Goal: Task Accomplishment & Management: Manage account settings

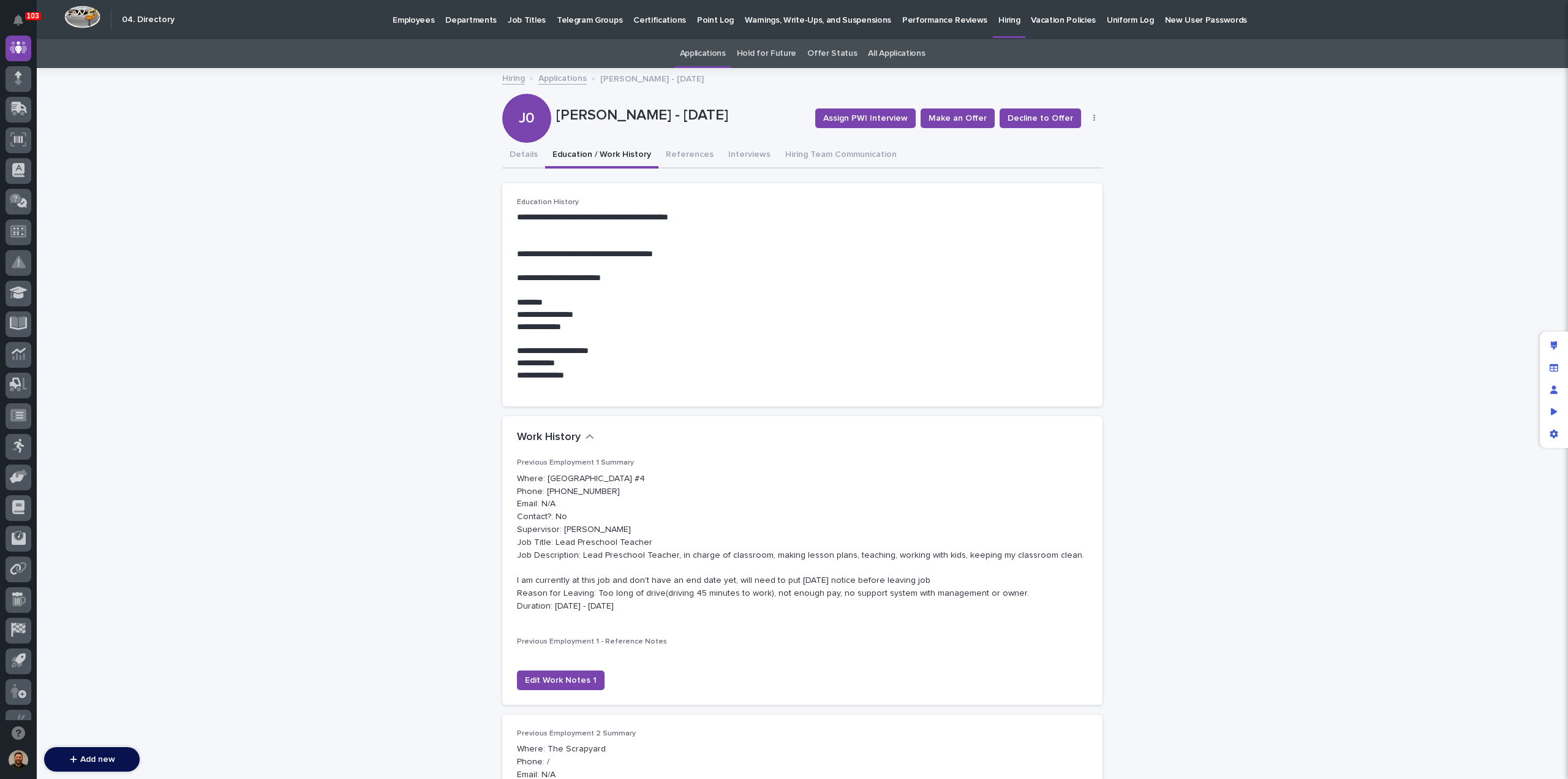
click at [559, 80] on link "Applications" at bounding box center [562, 77] width 48 height 14
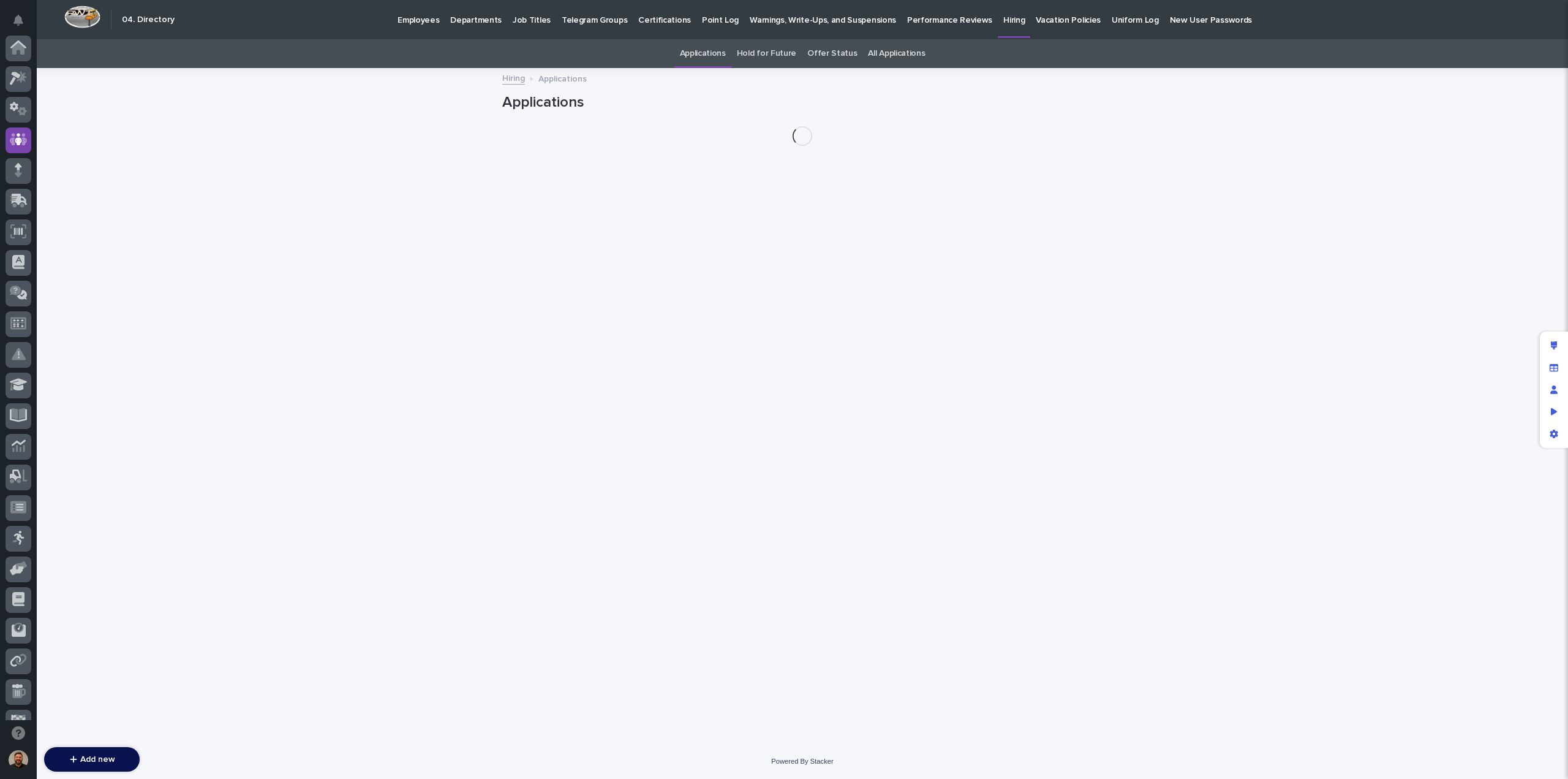
scroll to position [92, 0]
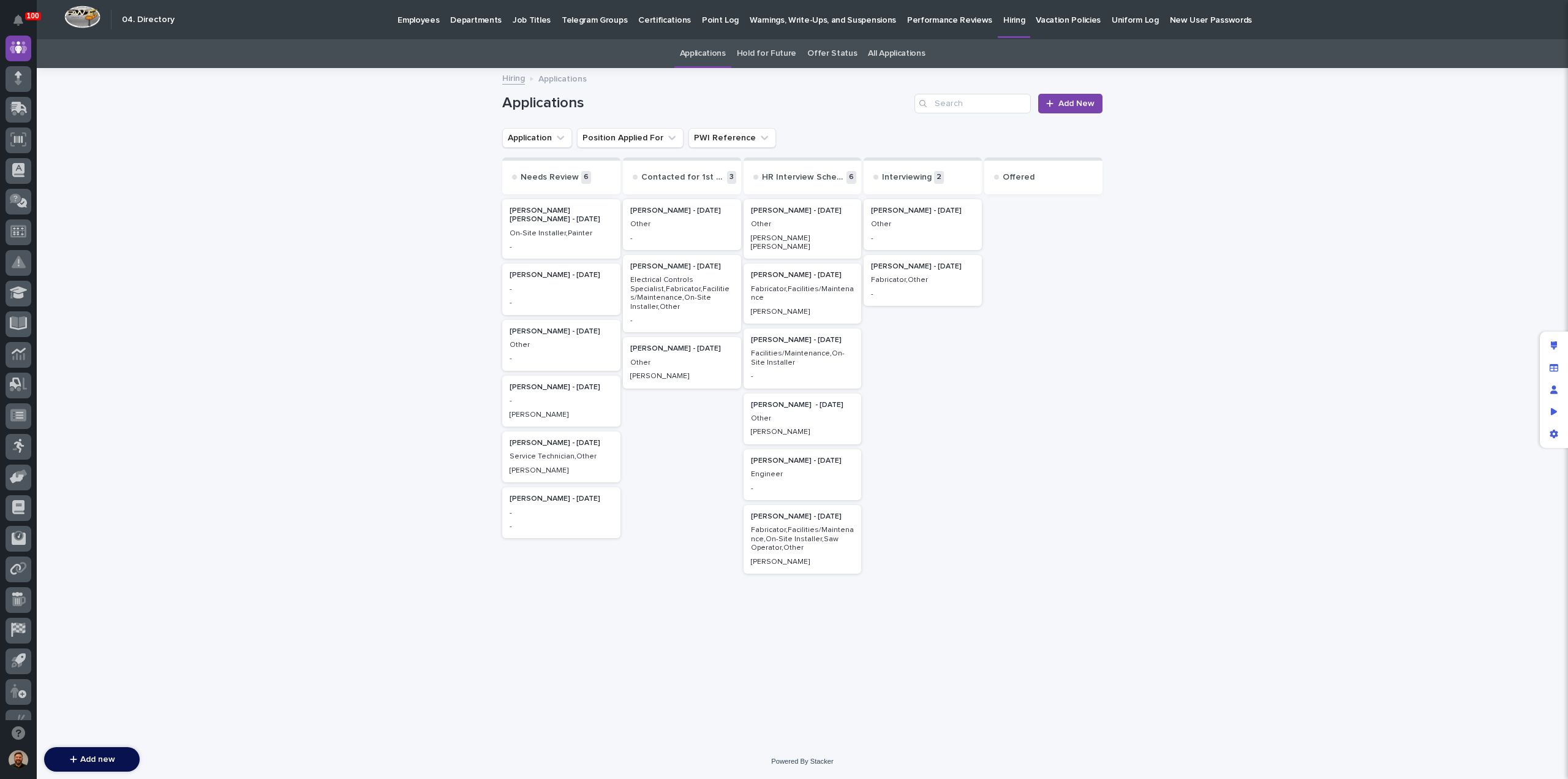
click at [1360, 241] on div "Loading... Saving… Loading... Saving… Applications Add New Application Position…" at bounding box center [802, 407] width 1531 height 675
click at [689, 231] on div "[PERSON_NAME] - [DATE] Other -" at bounding box center [682, 225] width 118 height 51
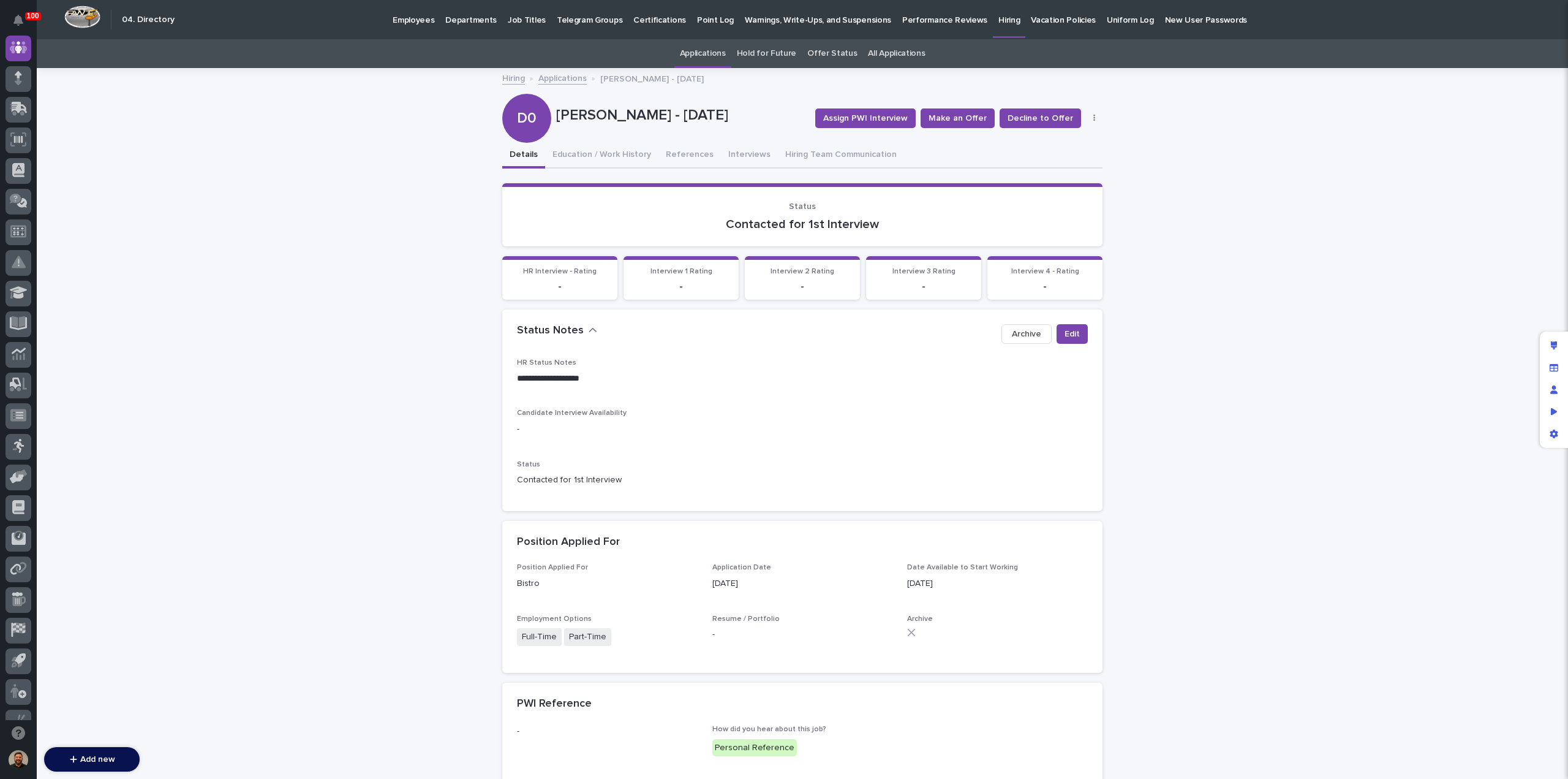
click at [711, 53] on link "Applications" at bounding box center [703, 53] width 46 height 29
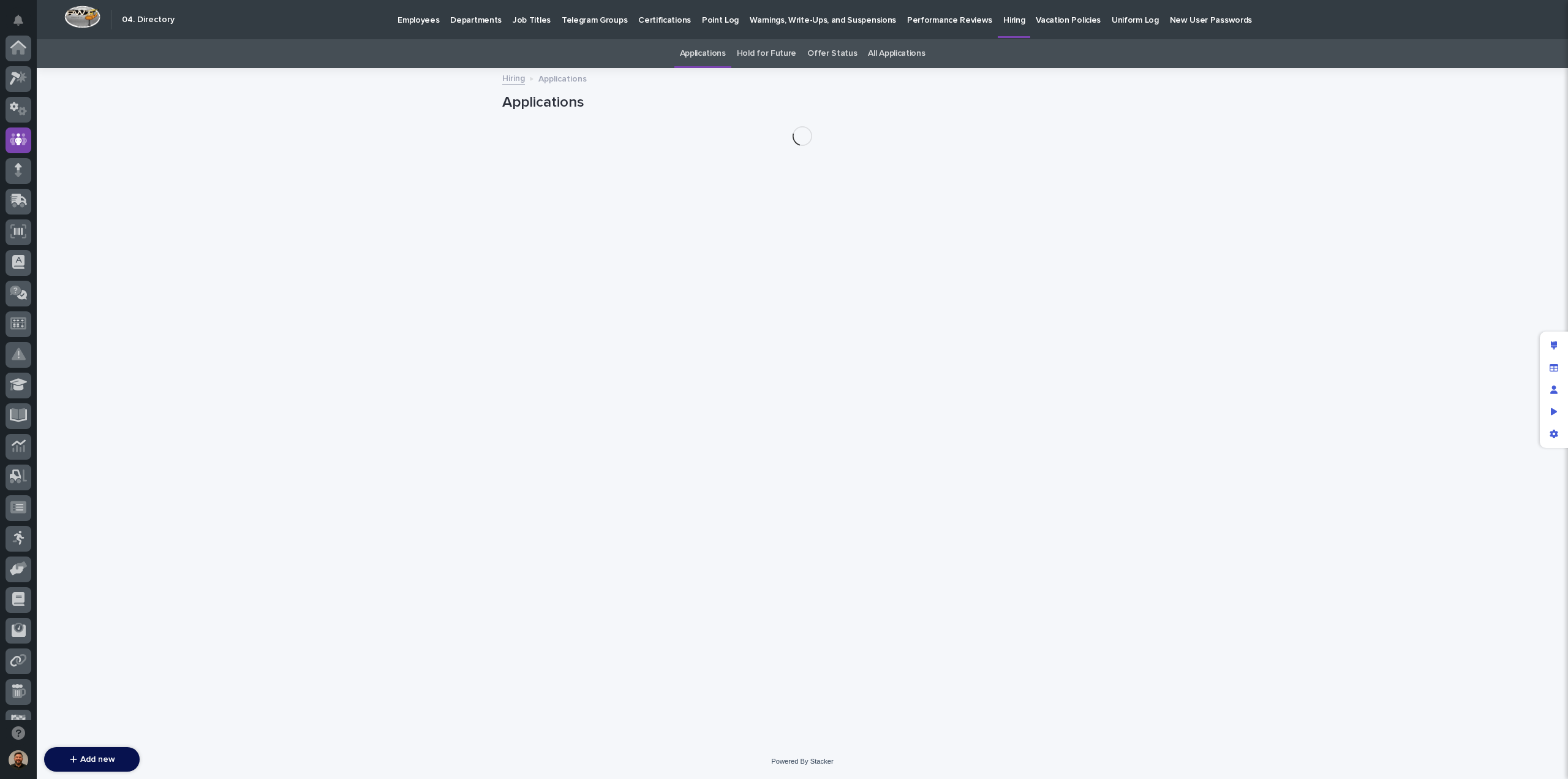
scroll to position [92, 0]
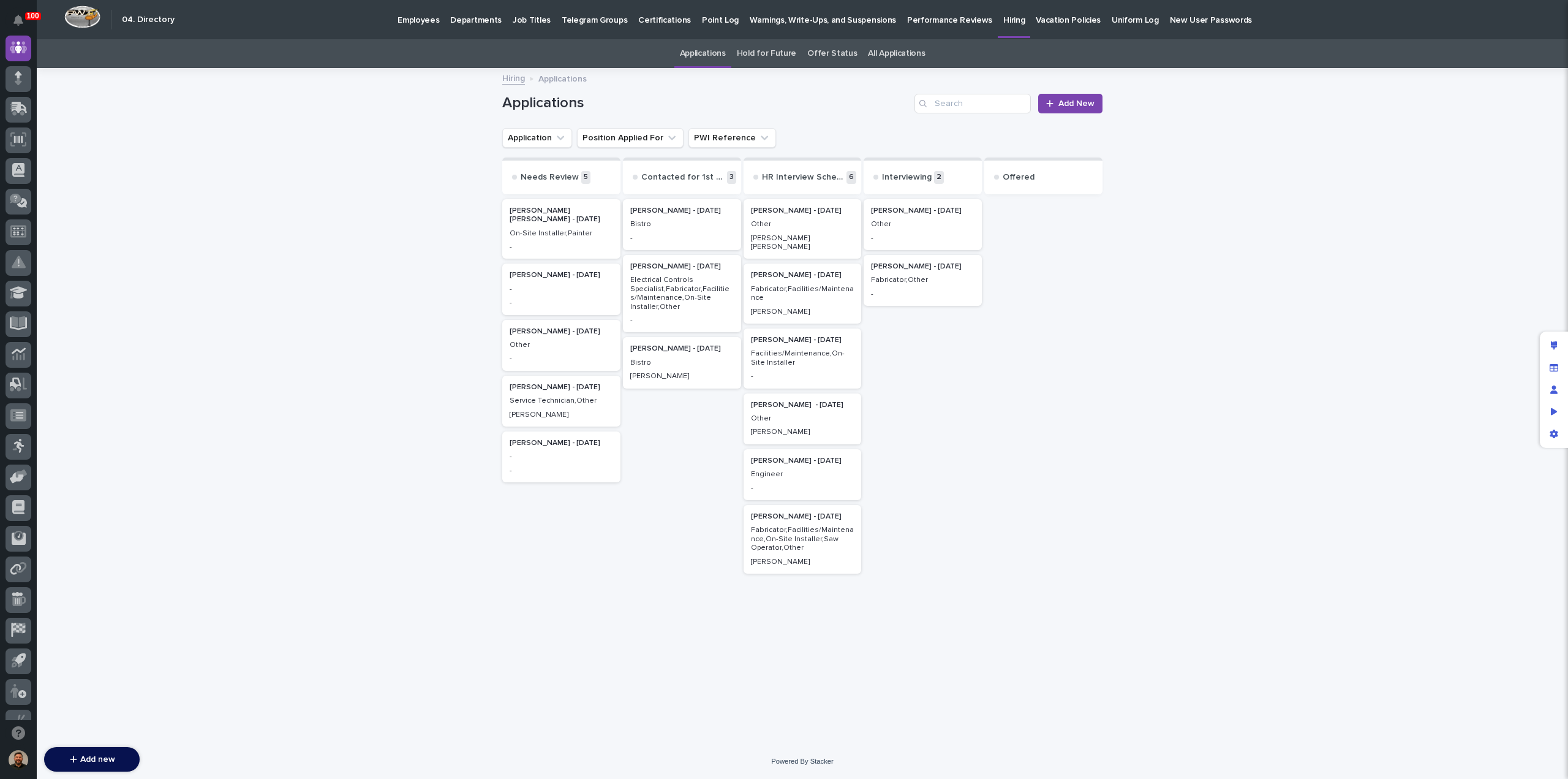
click at [669, 285] on p "Electrical Controls Specialist,Fabricator,Facilities/Maintenance,On-Site Instal…" at bounding box center [682, 293] width 104 height 36
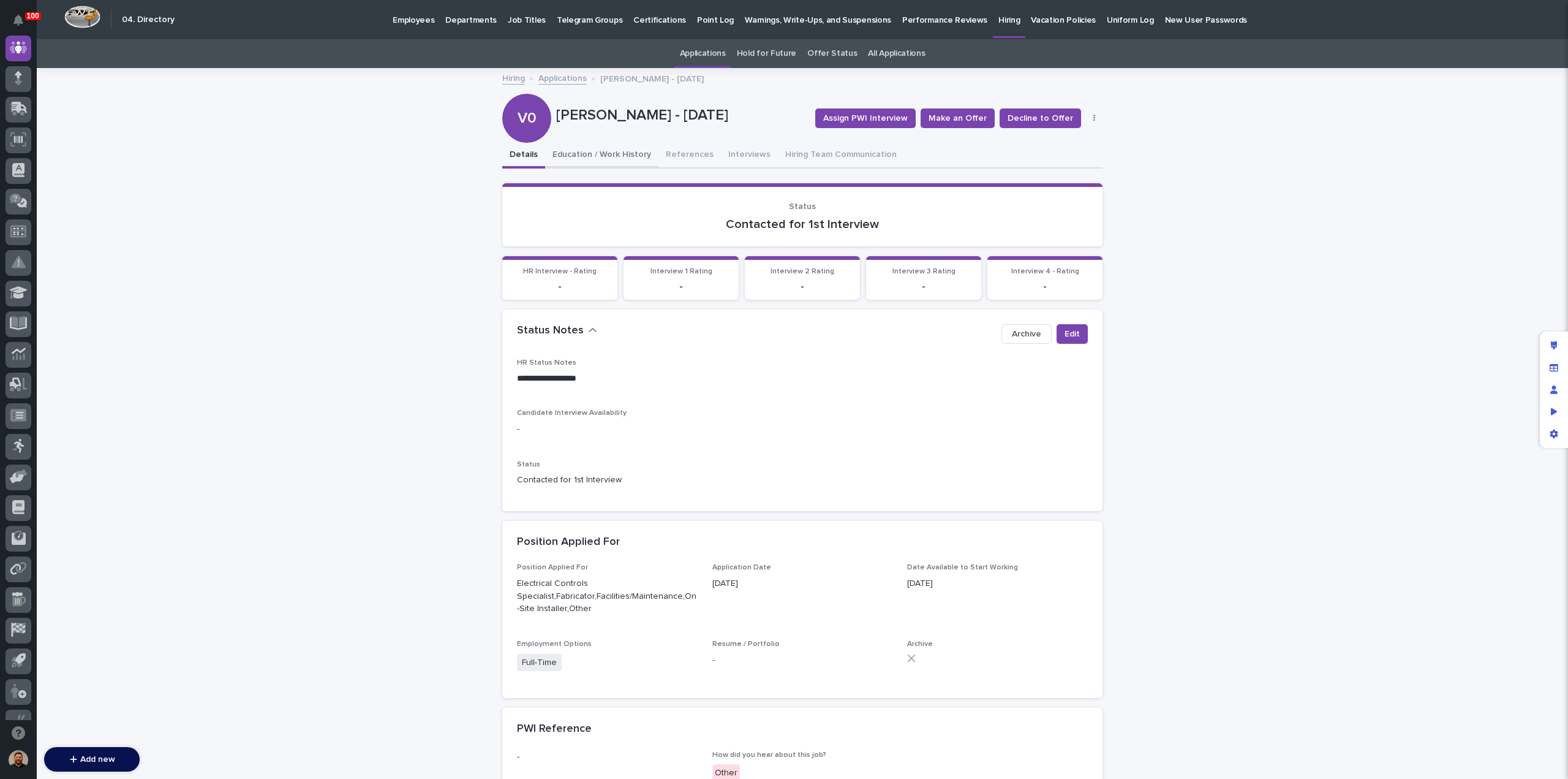
click at [599, 160] on button "Education / Work History" at bounding box center [602, 156] width 113 height 26
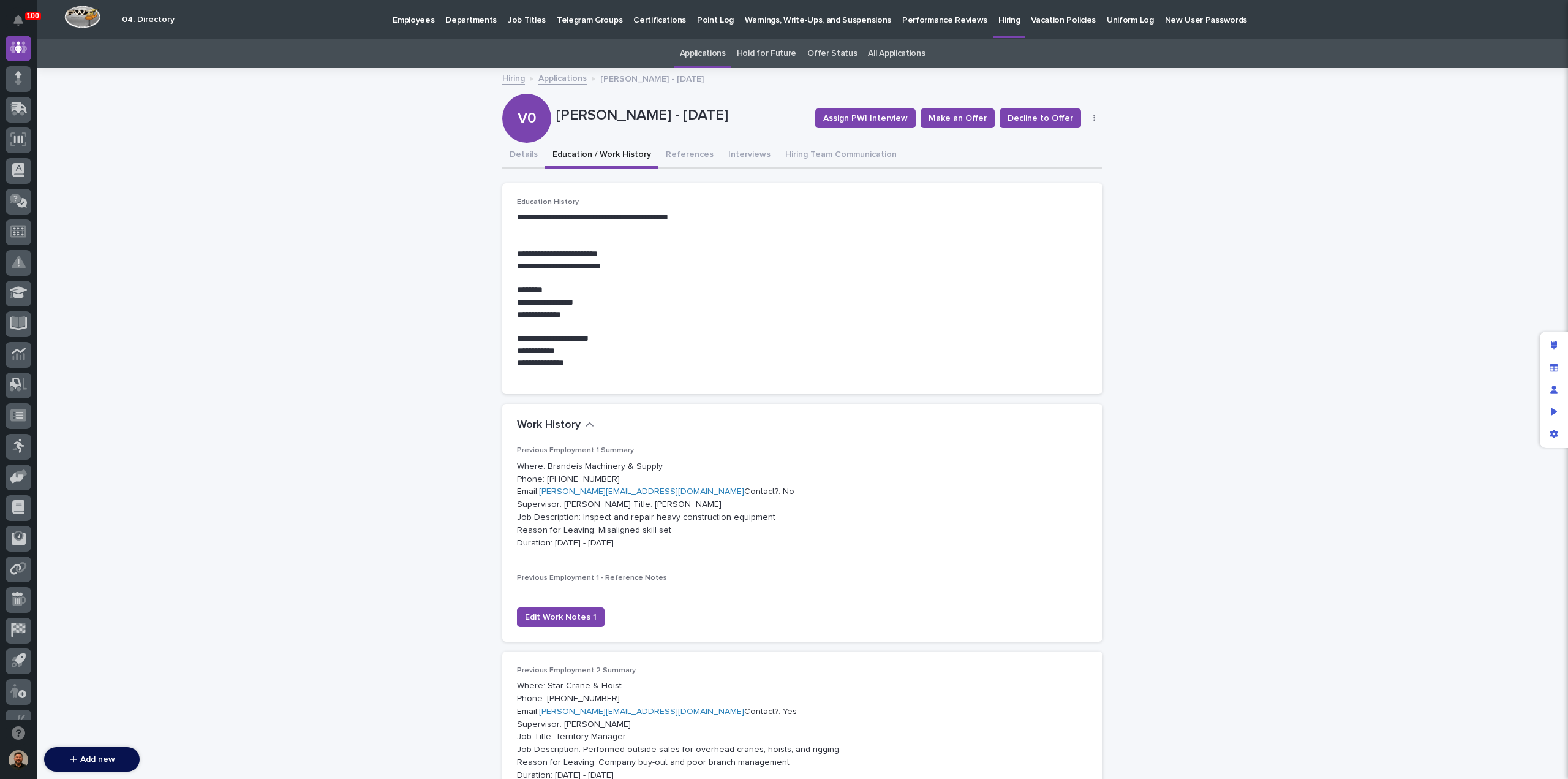
click at [560, 79] on link "Applications" at bounding box center [562, 77] width 48 height 14
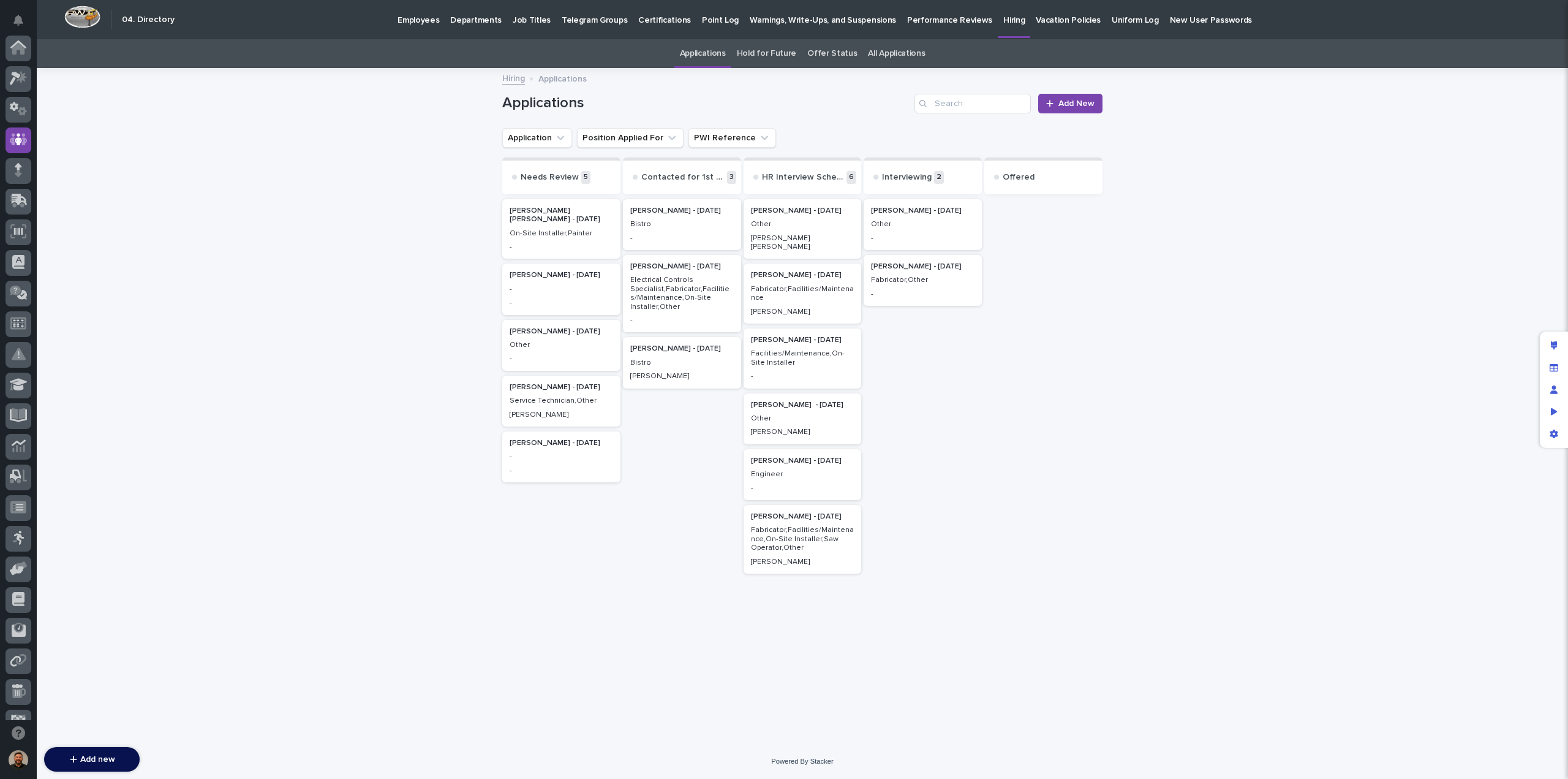
scroll to position [92, 0]
click at [905, 276] on p "Fabricator,Other" at bounding box center [923, 280] width 104 height 8
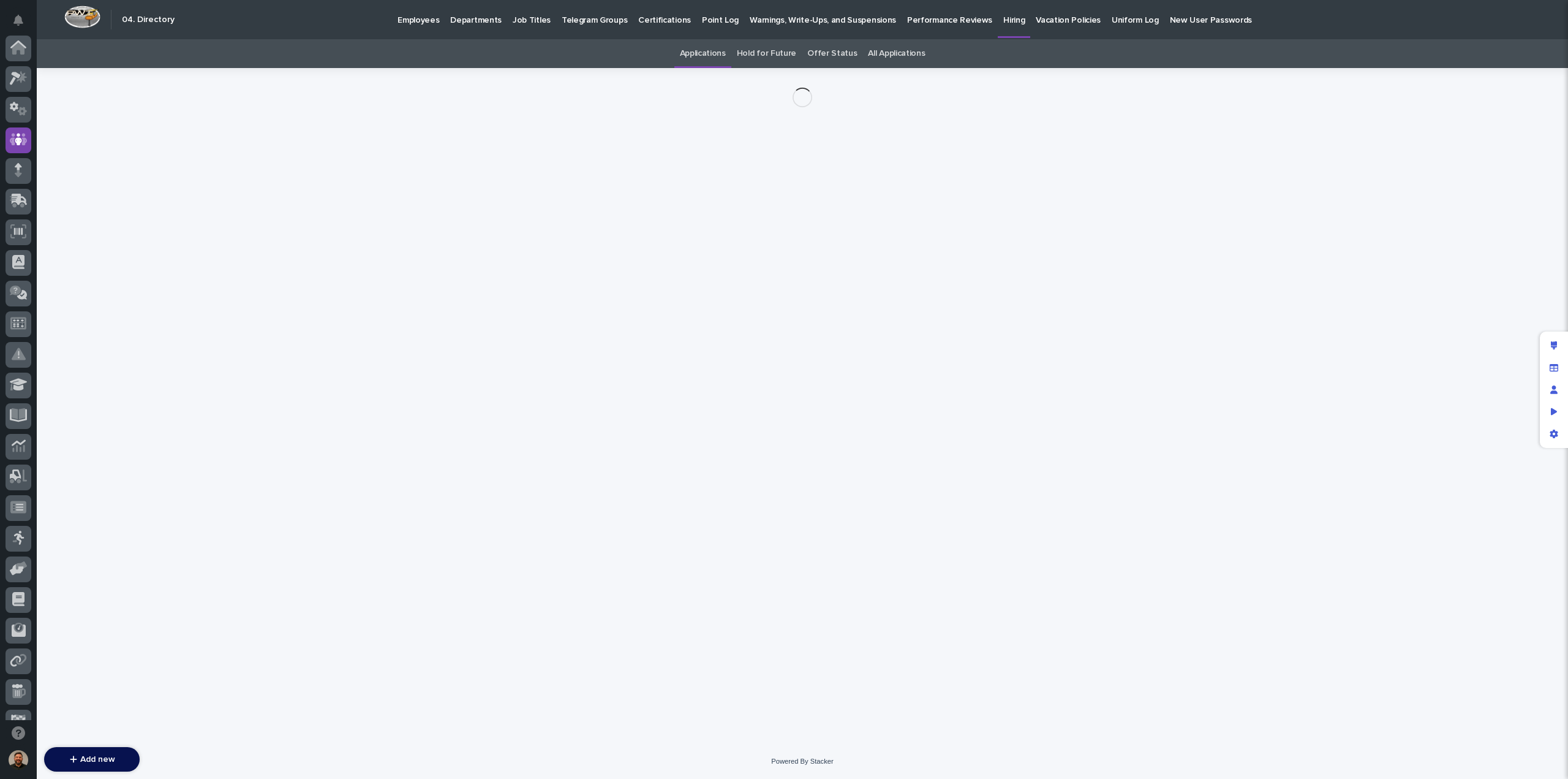
scroll to position [92, 0]
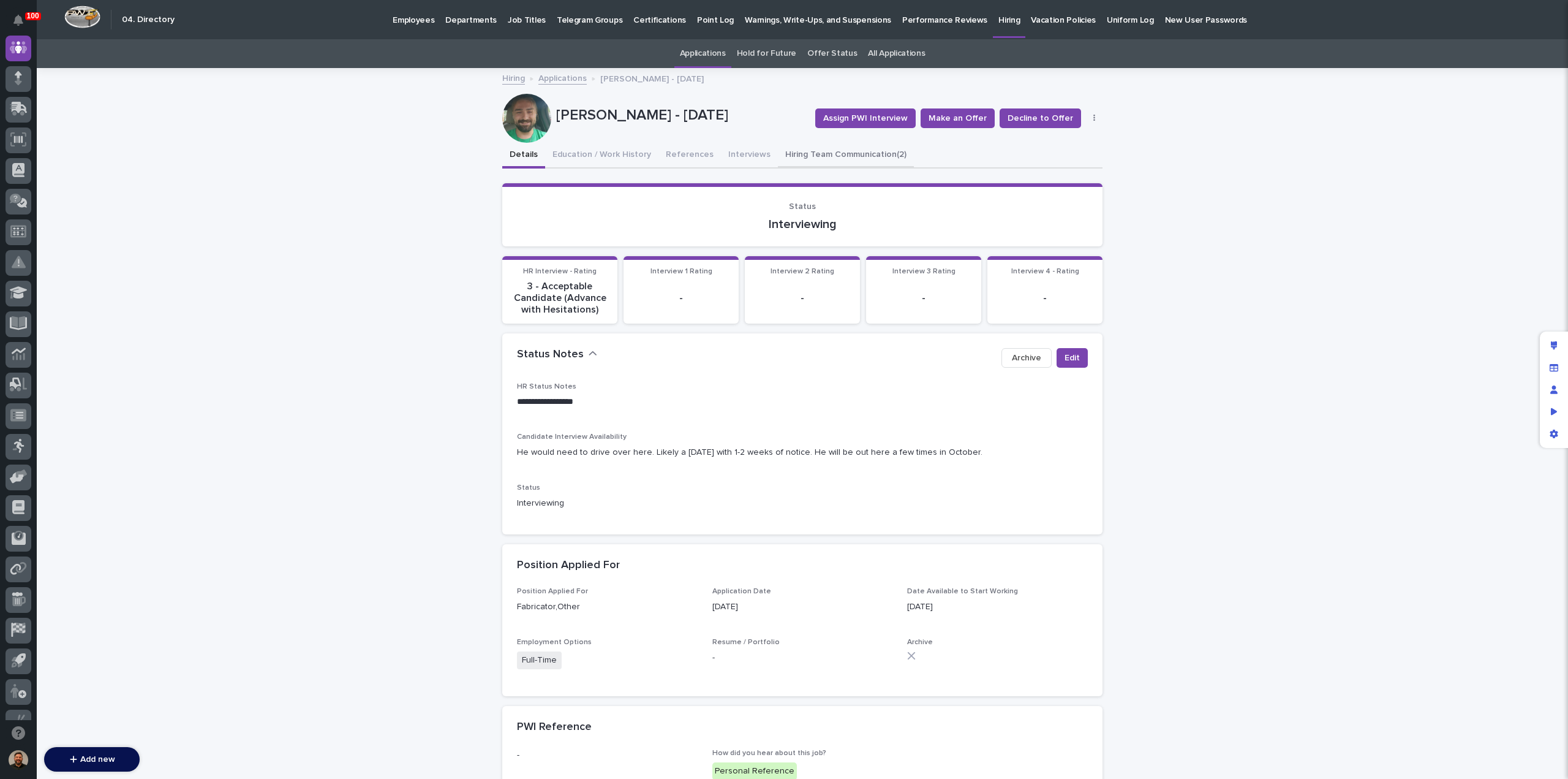
click at [813, 156] on button "Hiring Team Communication (2)" at bounding box center [846, 156] width 136 height 26
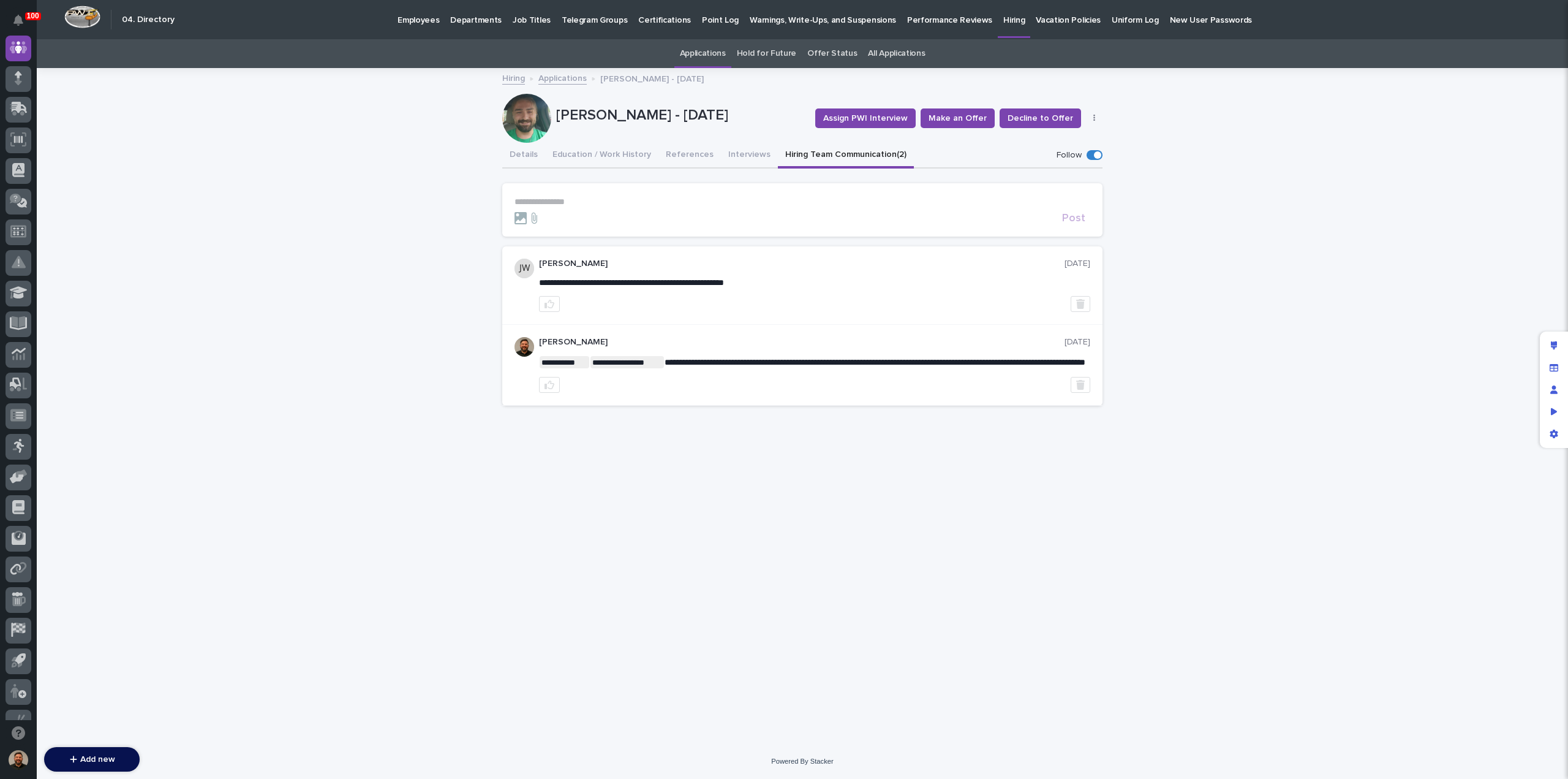
click at [566, 202] on p "**********" at bounding box center [802, 202] width 576 height 11
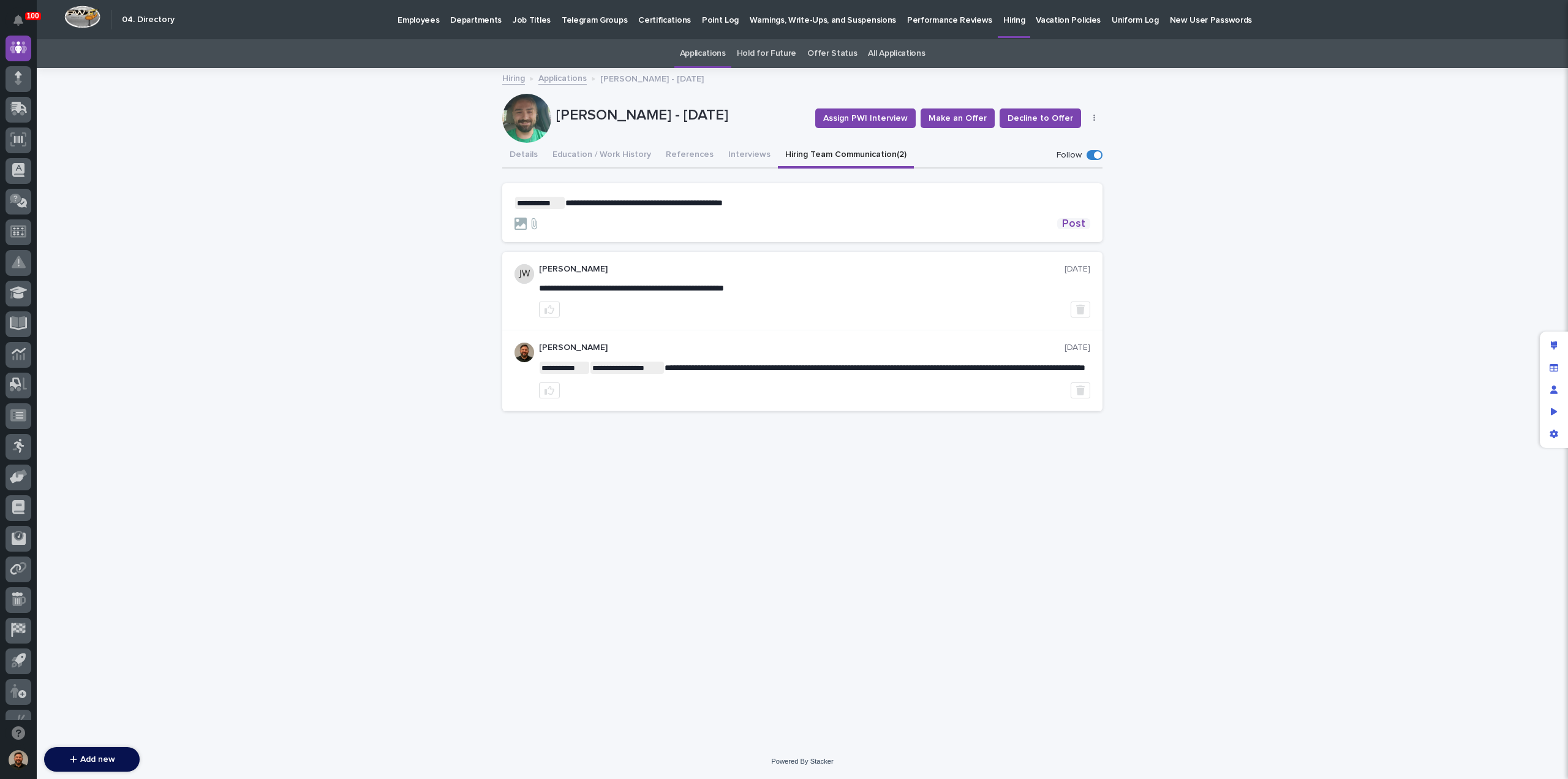
click at [1075, 223] on span "Post" at bounding box center [1074, 224] width 23 height 11
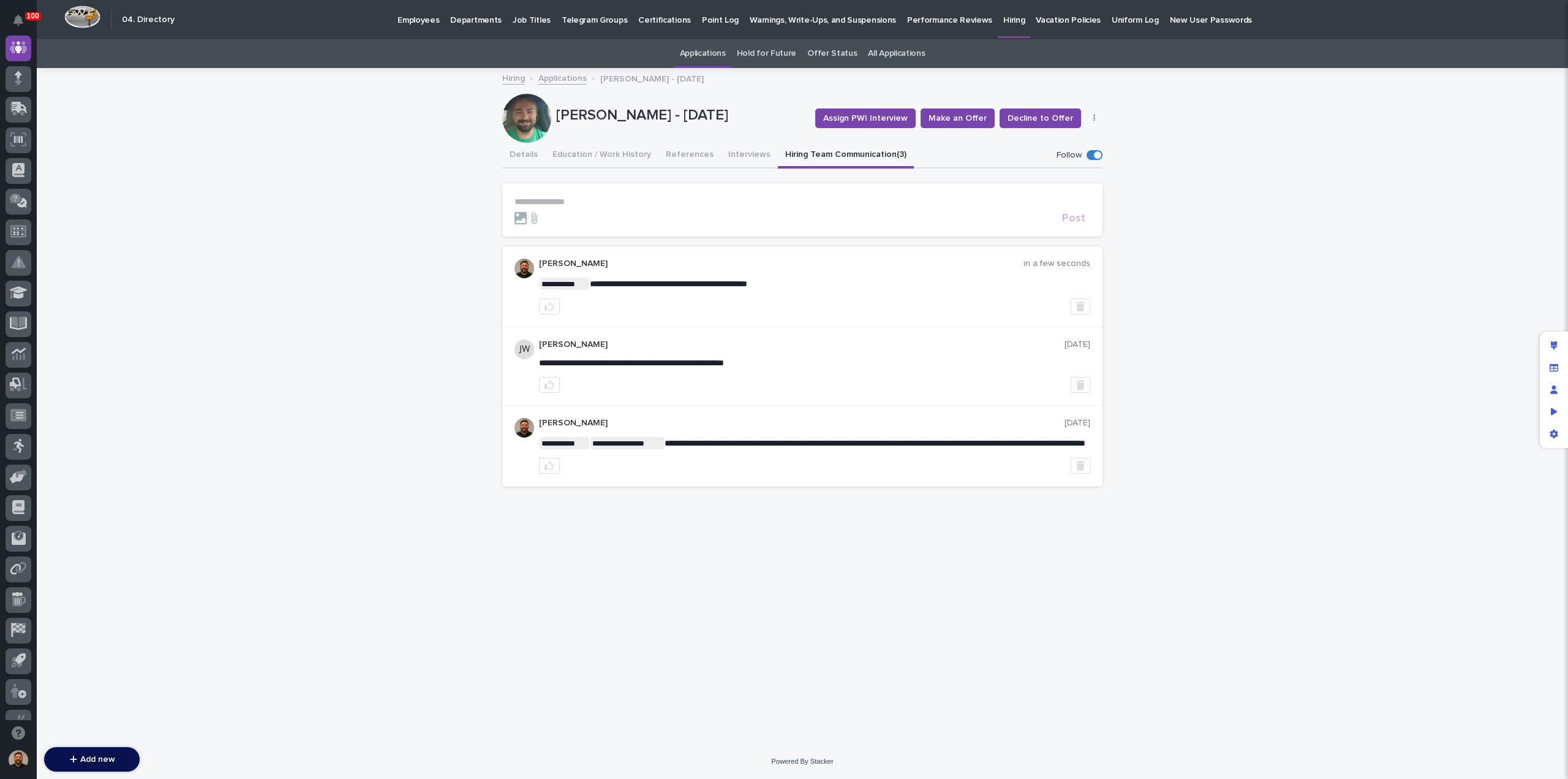
click at [556, 76] on link "Applications" at bounding box center [562, 77] width 48 height 14
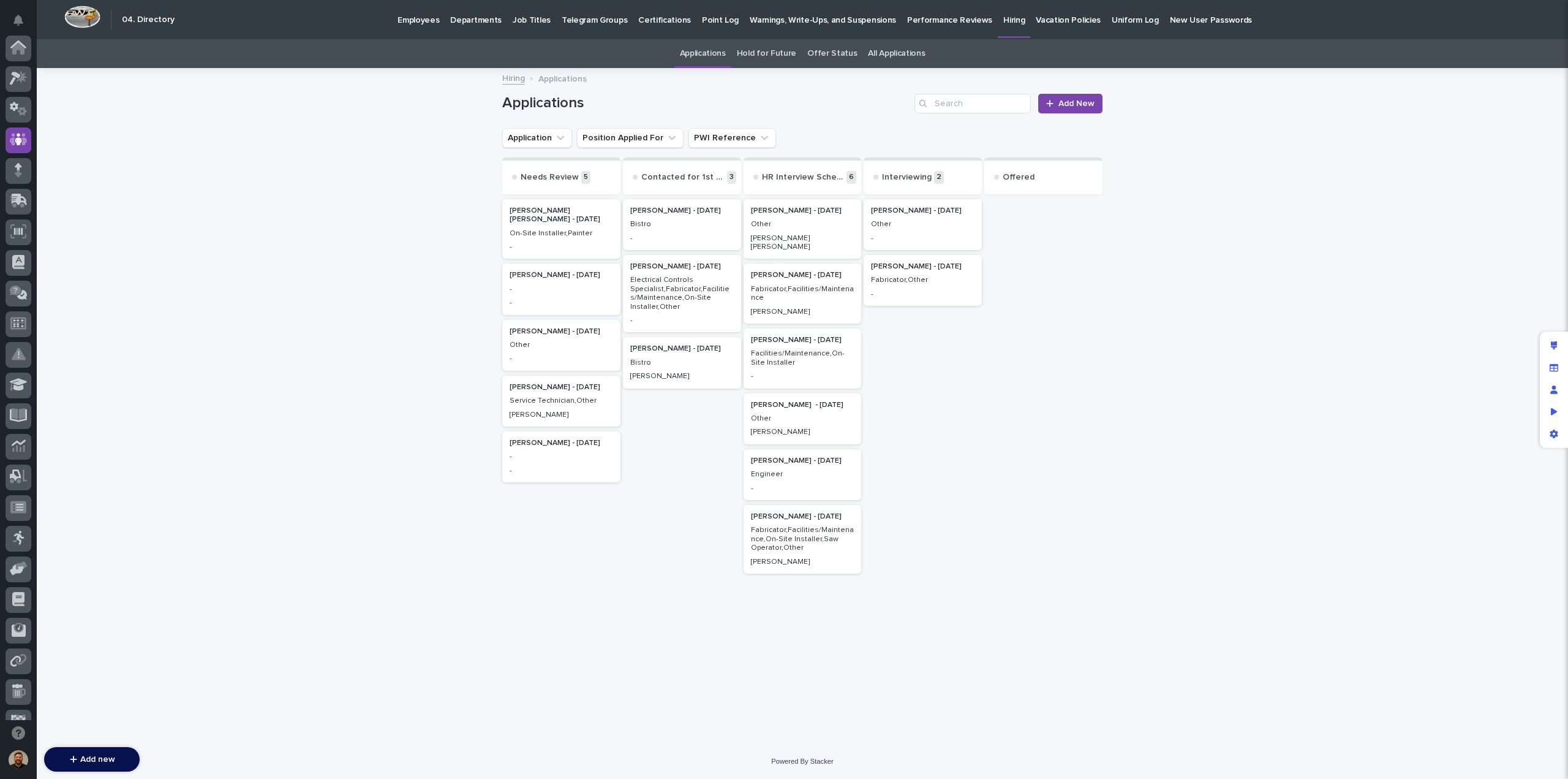
scroll to position [92, 0]
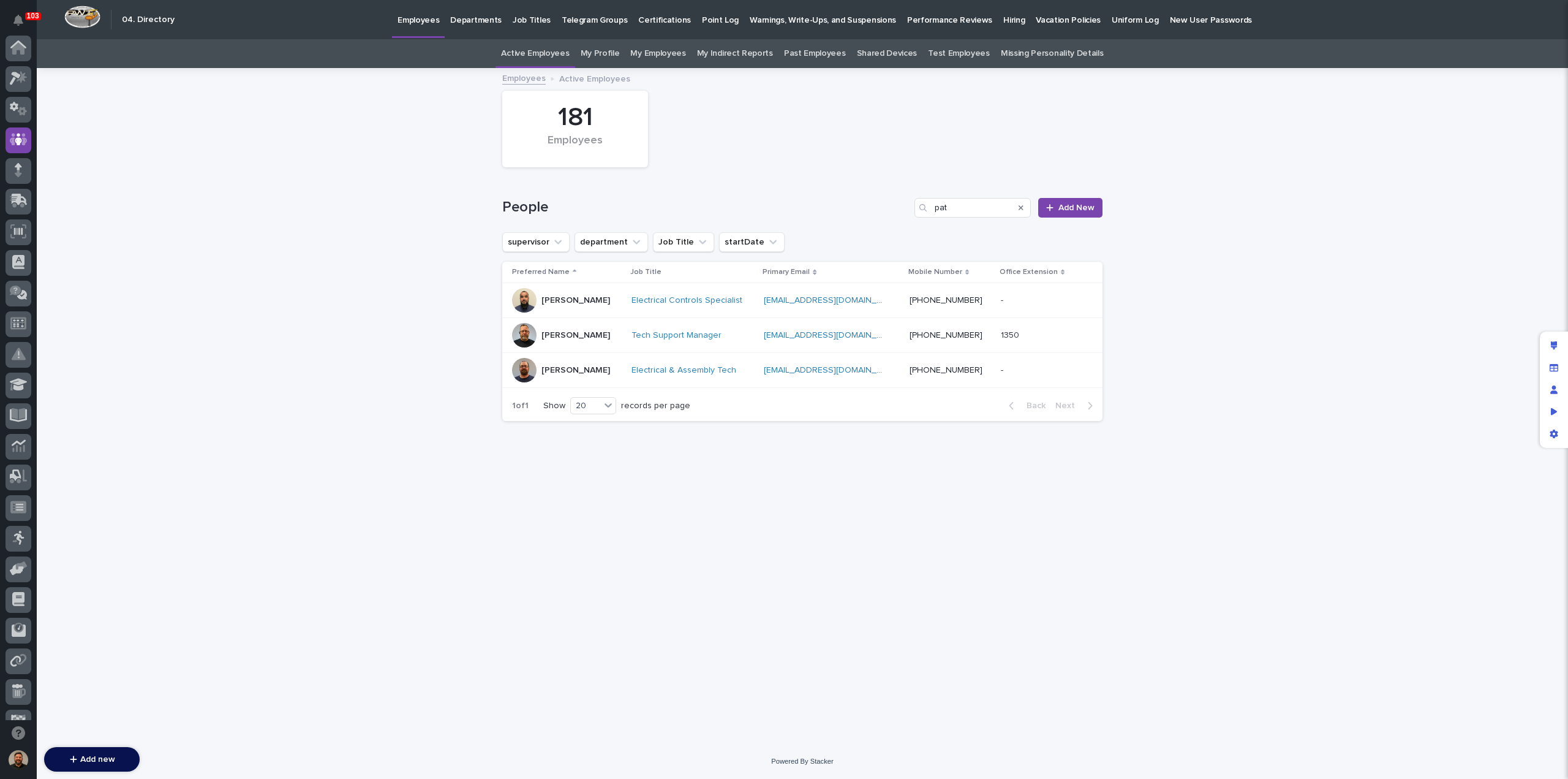
scroll to position [92, 0]
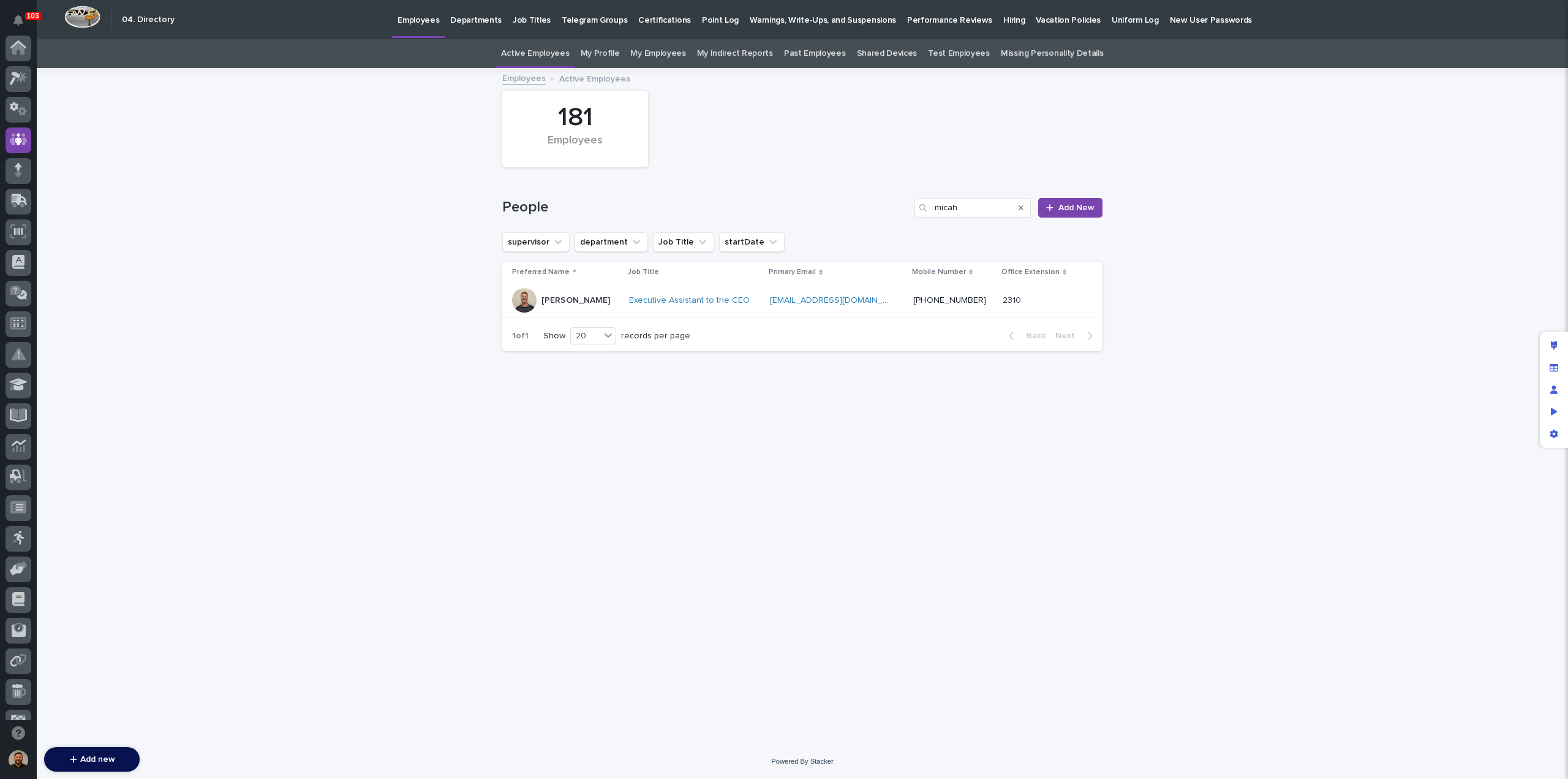
scroll to position [92, 0]
click at [1003, 24] on p "Hiring" at bounding box center [1014, 13] width 21 height 26
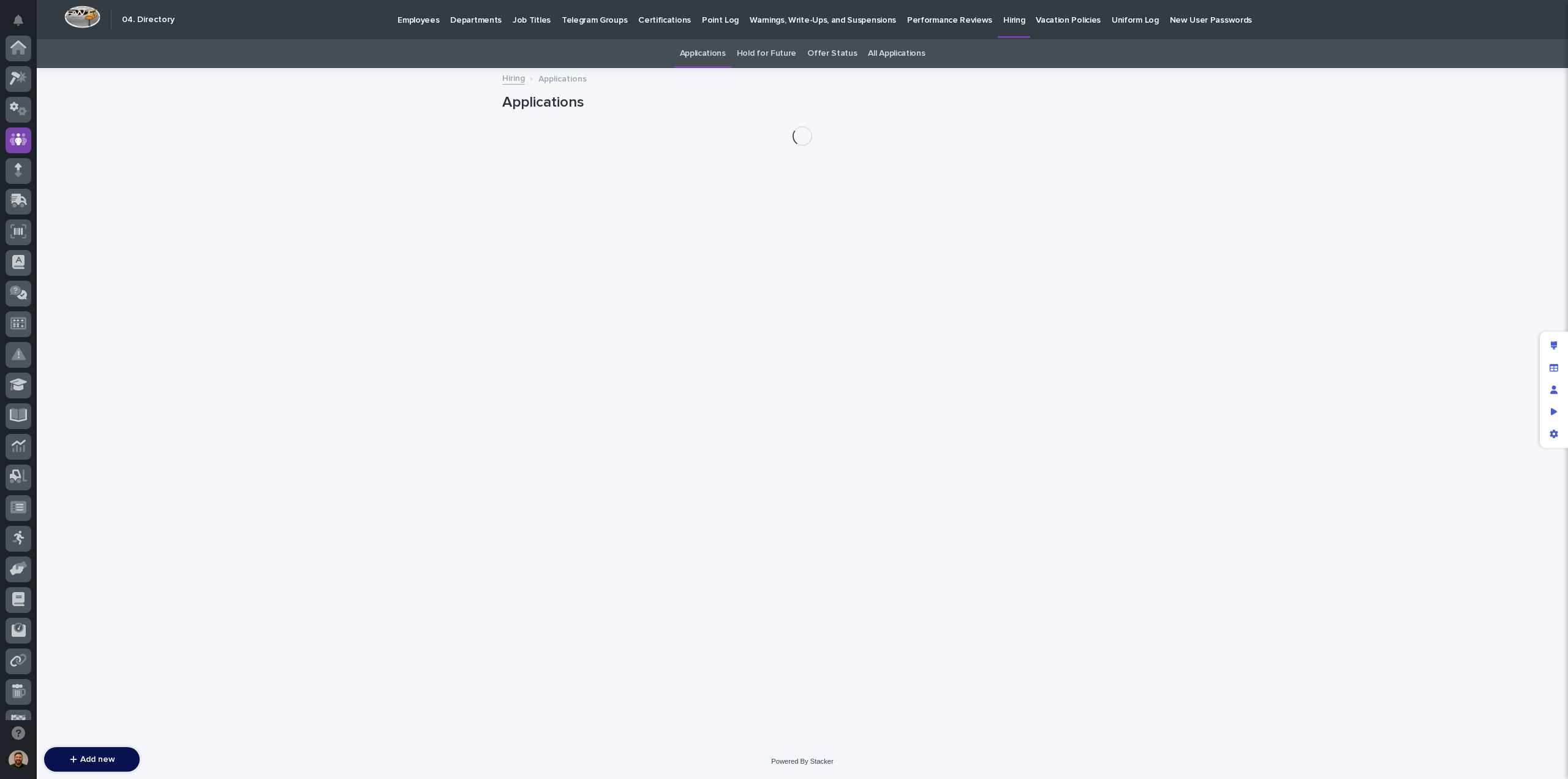
scroll to position [92, 0]
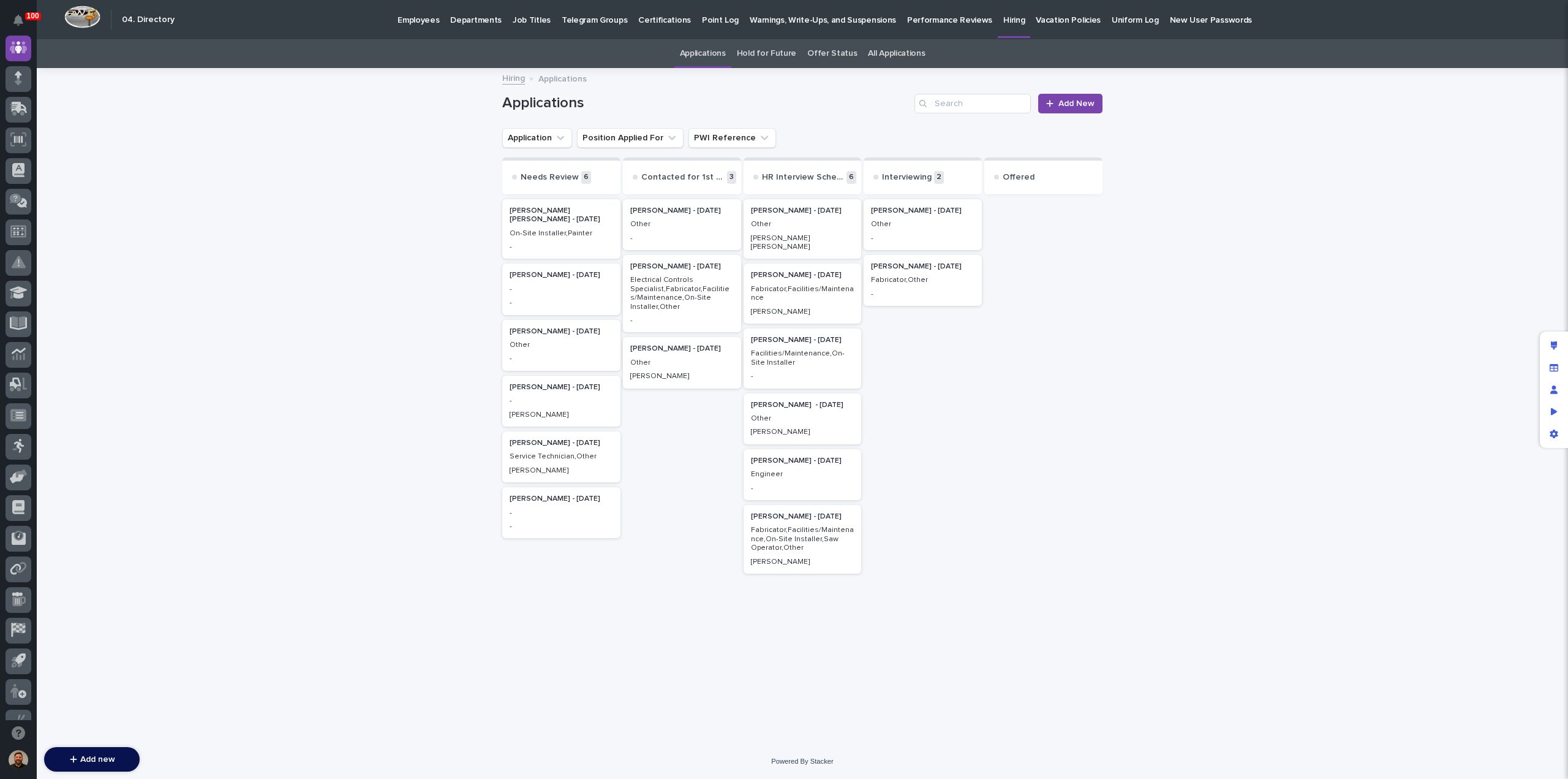
click at [802, 285] on p "Fabricator,Facilities/Maintenance" at bounding box center [803, 293] width 104 height 18
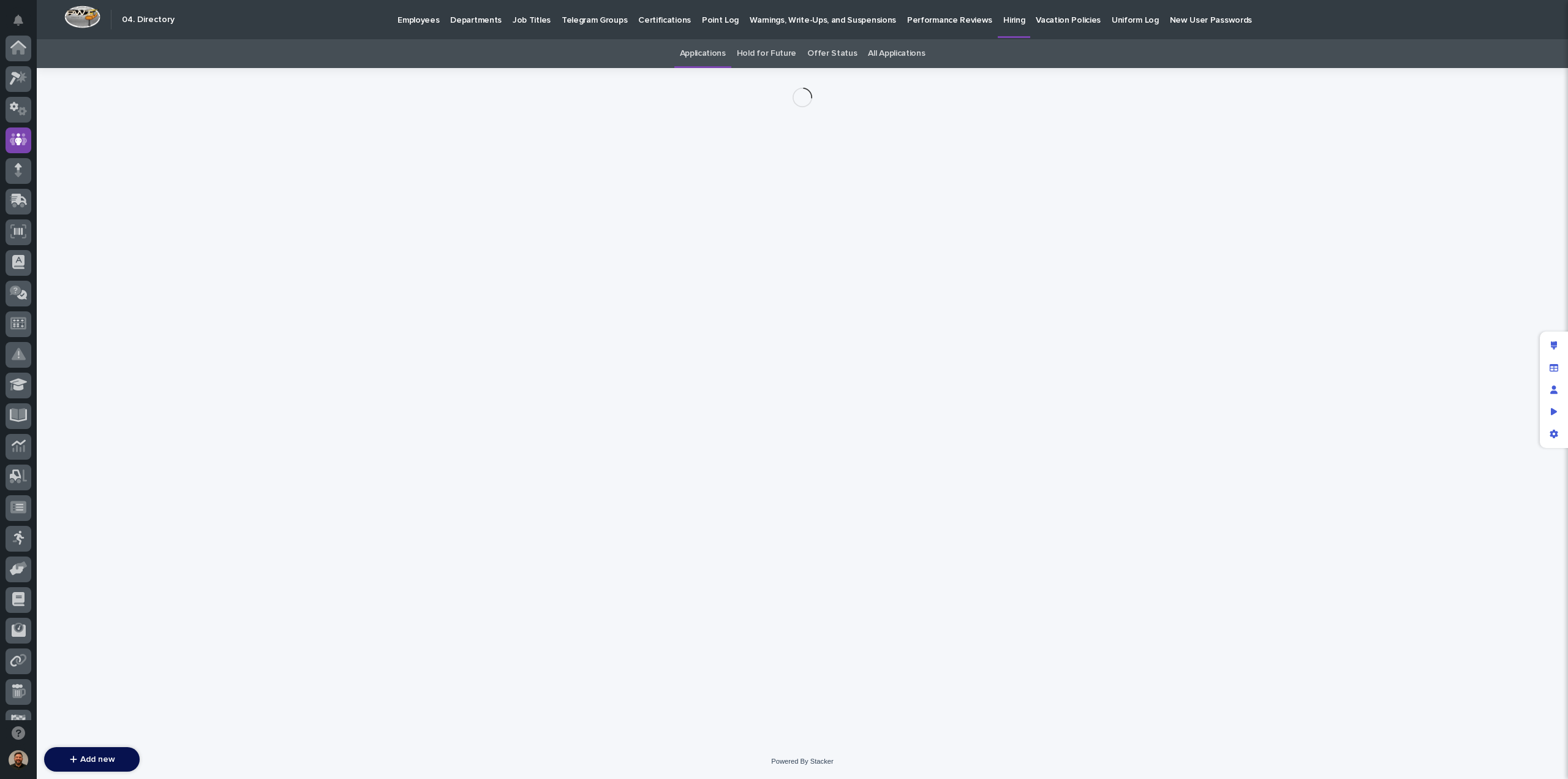
scroll to position [92, 0]
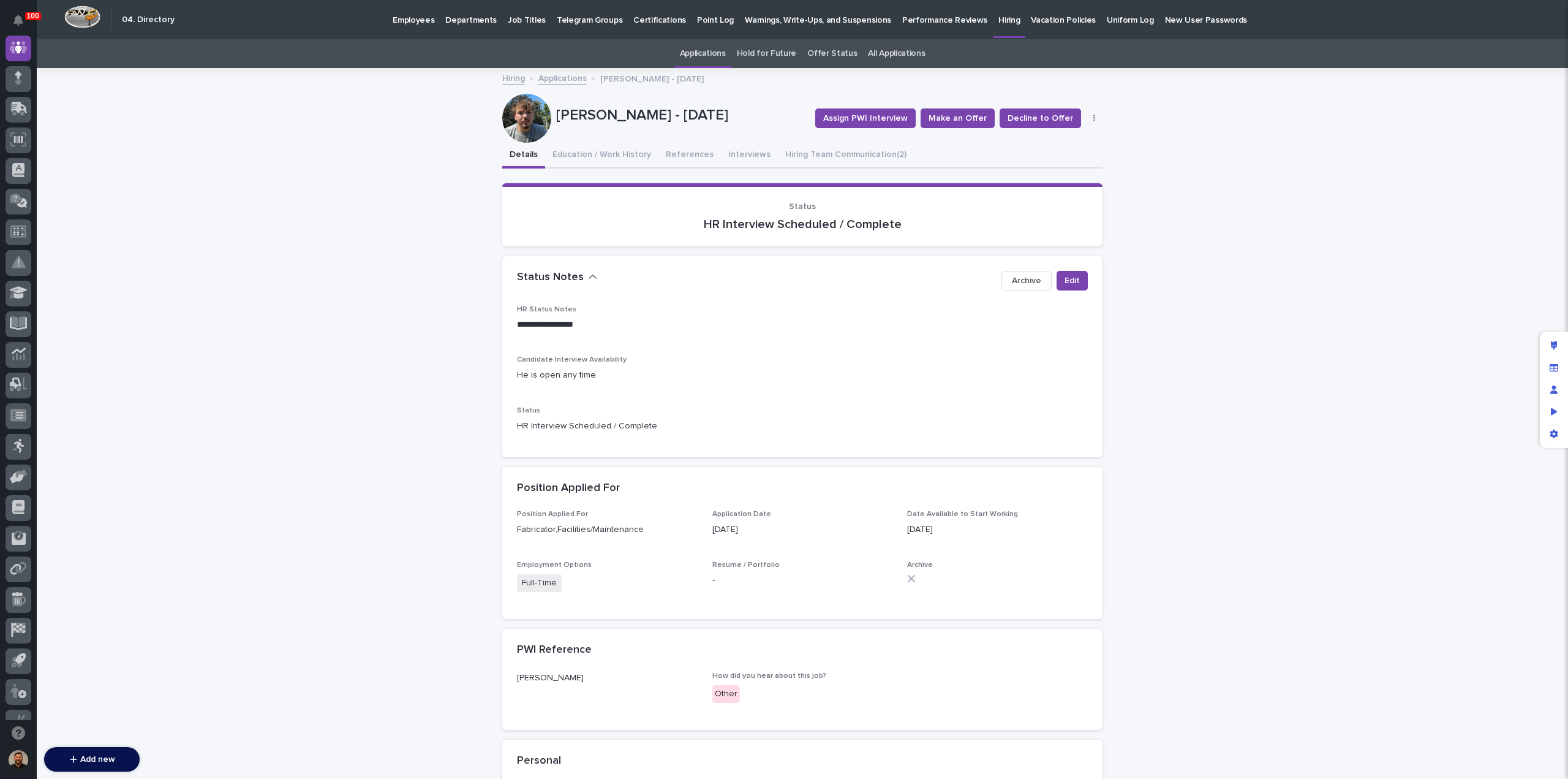
click at [549, 80] on link "Applications" at bounding box center [562, 77] width 48 height 14
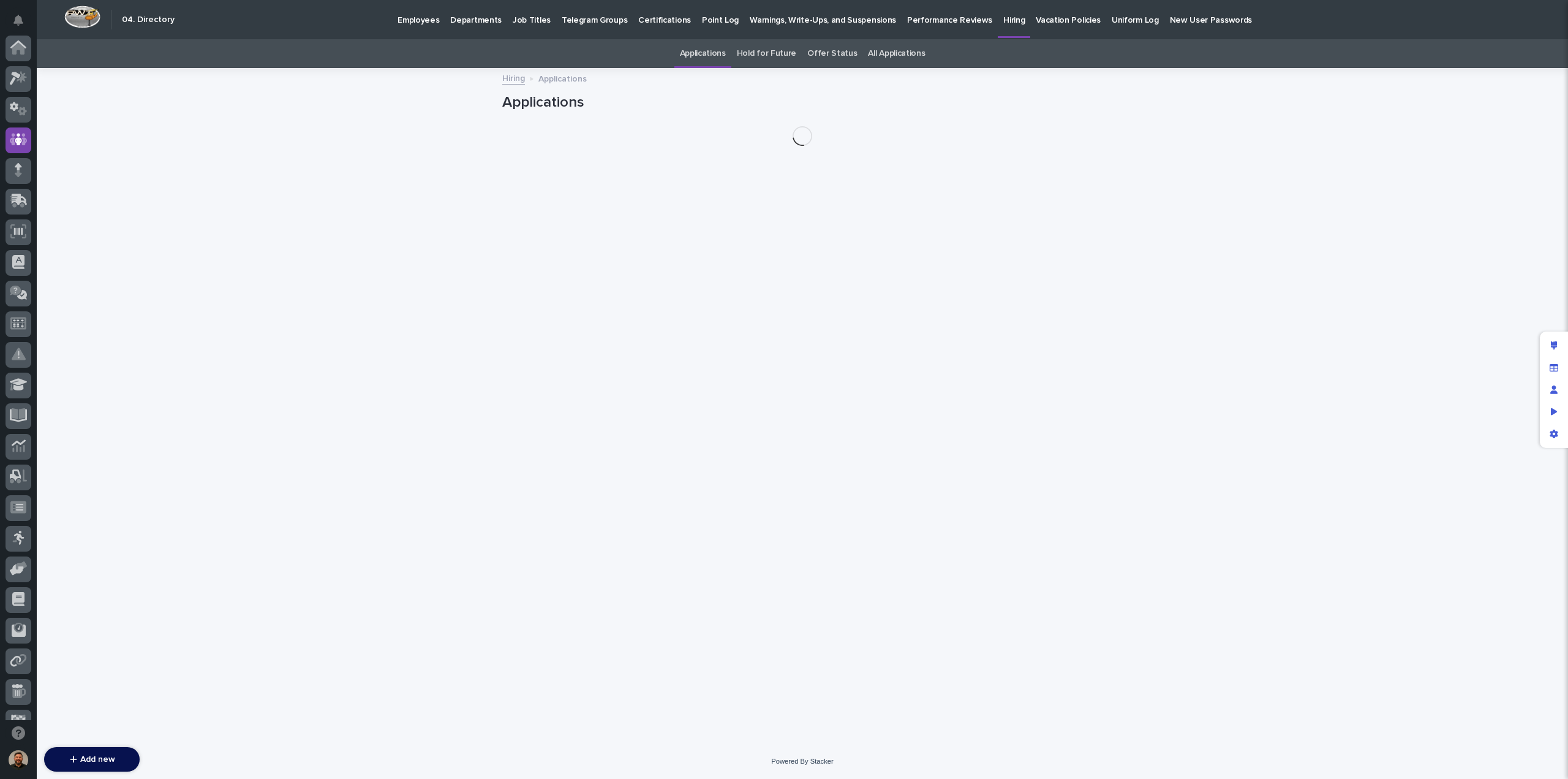
scroll to position [92, 0]
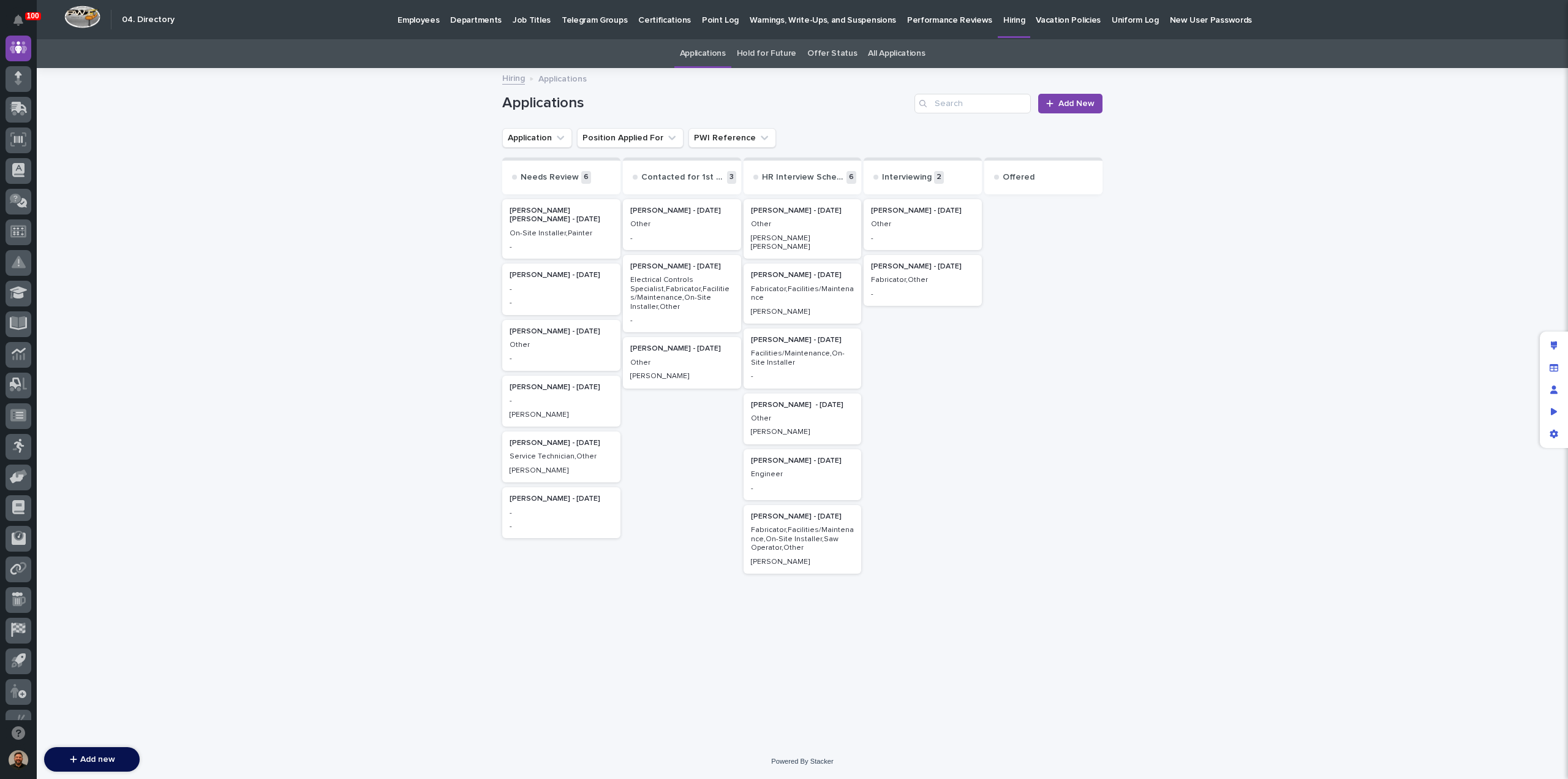
click at [815, 415] on div "Robert Lafollette - 07/14/25 Other Patrick Briar" at bounding box center [802, 419] width 118 height 51
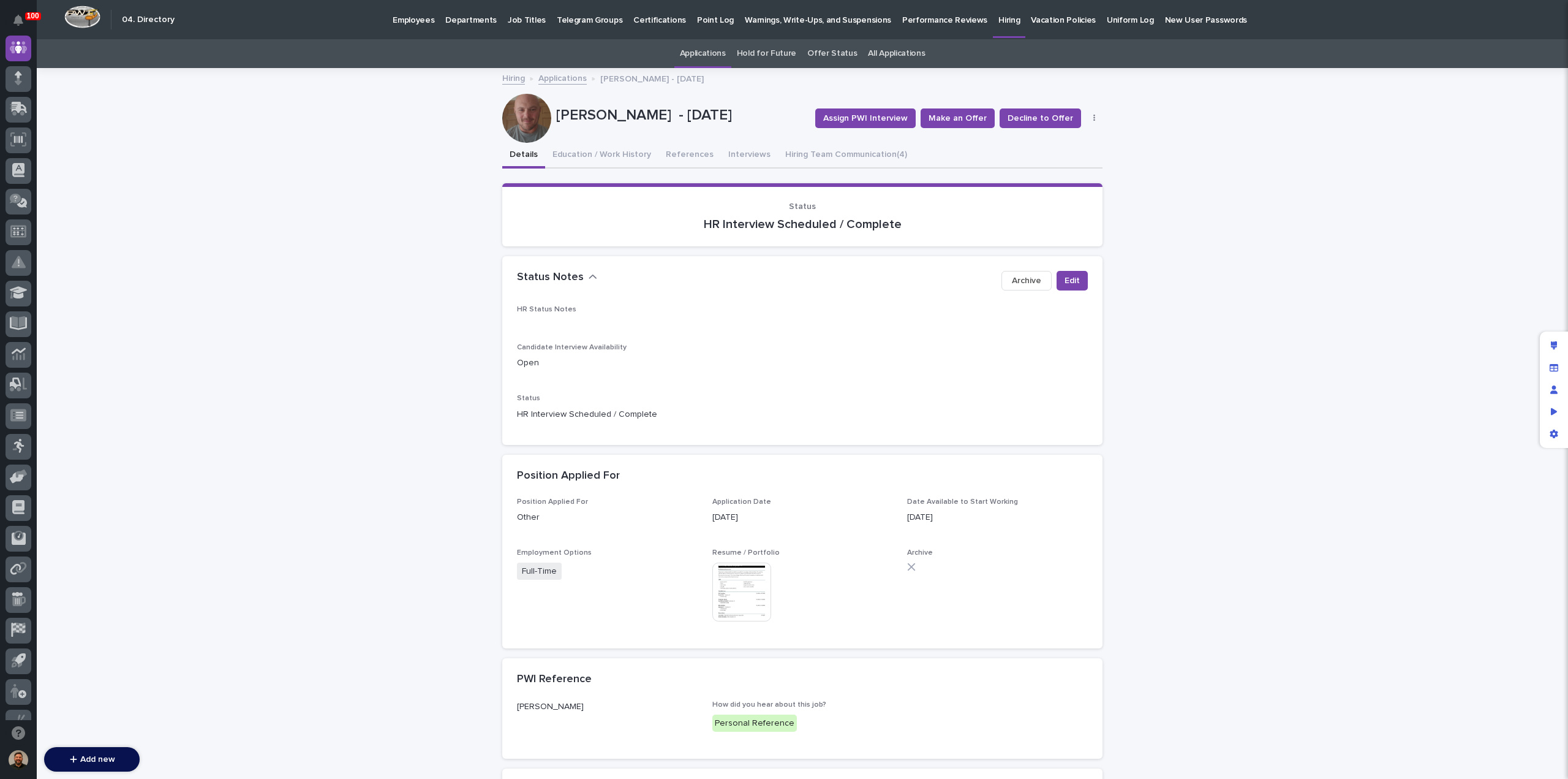
click at [567, 82] on link "Applications" at bounding box center [562, 77] width 48 height 14
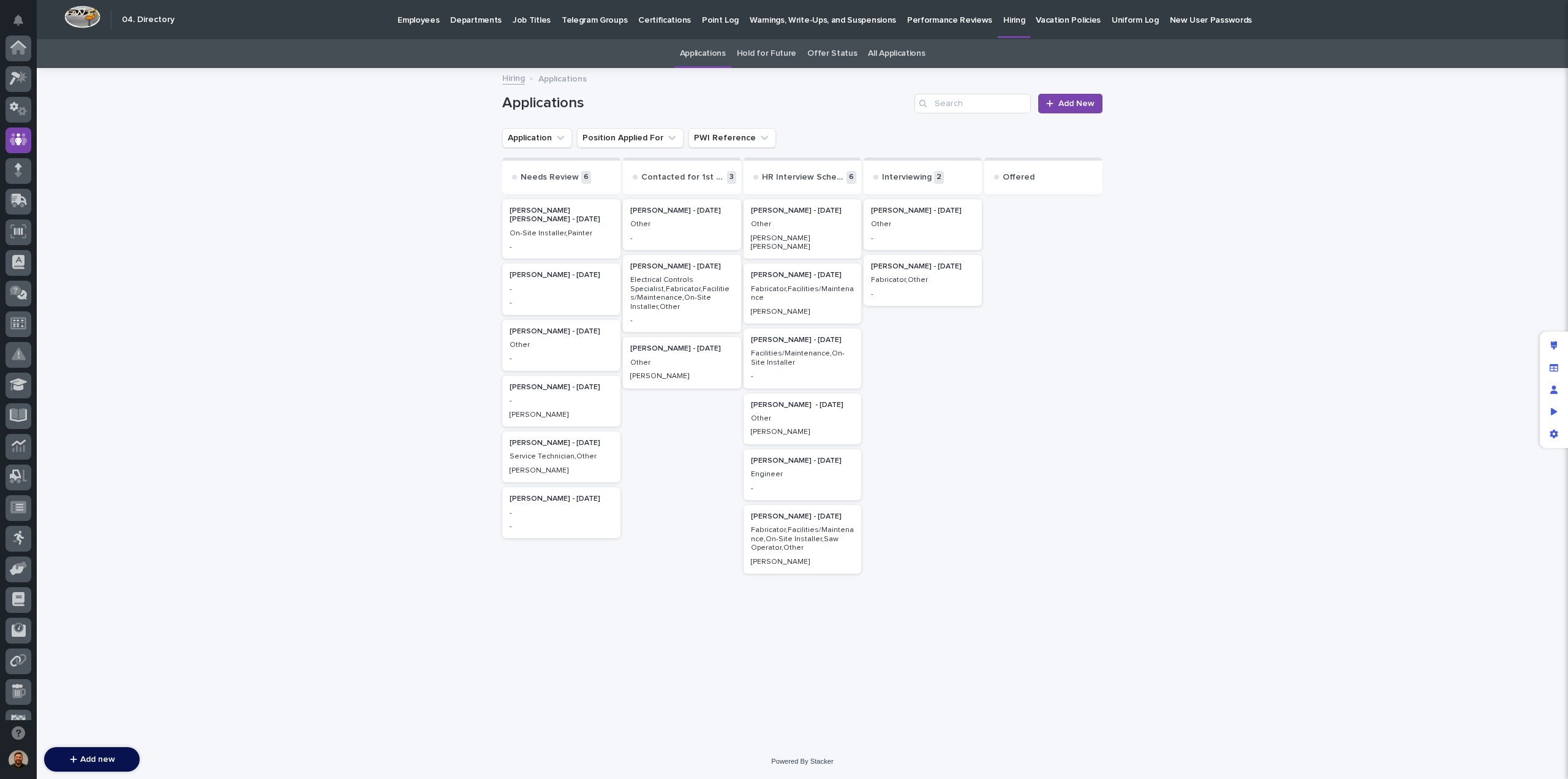
scroll to position [92, 0]
click at [789, 352] on p "Facilities/Maintenance,On-Site Installer" at bounding box center [803, 357] width 104 height 18
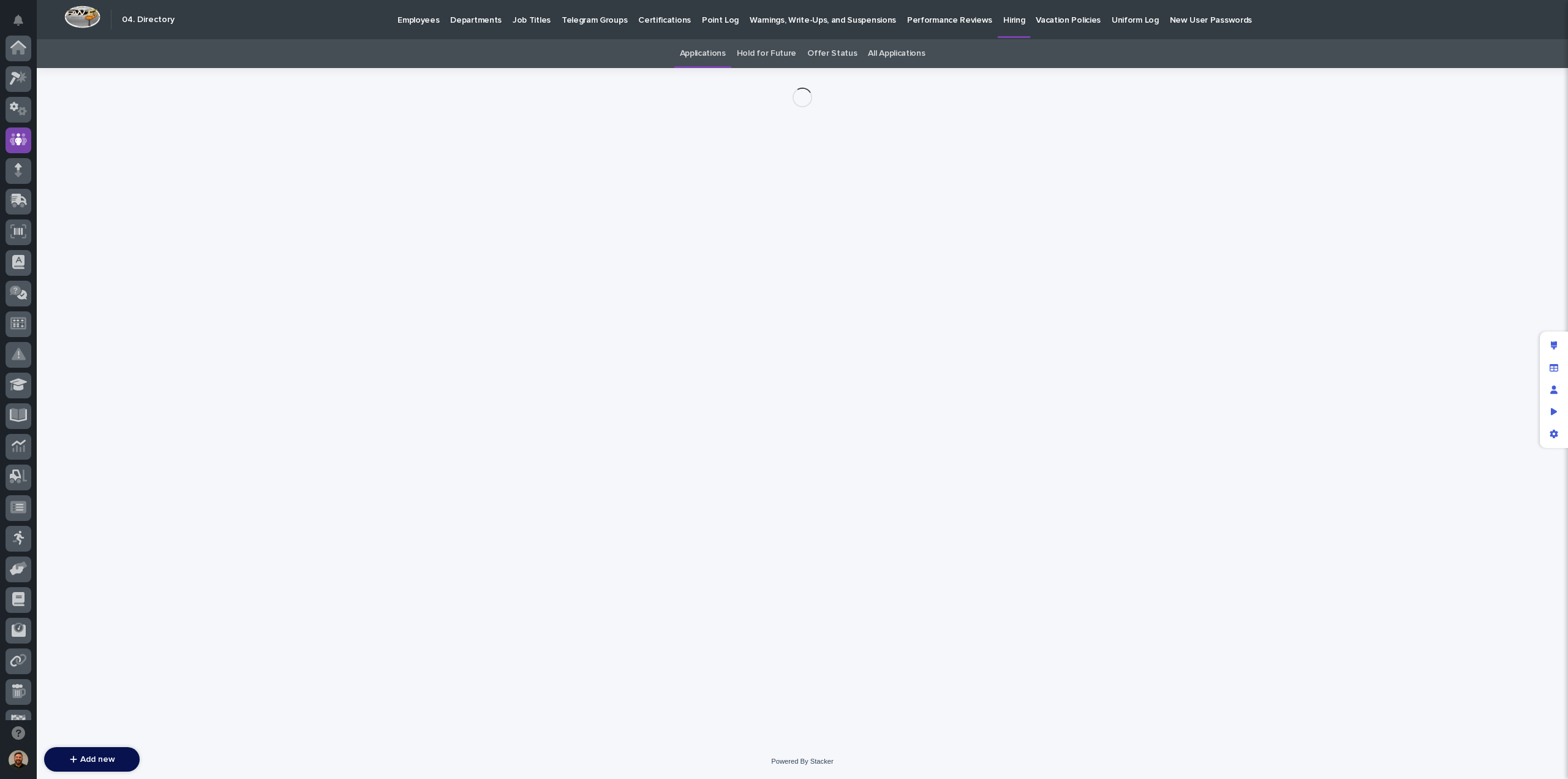
scroll to position [92, 0]
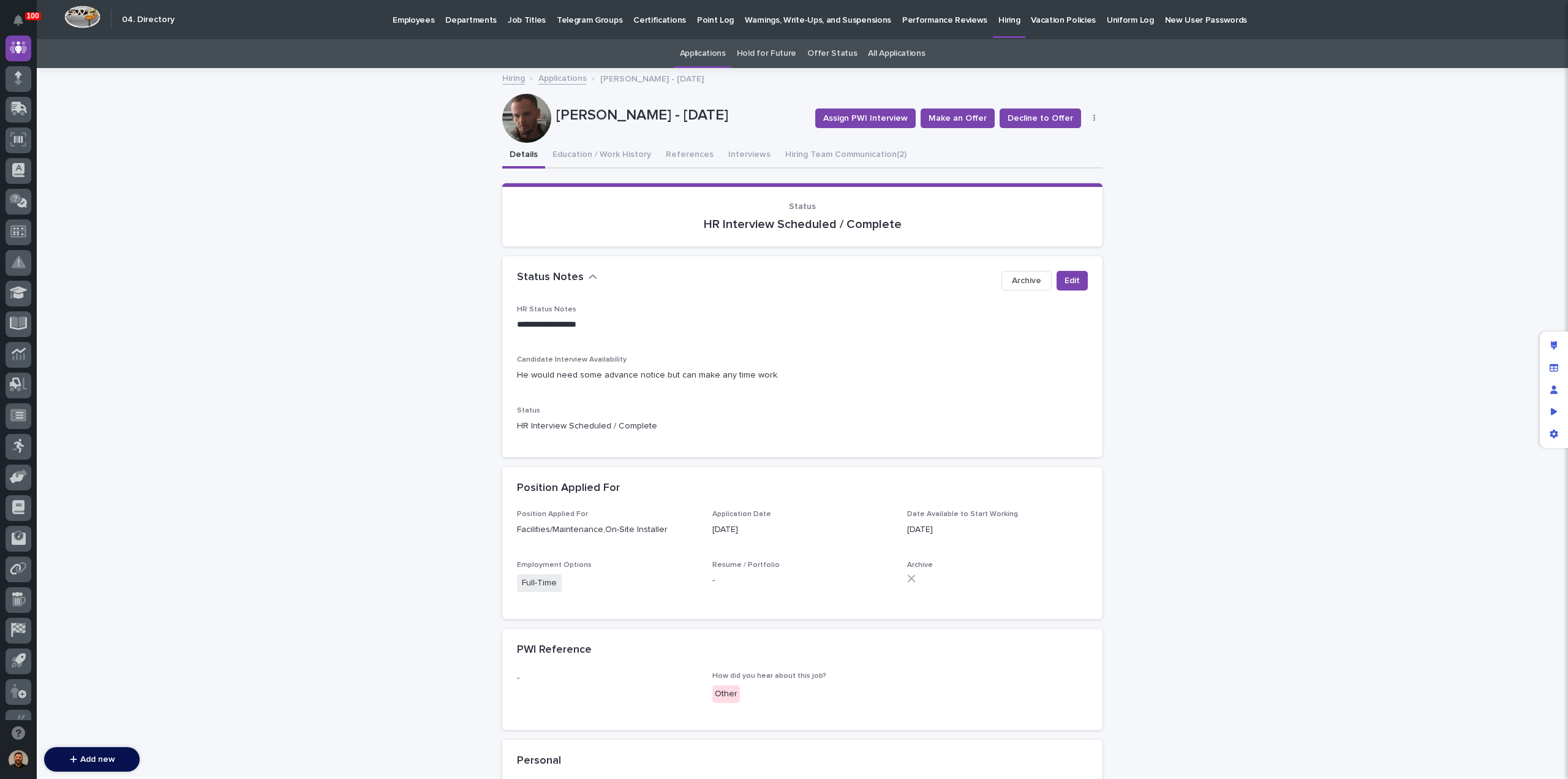
click at [559, 76] on link "Applications" at bounding box center [562, 77] width 48 height 14
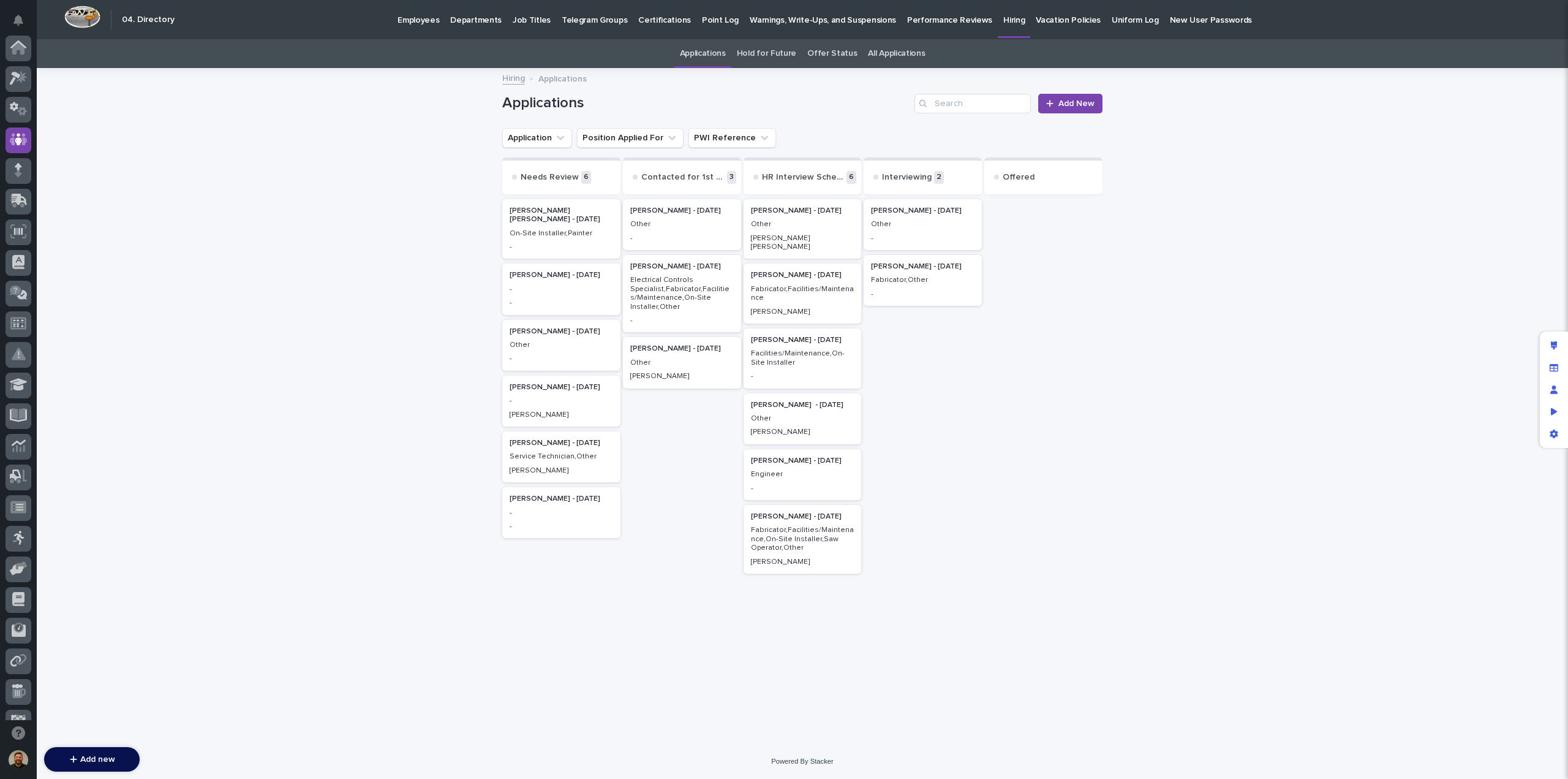
scroll to position [92, 0]
click at [547, 228] on div "On-Site Installer,Painter" at bounding box center [562, 232] width 104 height 11
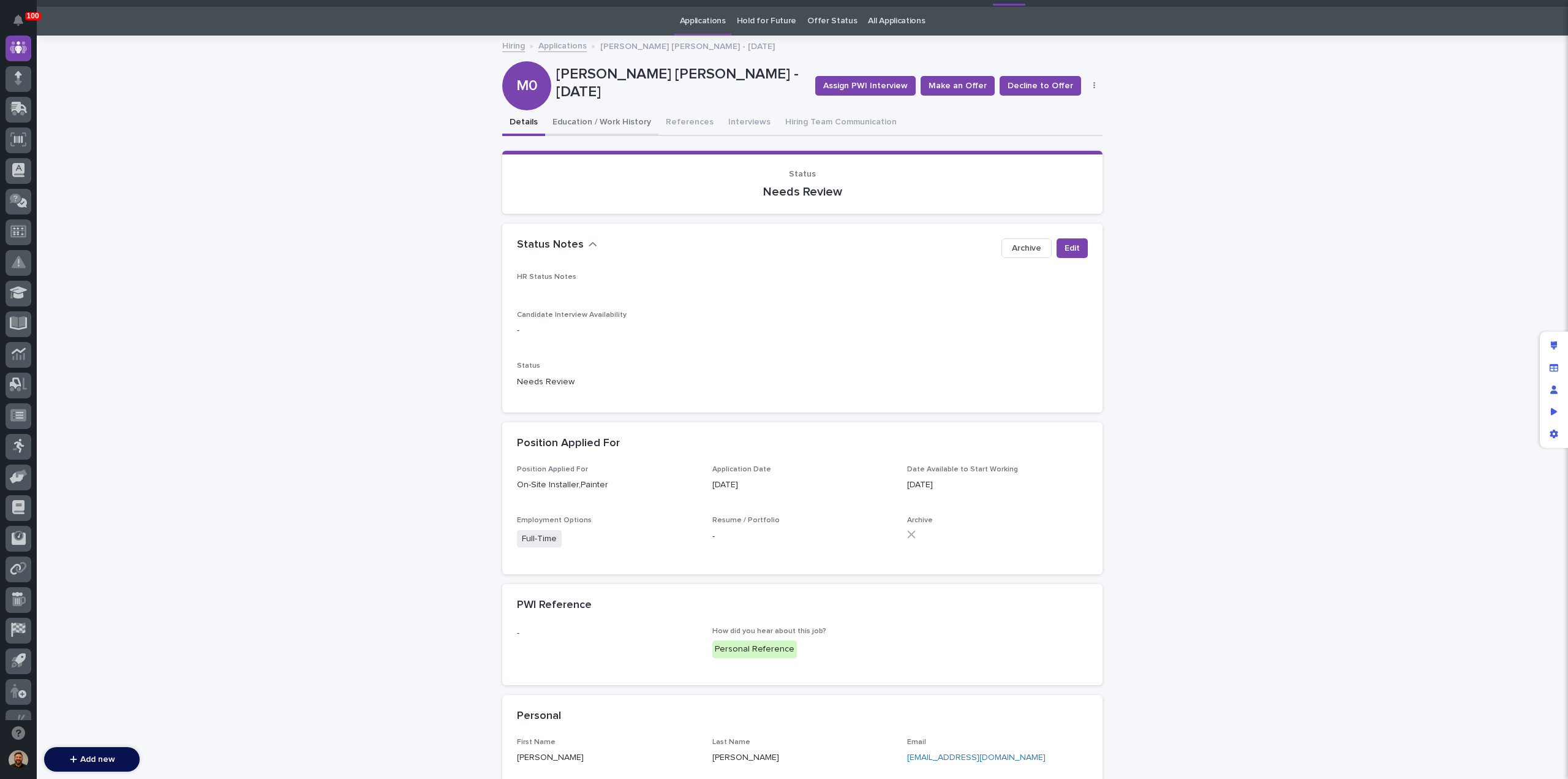
scroll to position [32, 0]
click at [594, 124] on button "Education / Work History" at bounding box center [602, 124] width 113 height 26
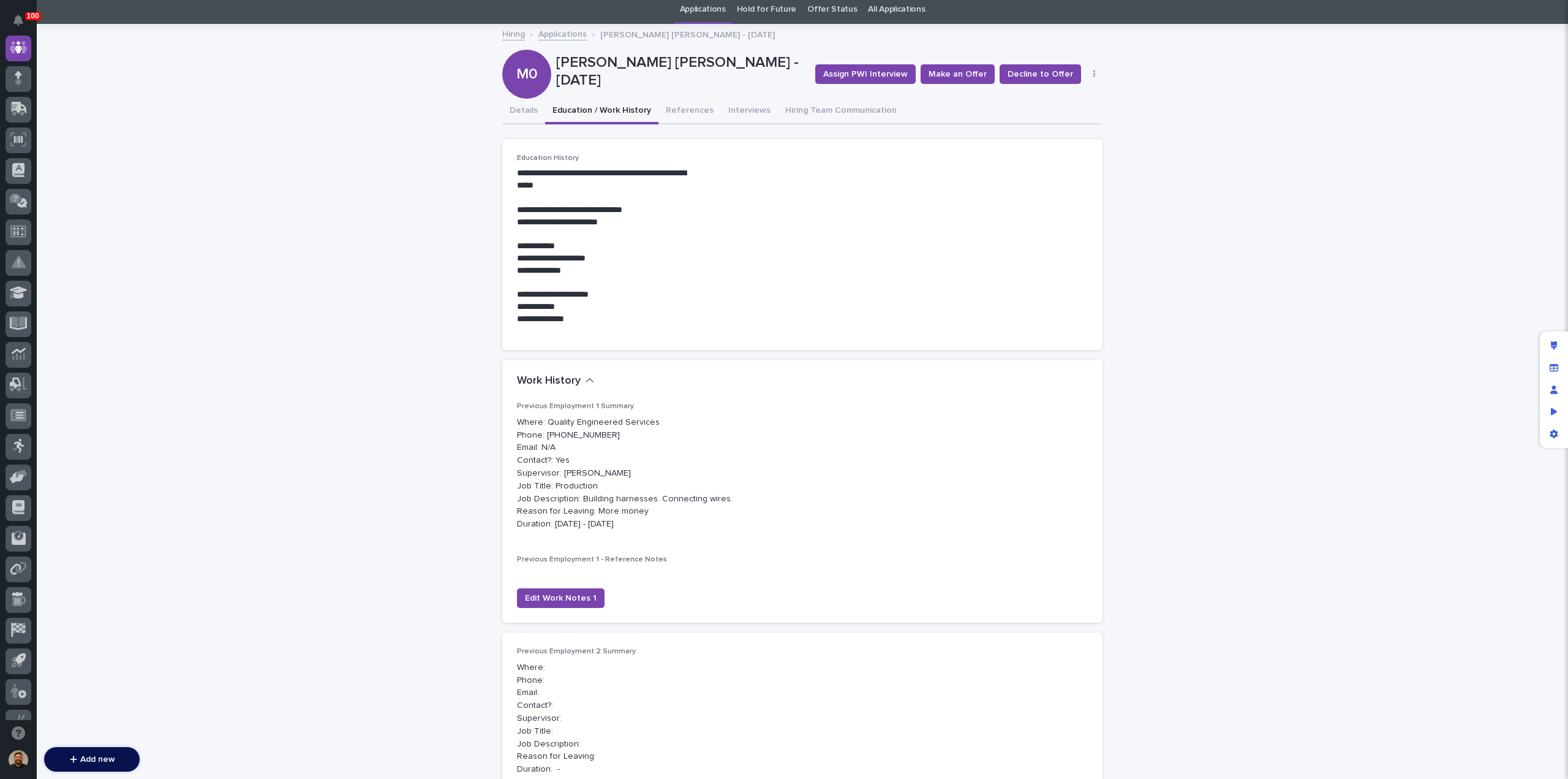
scroll to position [44, 0]
click at [695, 107] on button "References" at bounding box center [690, 112] width 63 height 26
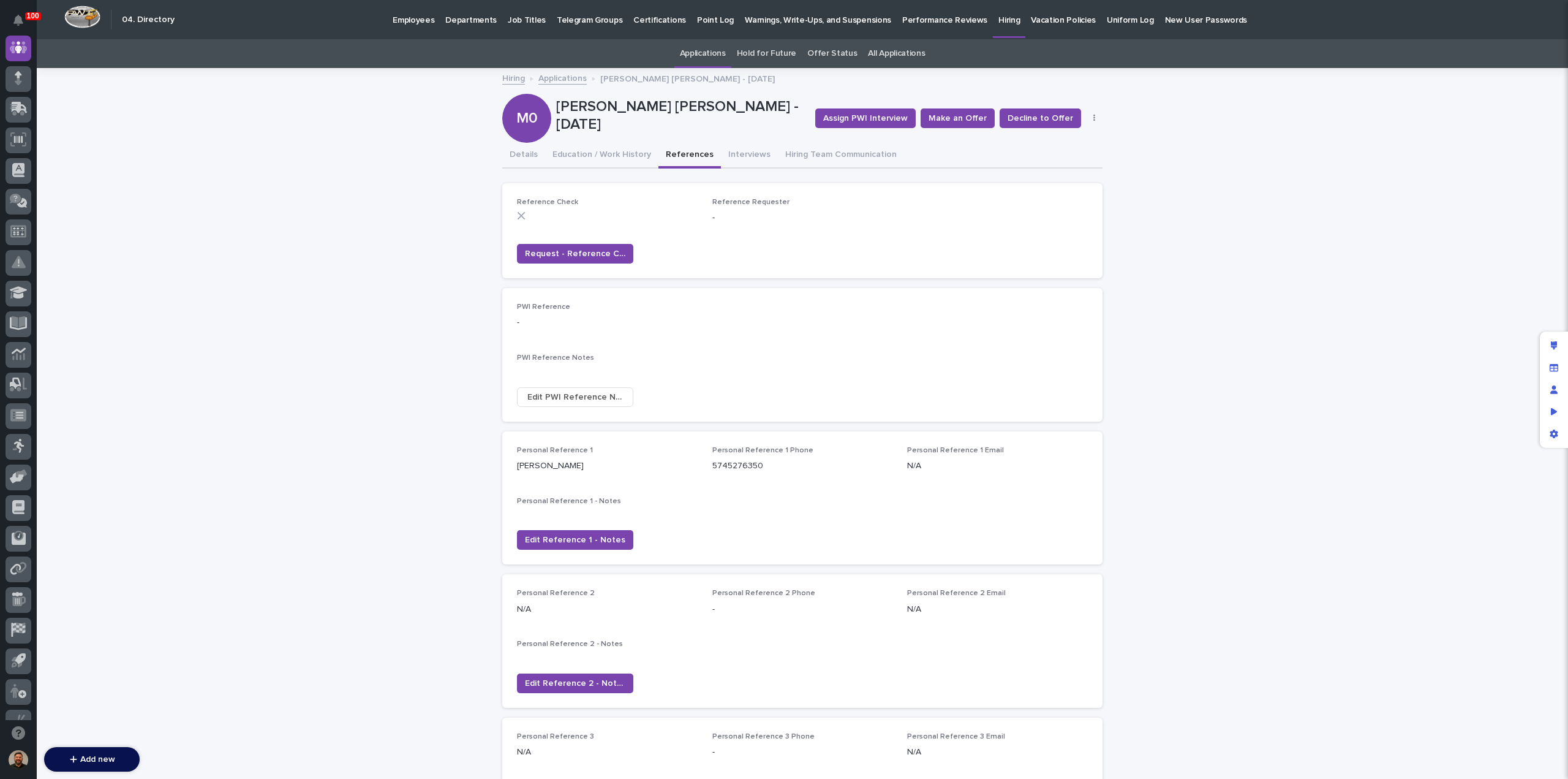
click at [1093, 118] on icon "button" at bounding box center [1094, 118] width 2 height 8
click at [1053, 137] on button "Edit" at bounding box center [1057, 143] width 81 height 20
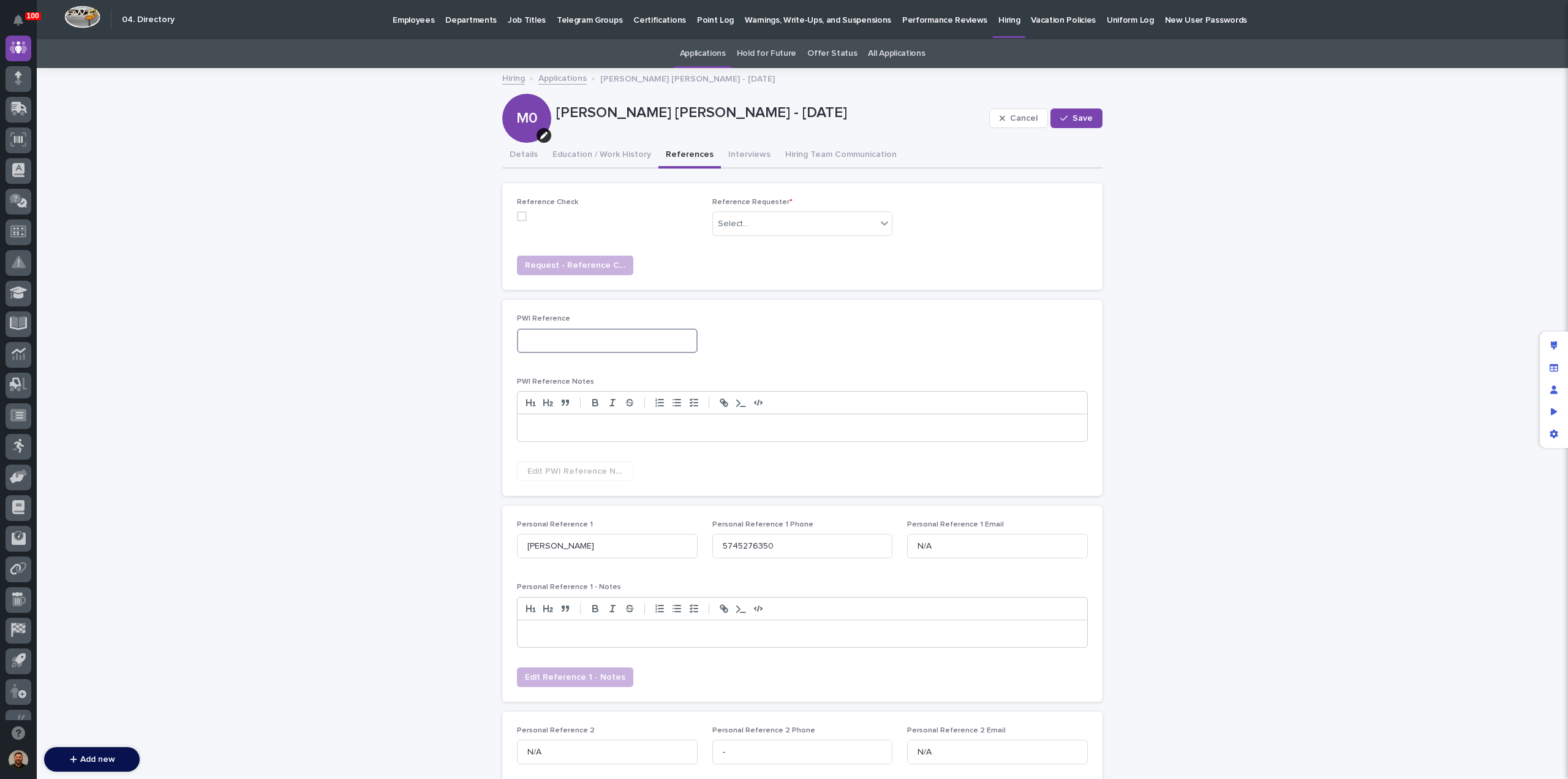
click at [546, 343] on input at bounding box center [607, 341] width 181 height 24
type input "Jose Espinoza"
click at [1076, 119] on span "Save" at bounding box center [1082, 118] width 20 height 8
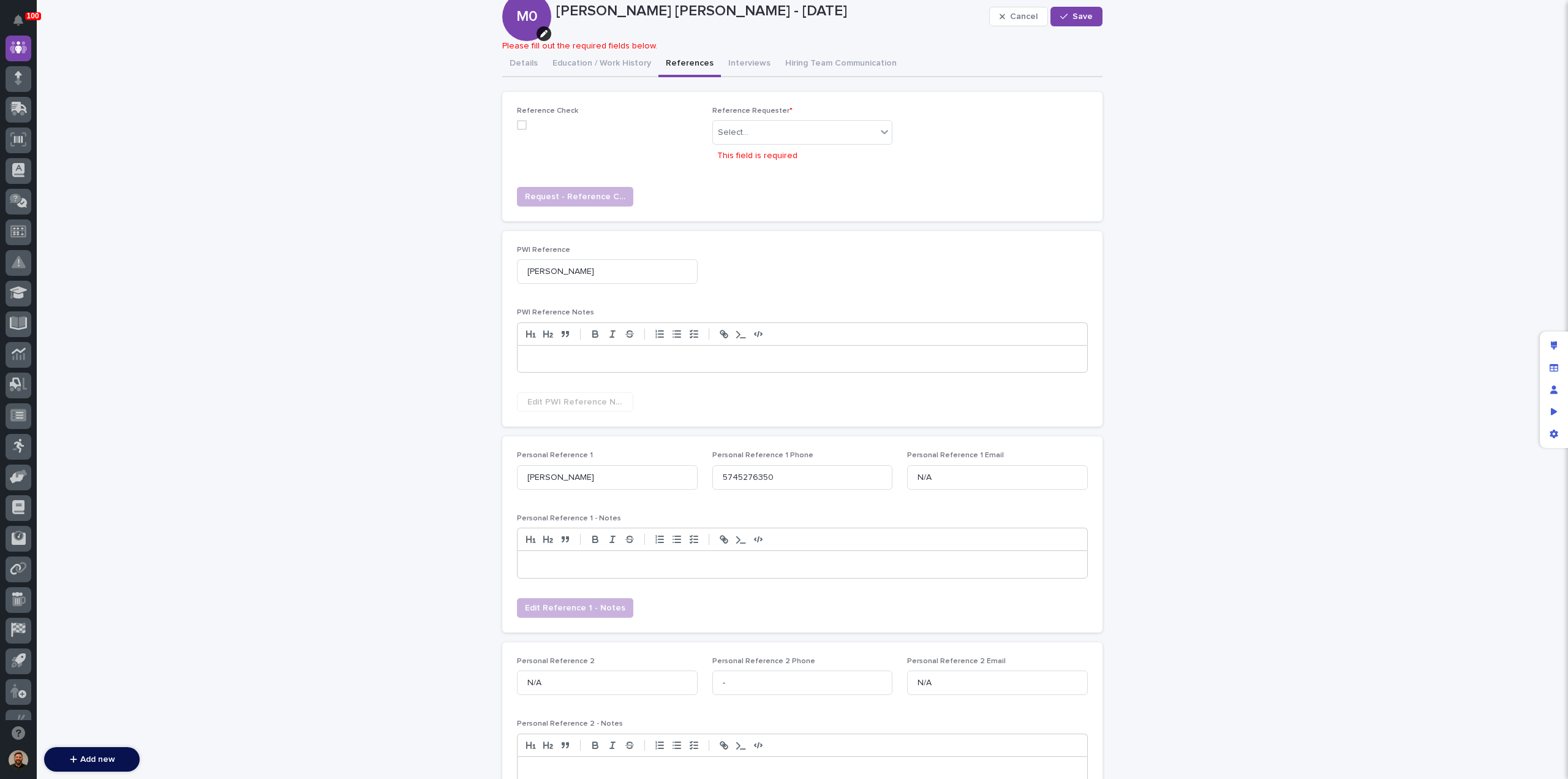
scroll to position [101, 0]
click at [1018, 15] on span "Cancel" at bounding box center [1024, 18] width 27 height 8
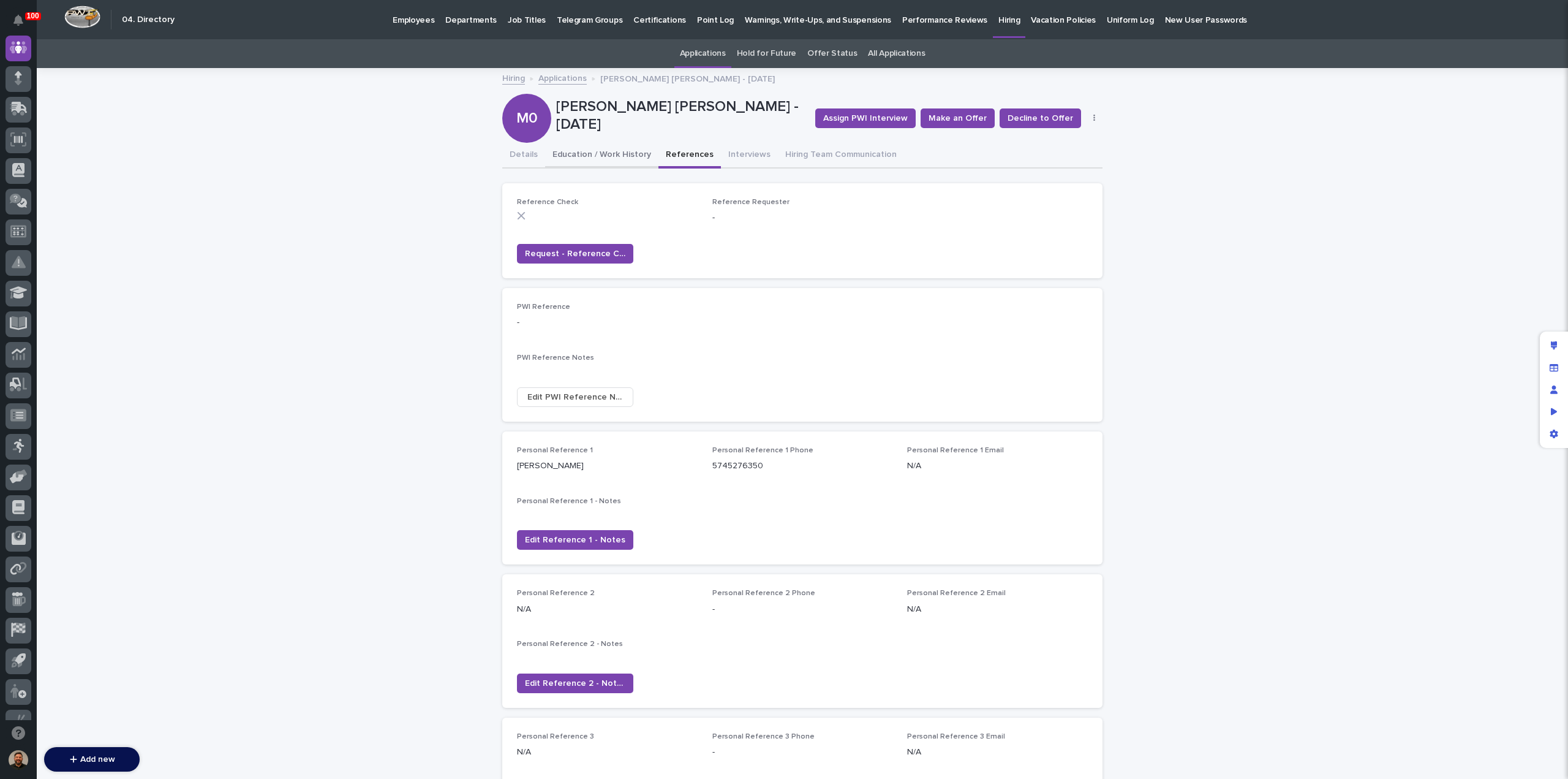
click at [607, 153] on button "Education / Work History" at bounding box center [602, 156] width 113 height 26
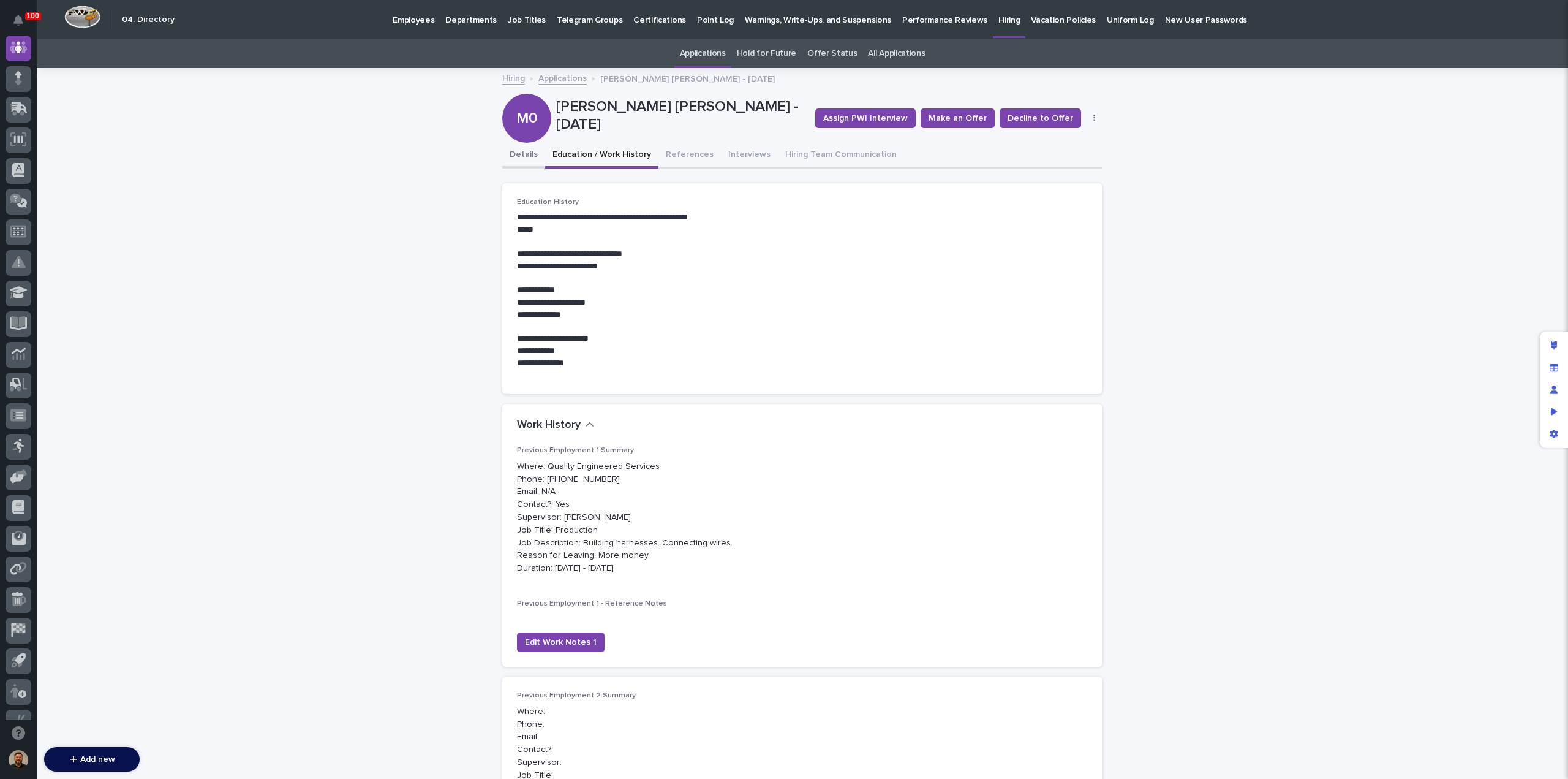
click at [529, 154] on button "Details" at bounding box center [524, 156] width 43 height 26
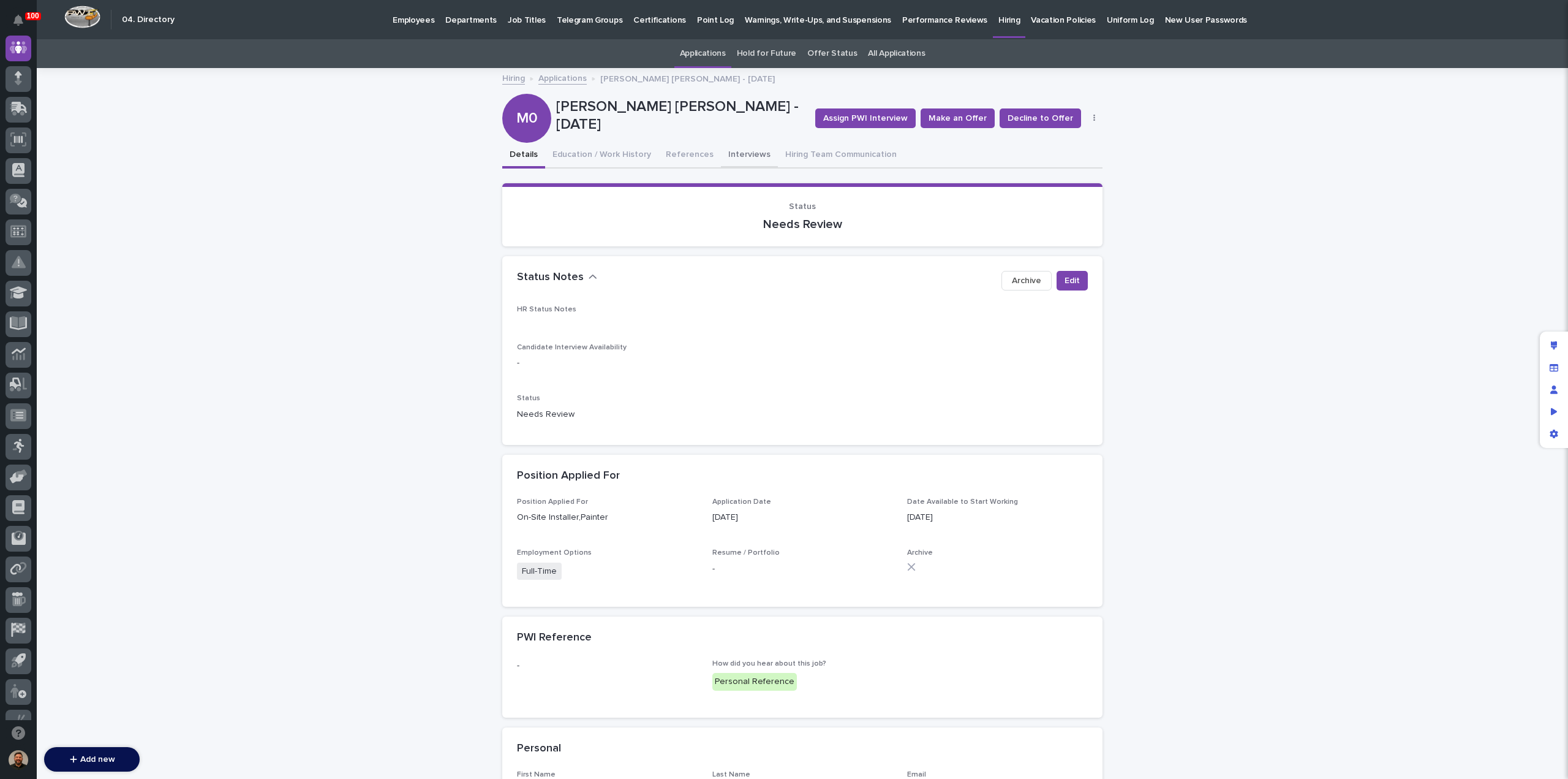
click at [728, 151] on button "Interviews" at bounding box center [750, 156] width 57 height 26
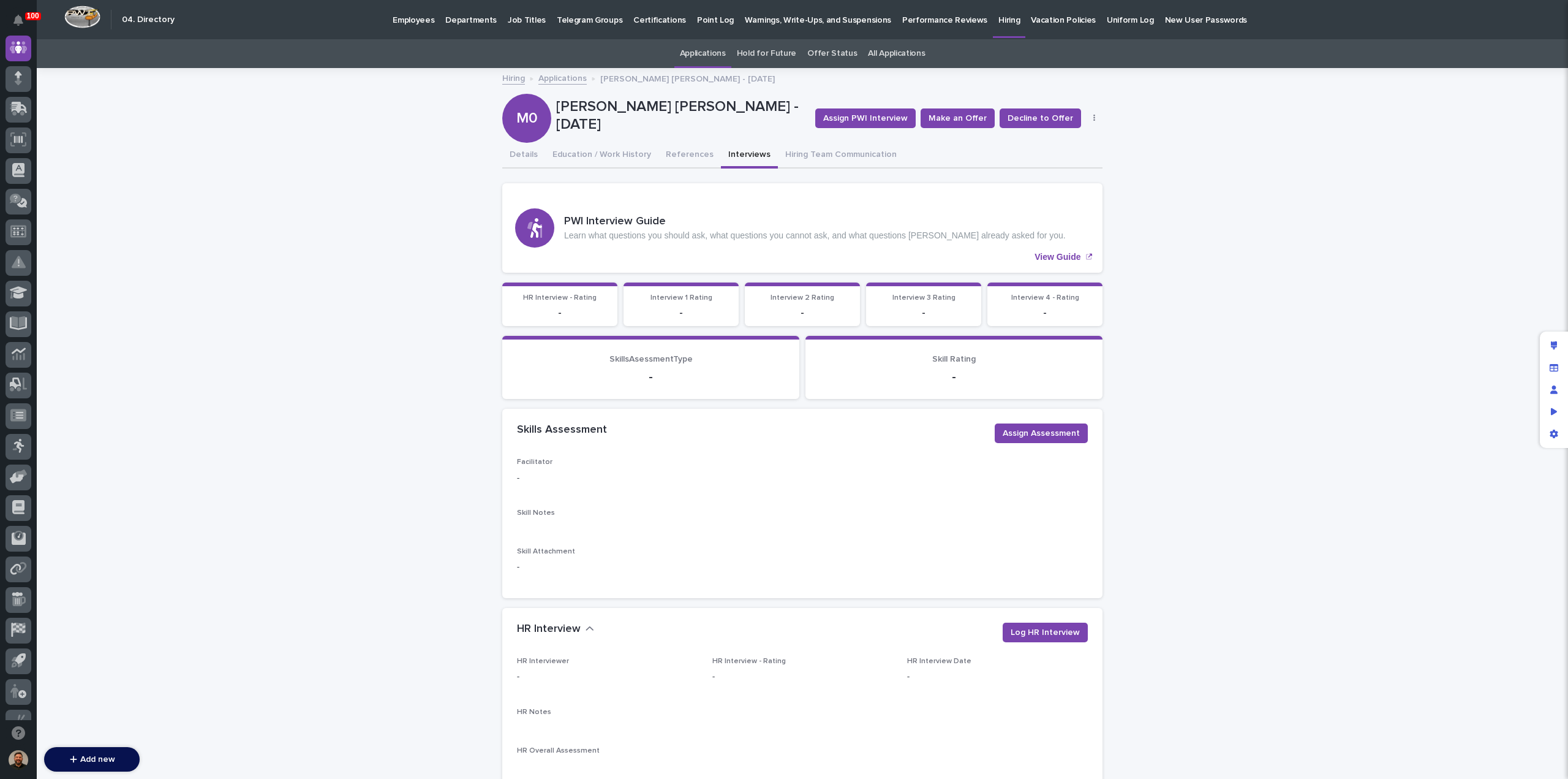
click at [549, 79] on link "Applications" at bounding box center [562, 77] width 48 height 14
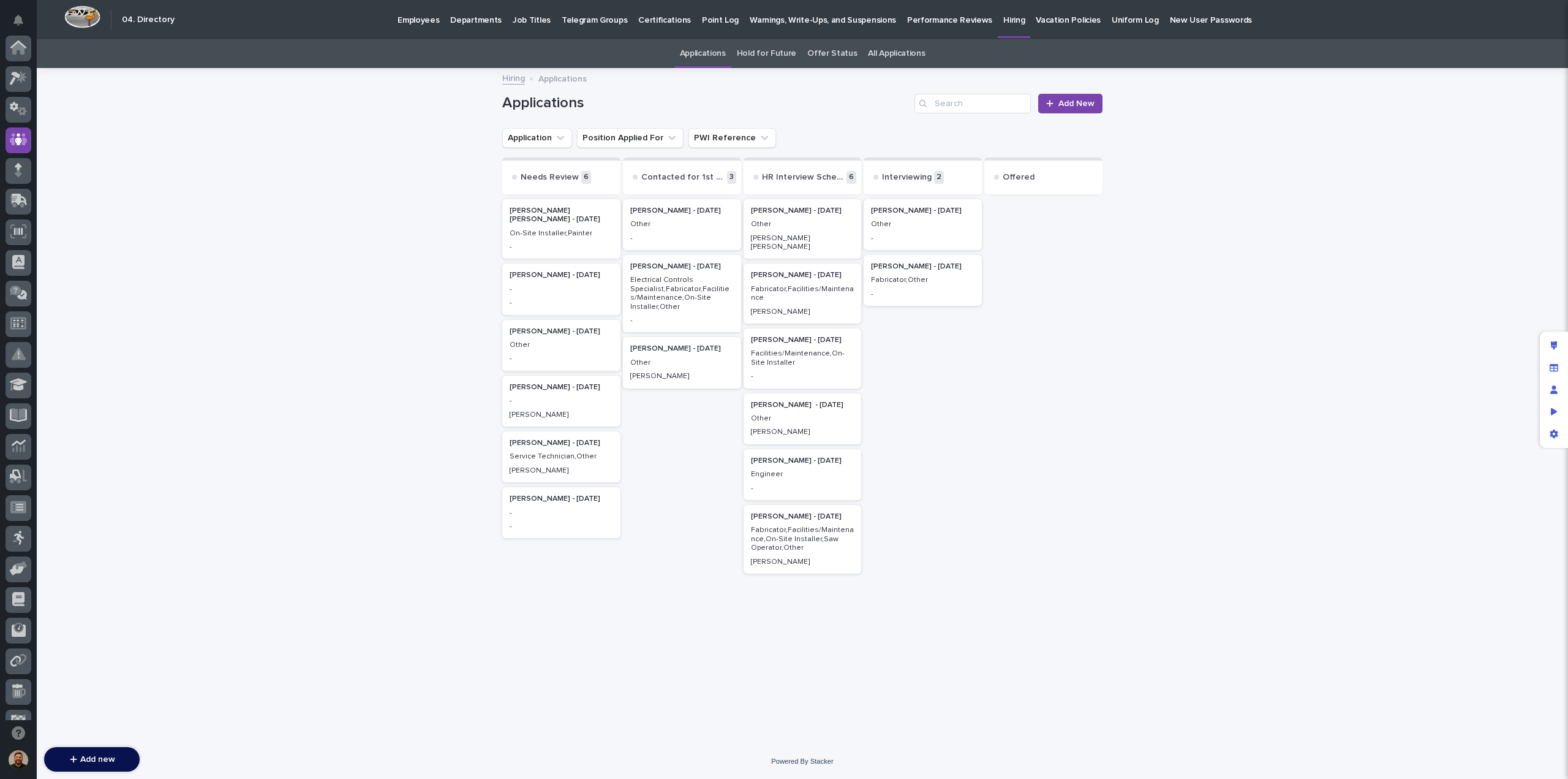
scroll to position [92, 0]
click at [788, 273] on h2 "[PERSON_NAME] - [DATE]" at bounding box center [802, 275] width 111 height 16
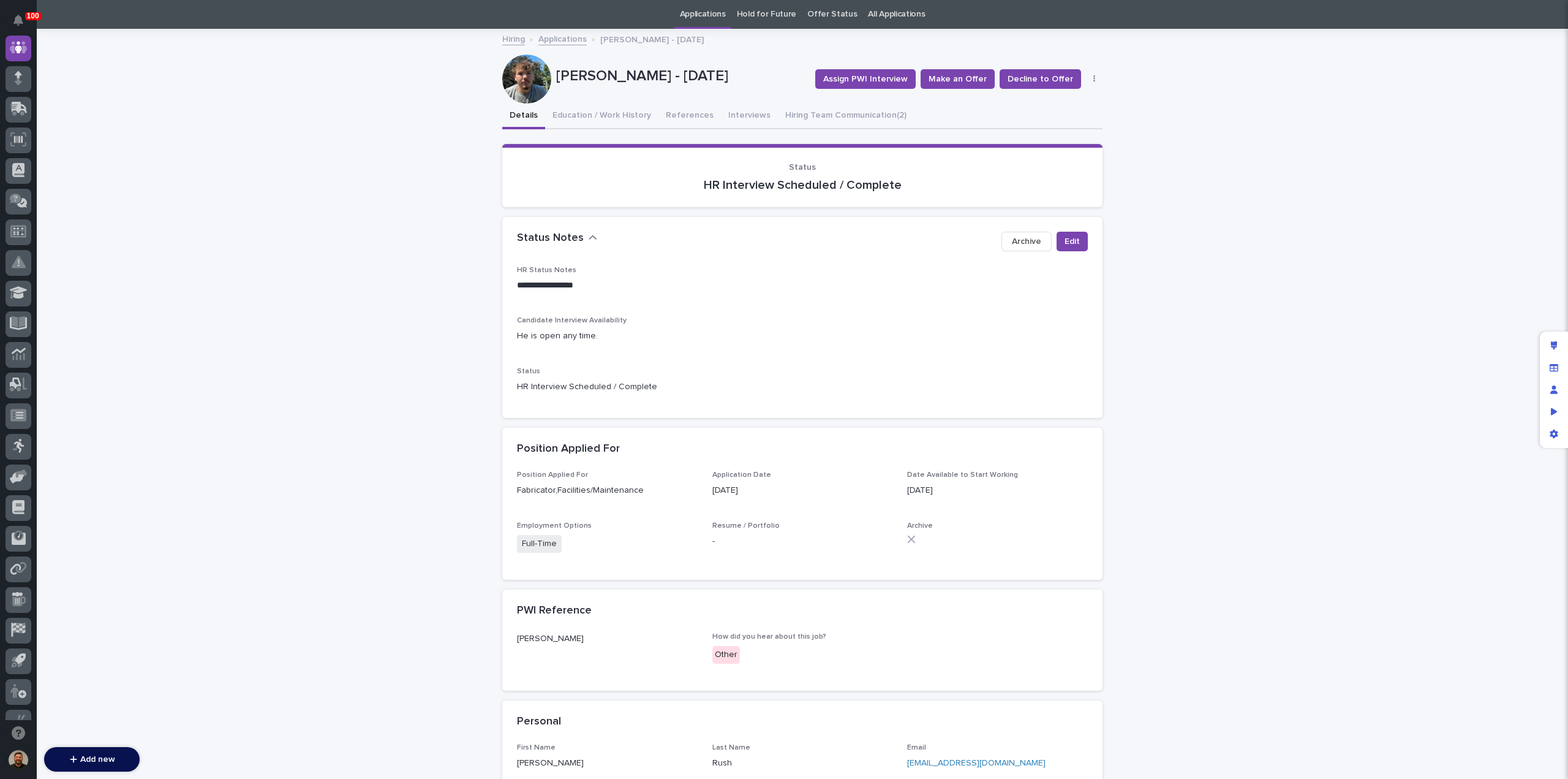
scroll to position [39, 0]
click at [554, 37] on link "Applications" at bounding box center [562, 38] width 48 height 14
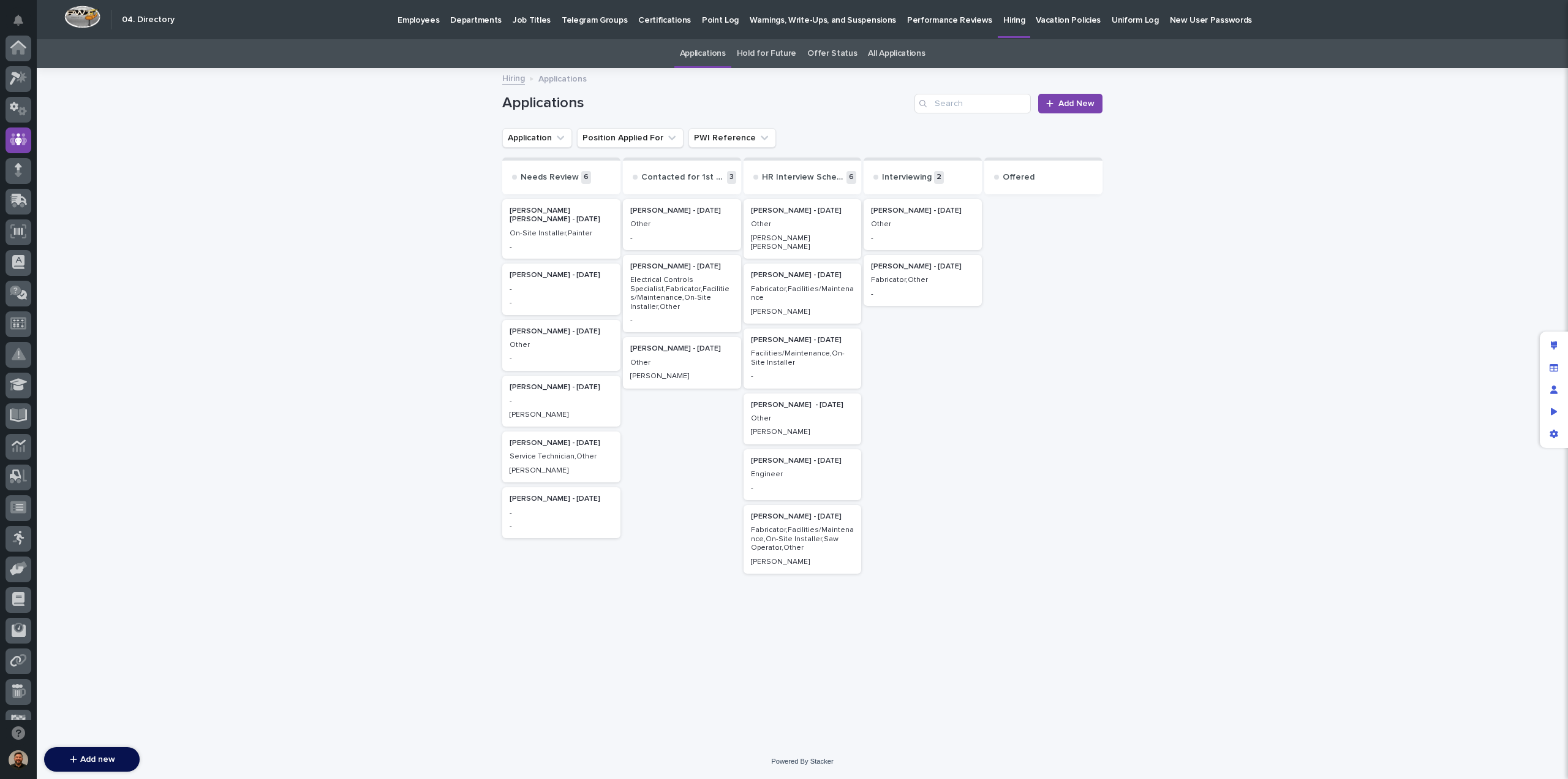
scroll to position [92, 0]
click at [563, 392] on p "[PERSON_NAME] - [DATE]" at bounding box center [562, 387] width 104 height 8
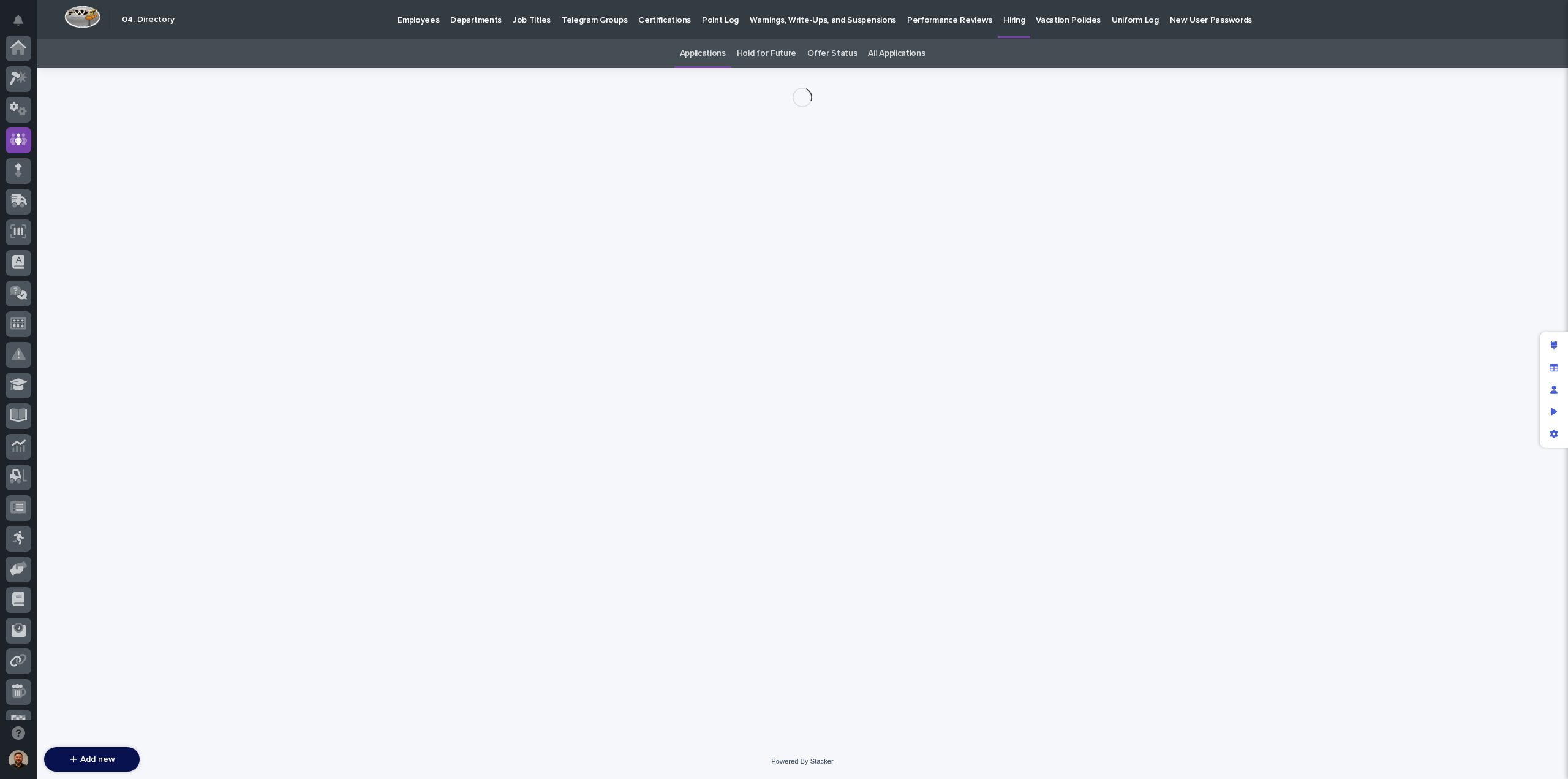
scroll to position [92, 0]
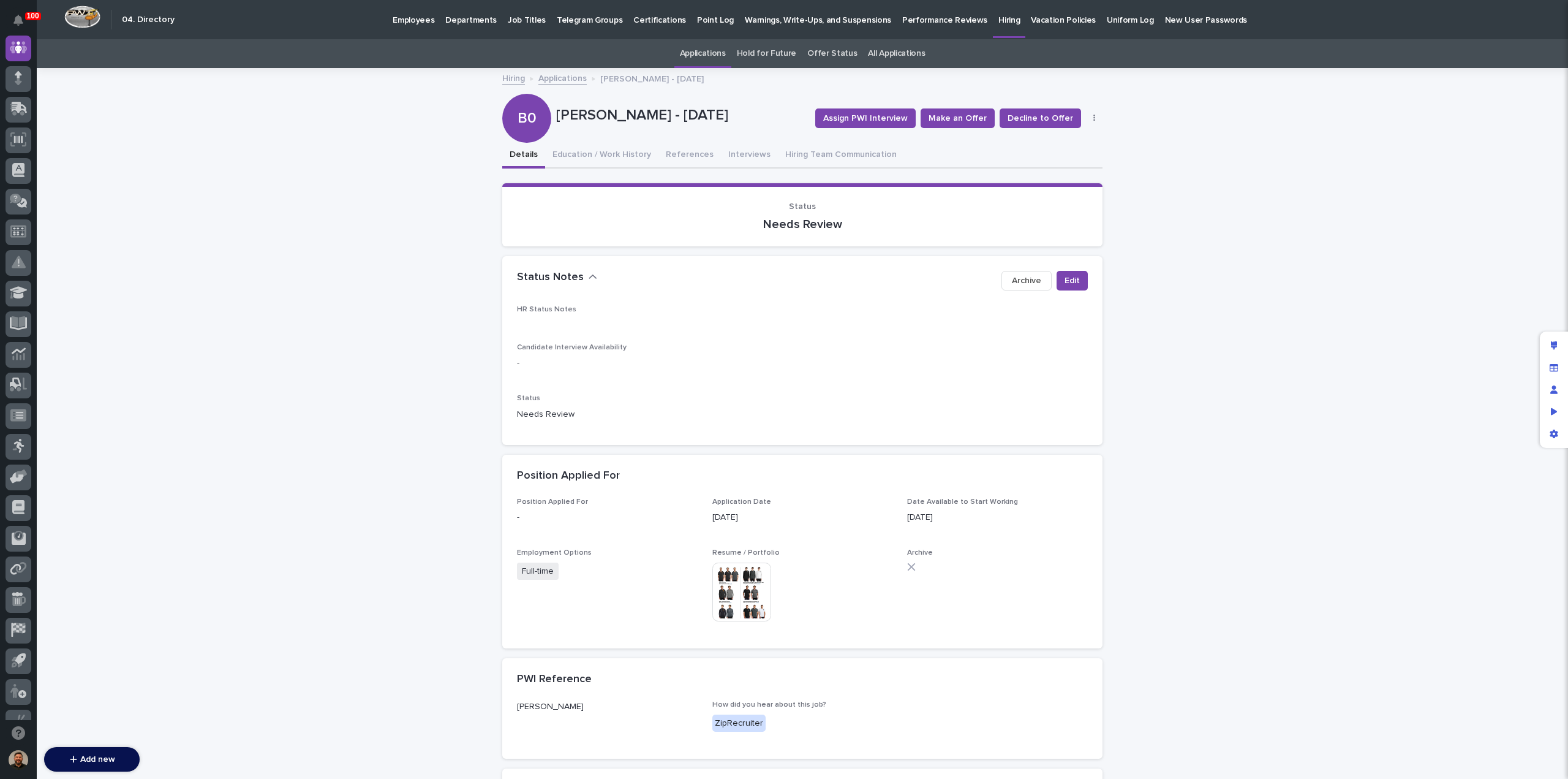
click at [1090, 115] on button "button" at bounding box center [1095, 118] width 17 height 8
click at [1052, 160] on span "Delete" at bounding box center [1049, 162] width 27 height 8
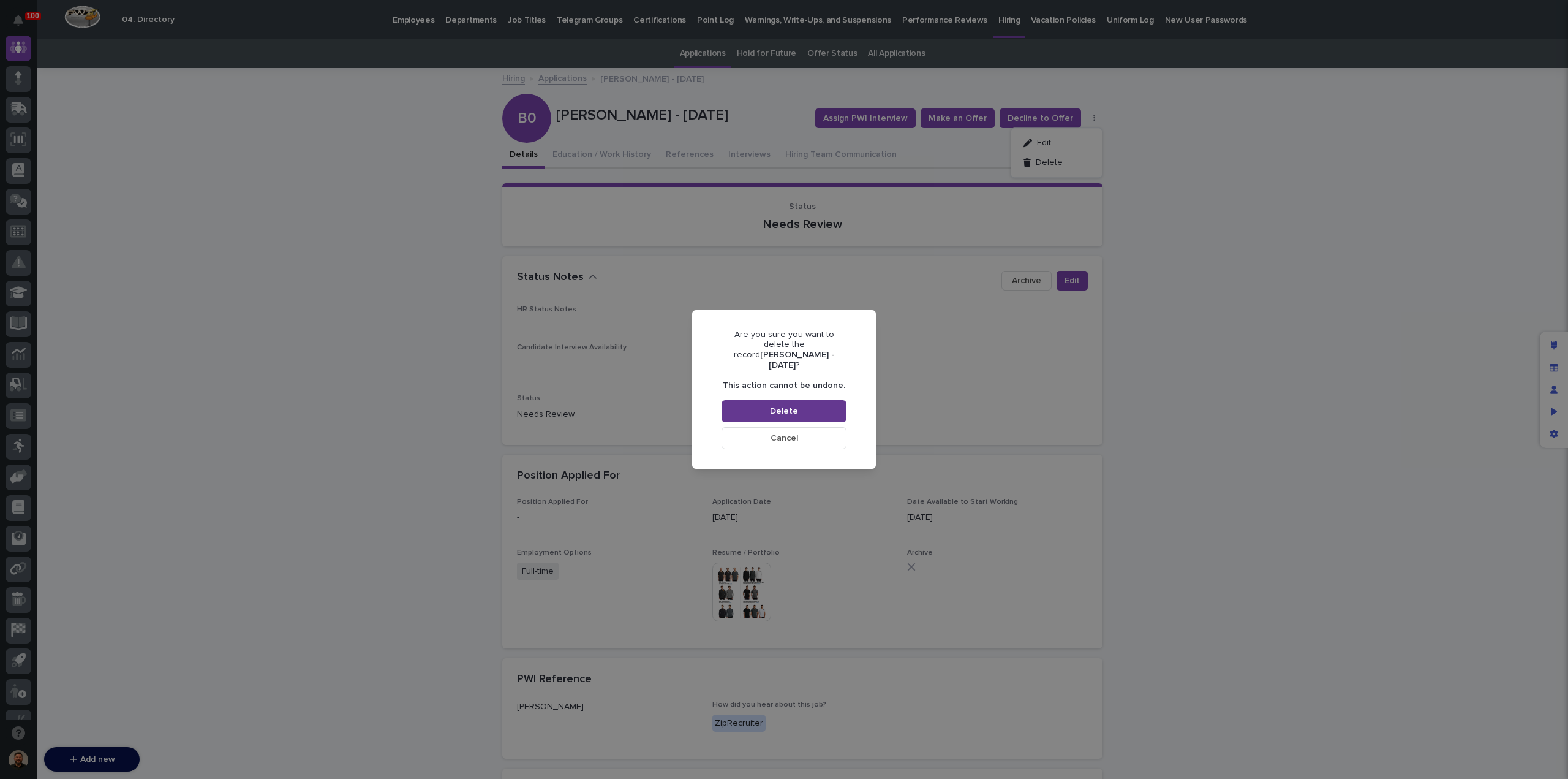
click at [804, 400] on button "Delete" at bounding box center [784, 411] width 125 height 22
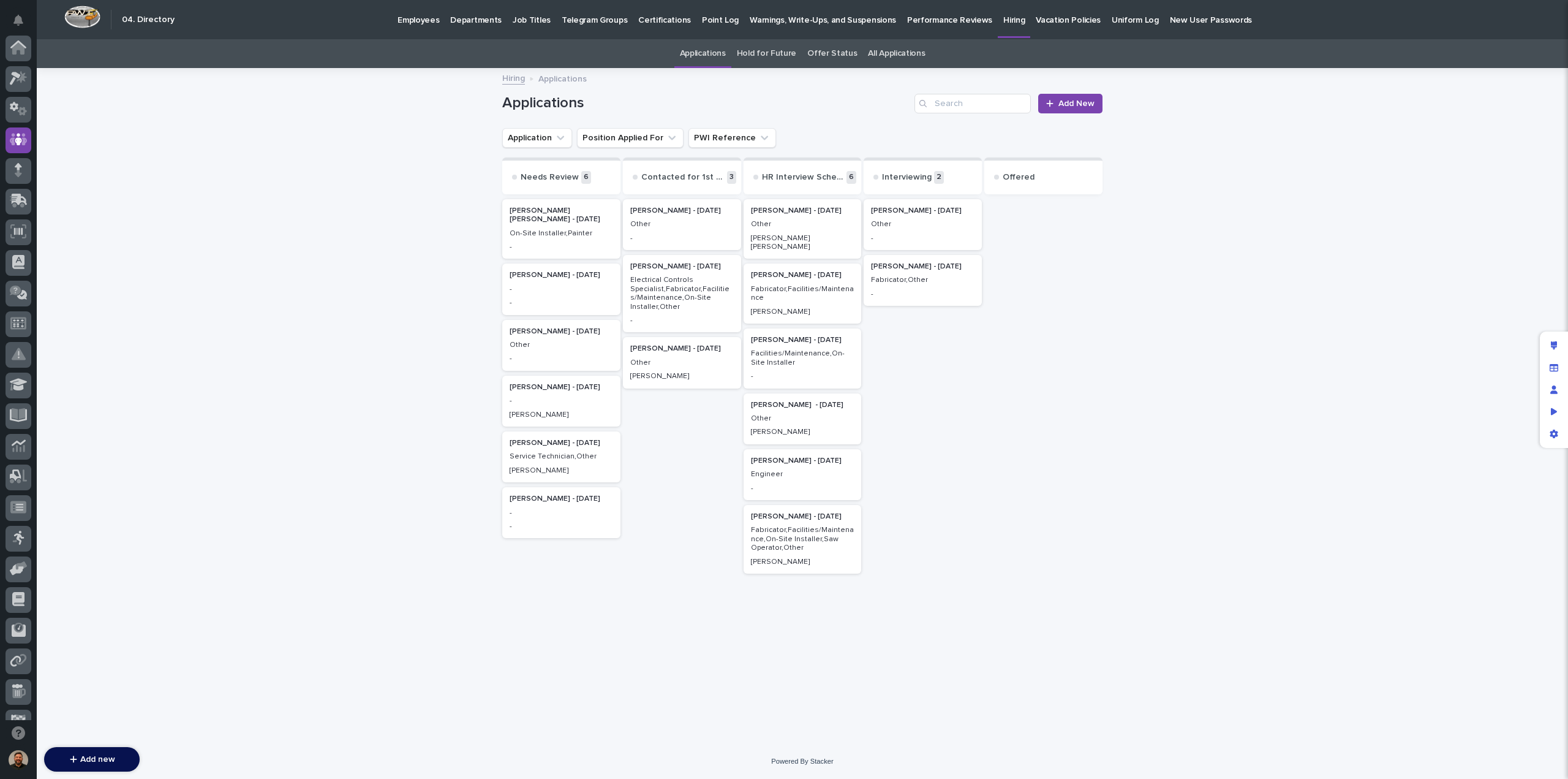
scroll to position [92, 0]
click at [682, 220] on p "Other" at bounding box center [682, 224] width 104 height 8
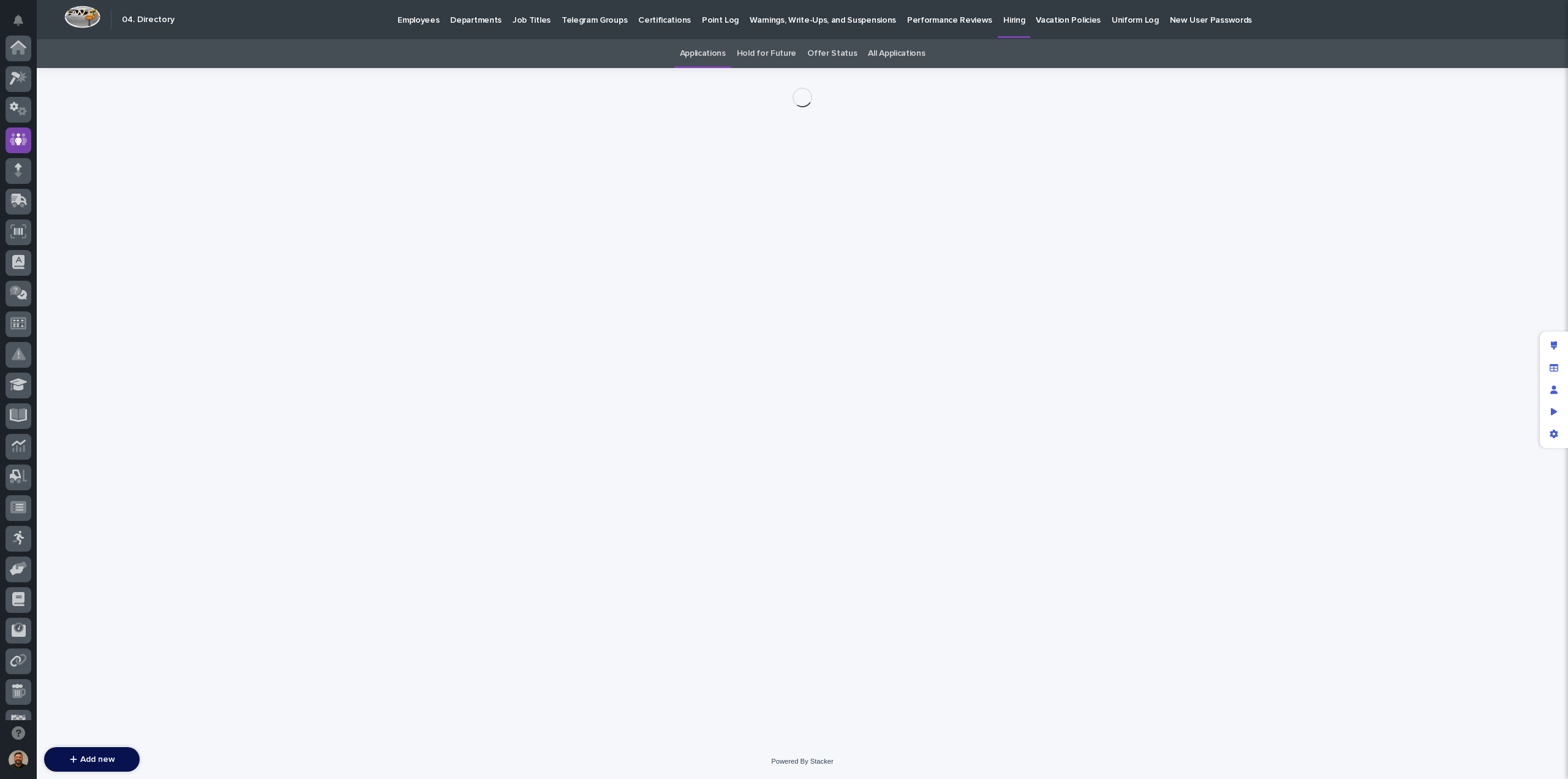
scroll to position [92, 0]
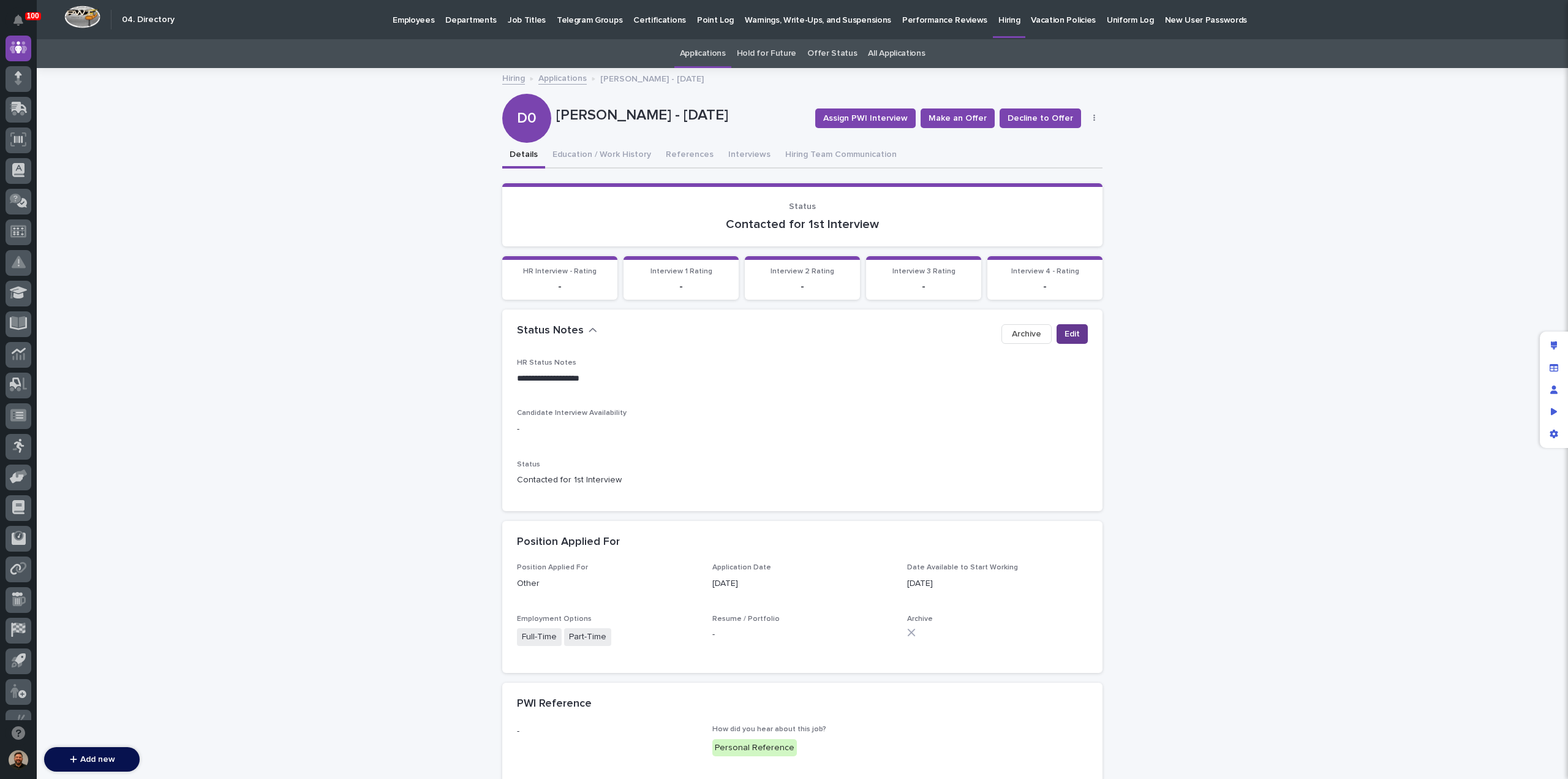
click at [1075, 334] on span "Edit" at bounding box center [1073, 334] width 15 height 12
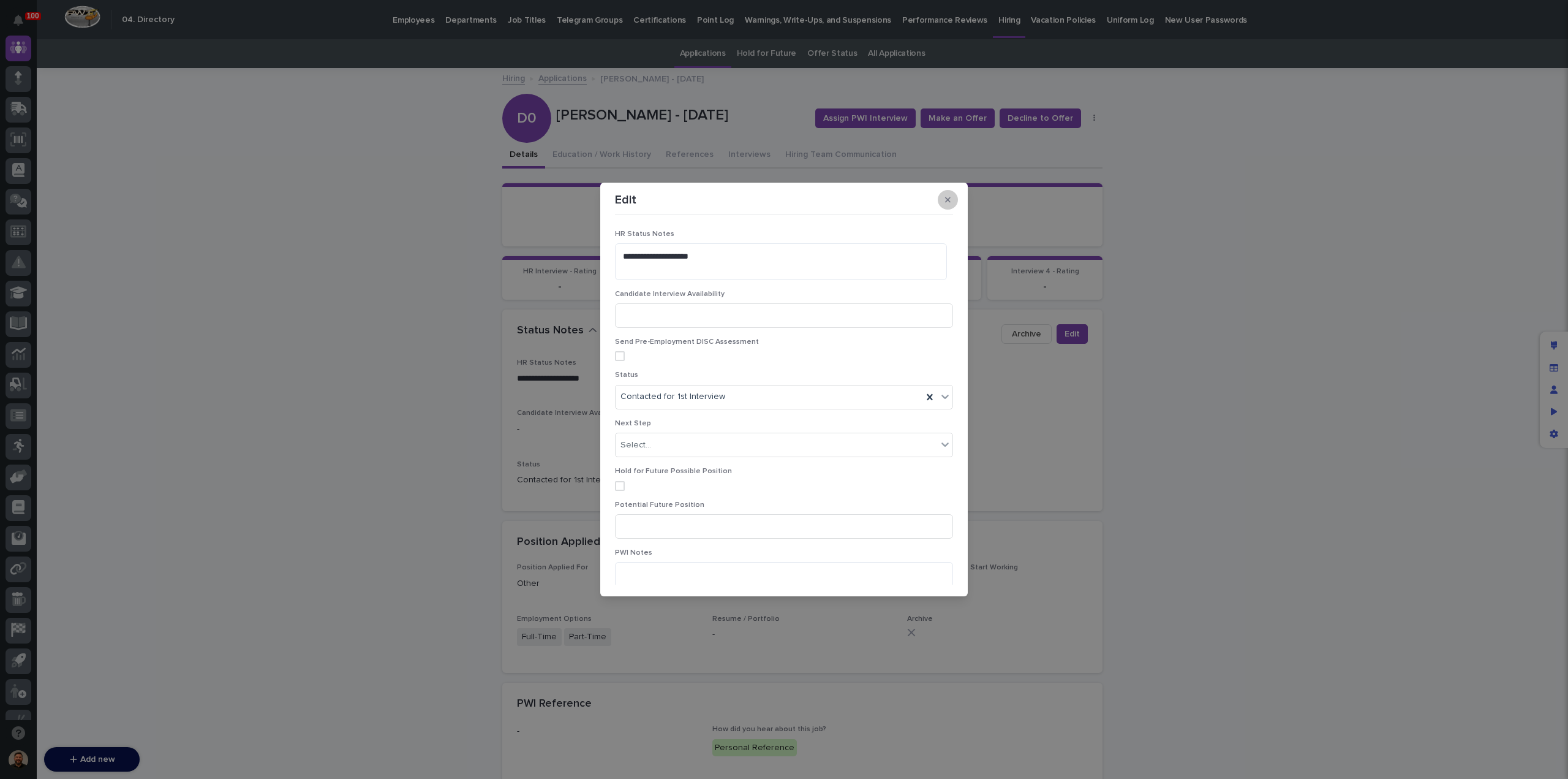
click at [945, 197] on icon "button" at bounding box center [947, 199] width 5 height 8
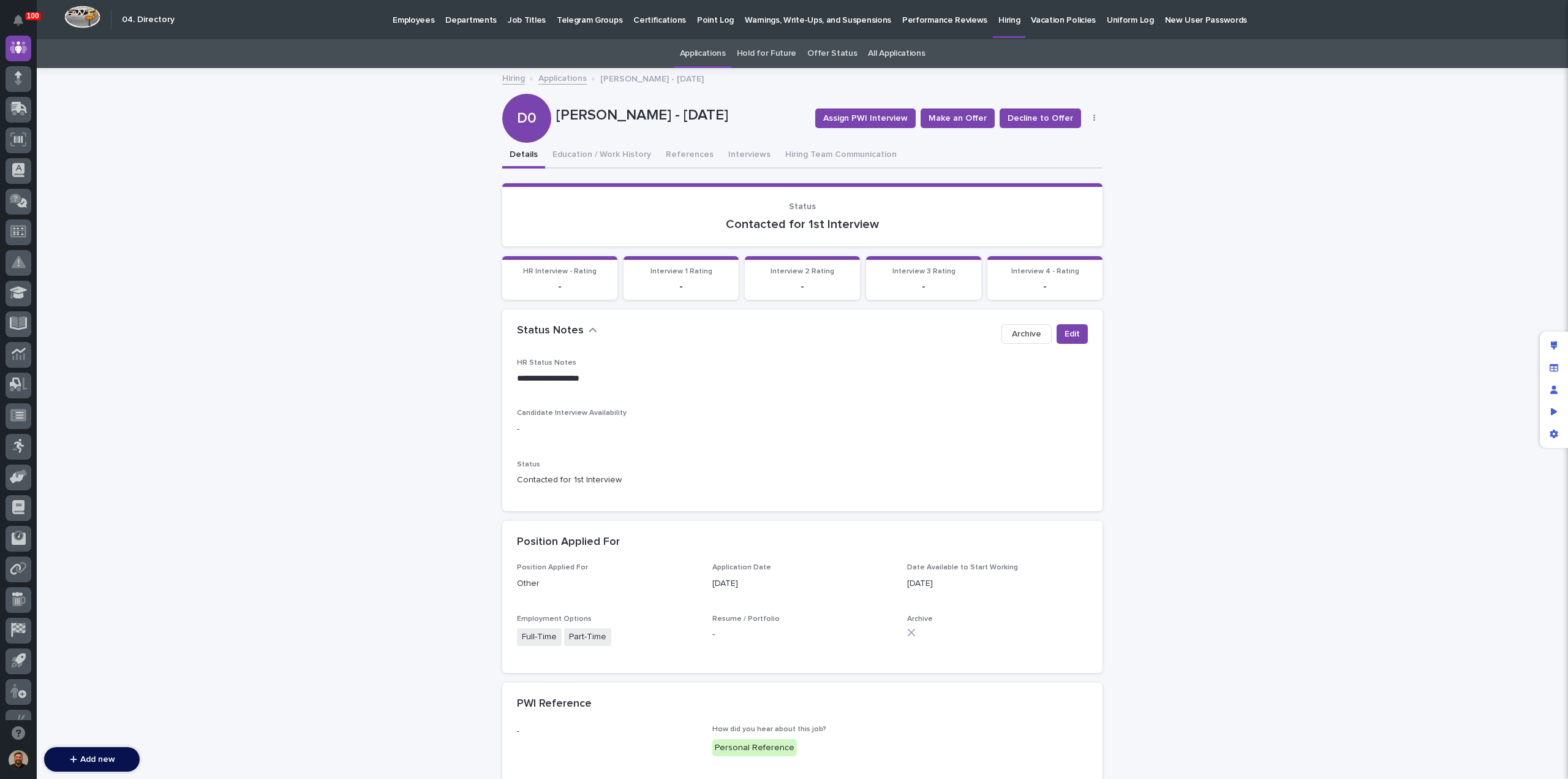
click at [1090, 116] on button "button" at bounding box center [1095, 118] width 17 height 8
click at [1057, 139] on button "Edit" at bounding box center [1057, 143] width 81 height 20
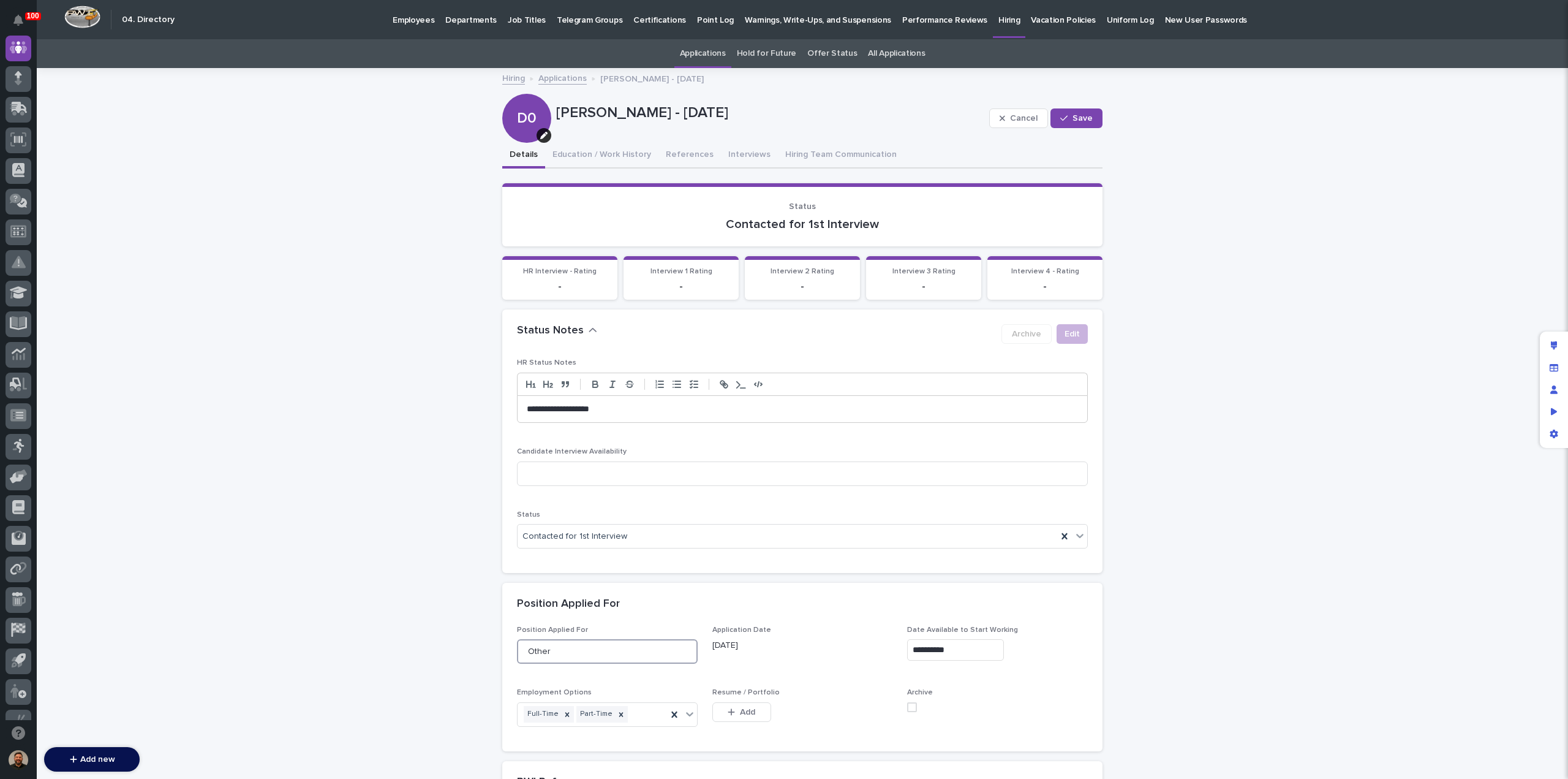
click at [555, 652] on input "Other" at bounding box center [607, 651] width 181 height 24
type input "Bistro"
click at [1091, 112] on button "Save" at bounding box center [1076, 118] width 52 height 20
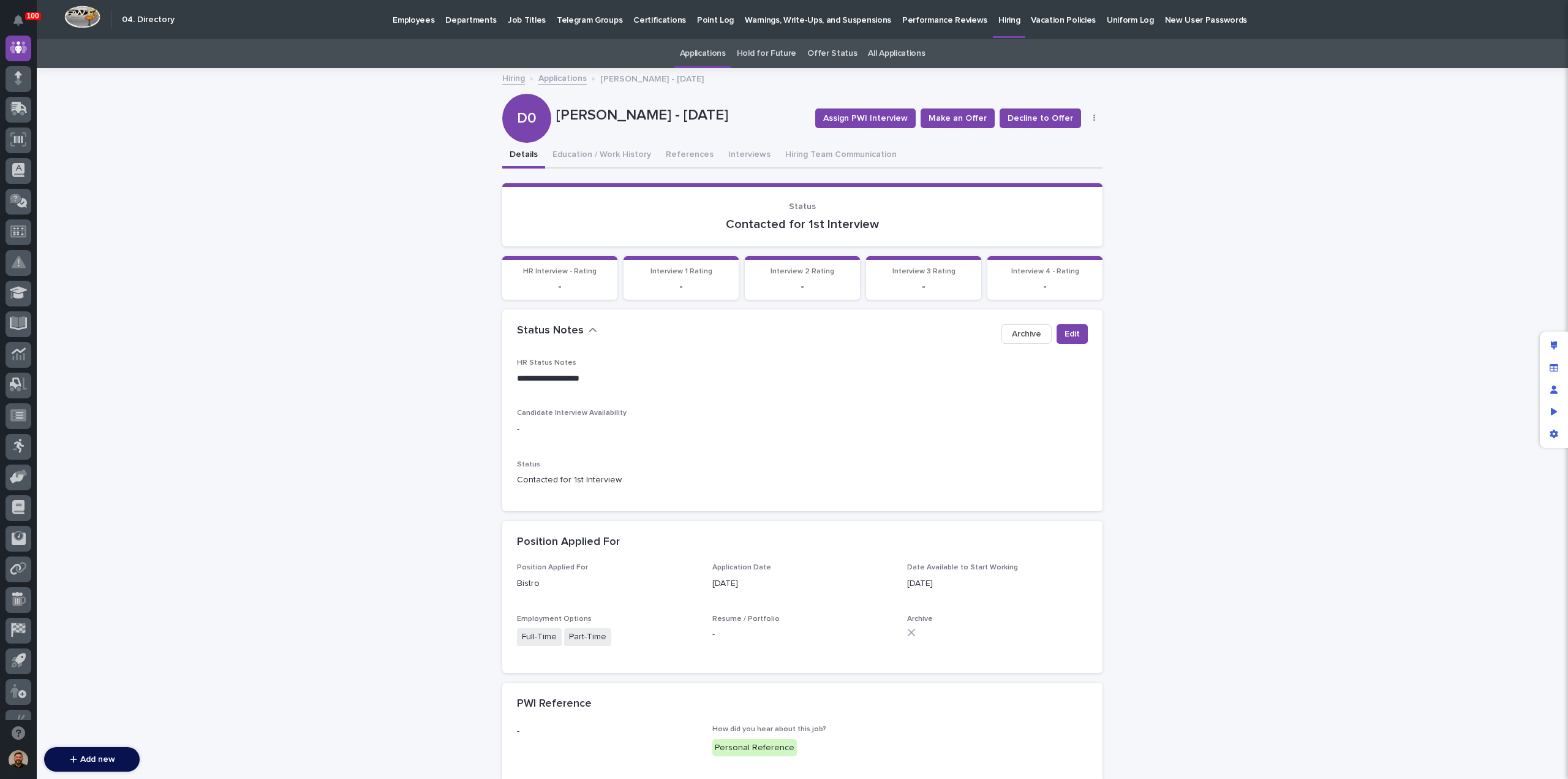
click at [565, 79] on link "Applications" at bounding box center [562, 77] width 48 height 14
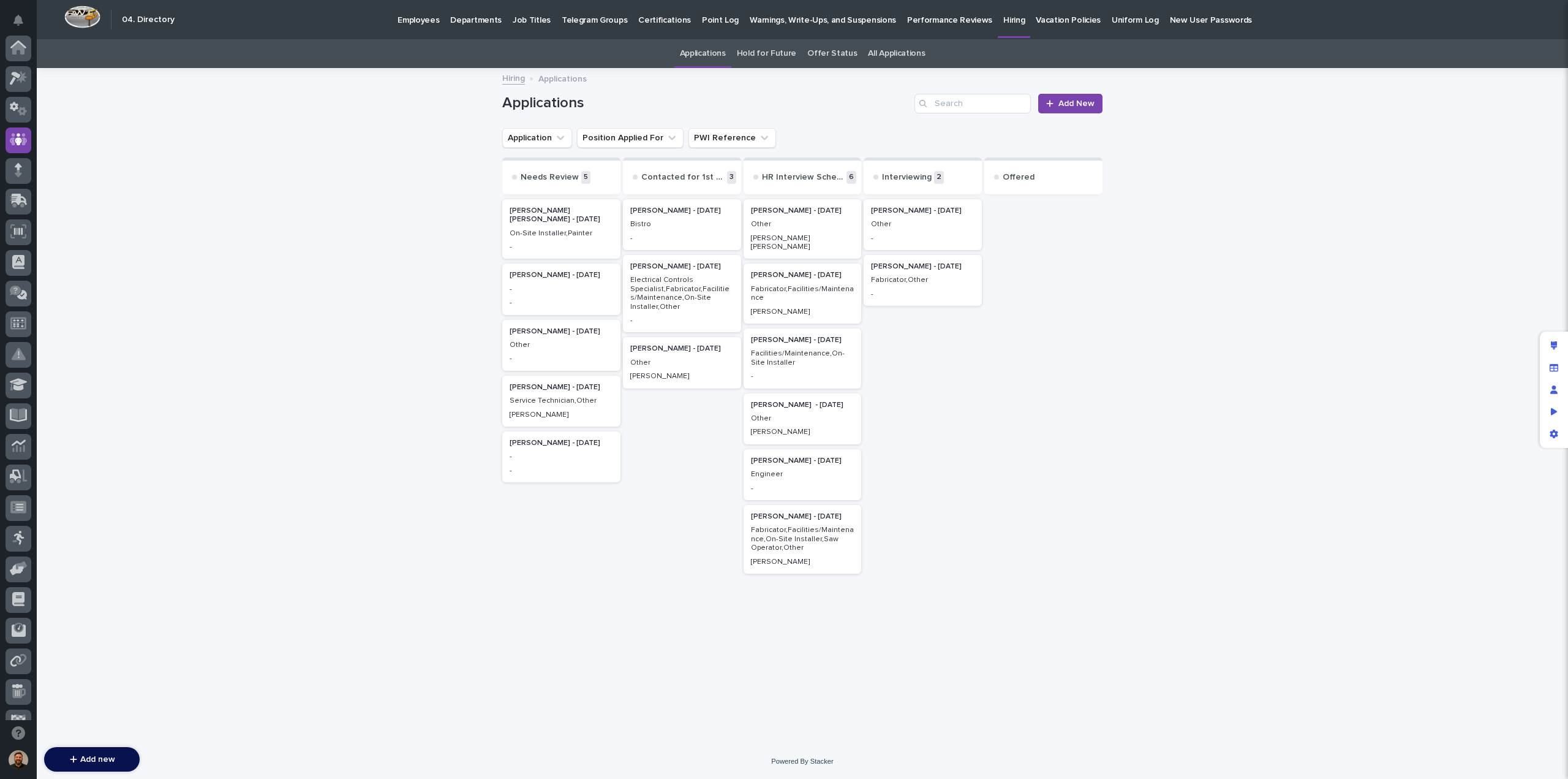
scroll to position [92, 0]
click at [681, 363] on p "Other" at bounding box center [682, 362] width 104 height 8
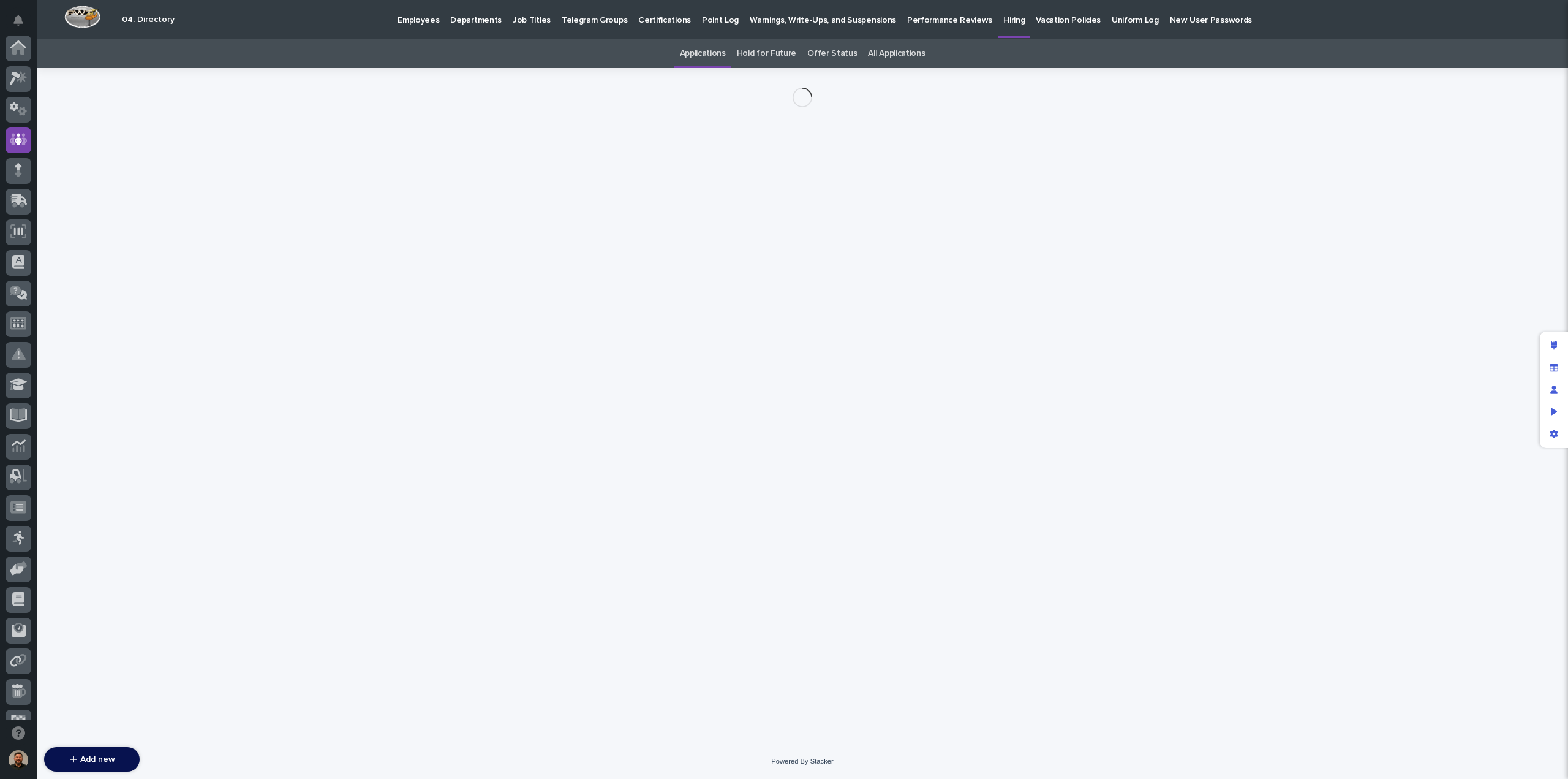
scroll to position [92, 0]
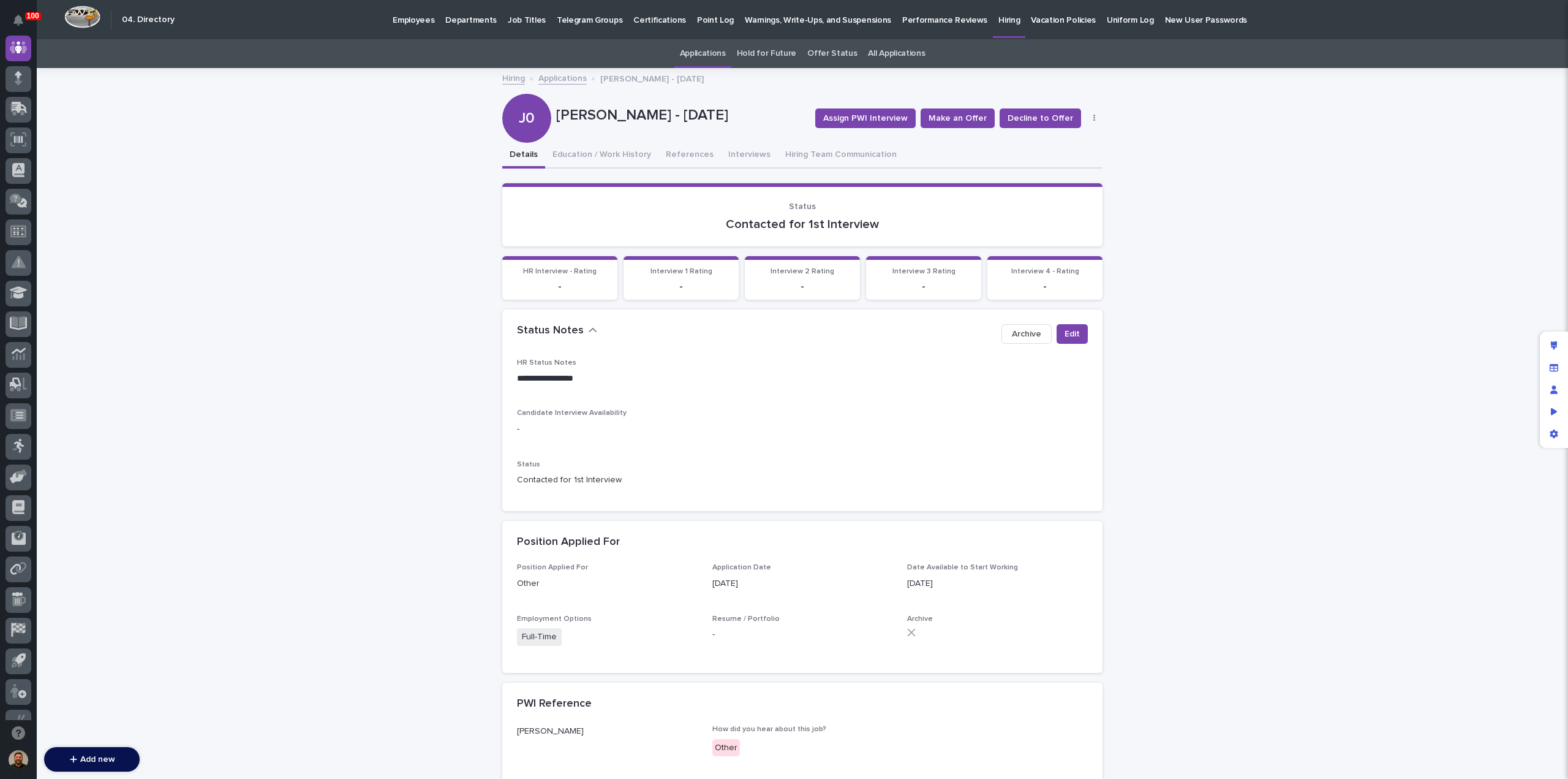
click at [1091, 117] on button "button" at bounding box center [1095, 118] width 17 height 8
click at [1057, 138] on button "Edit" at bounding box center [1057, 143] width 81 height 20
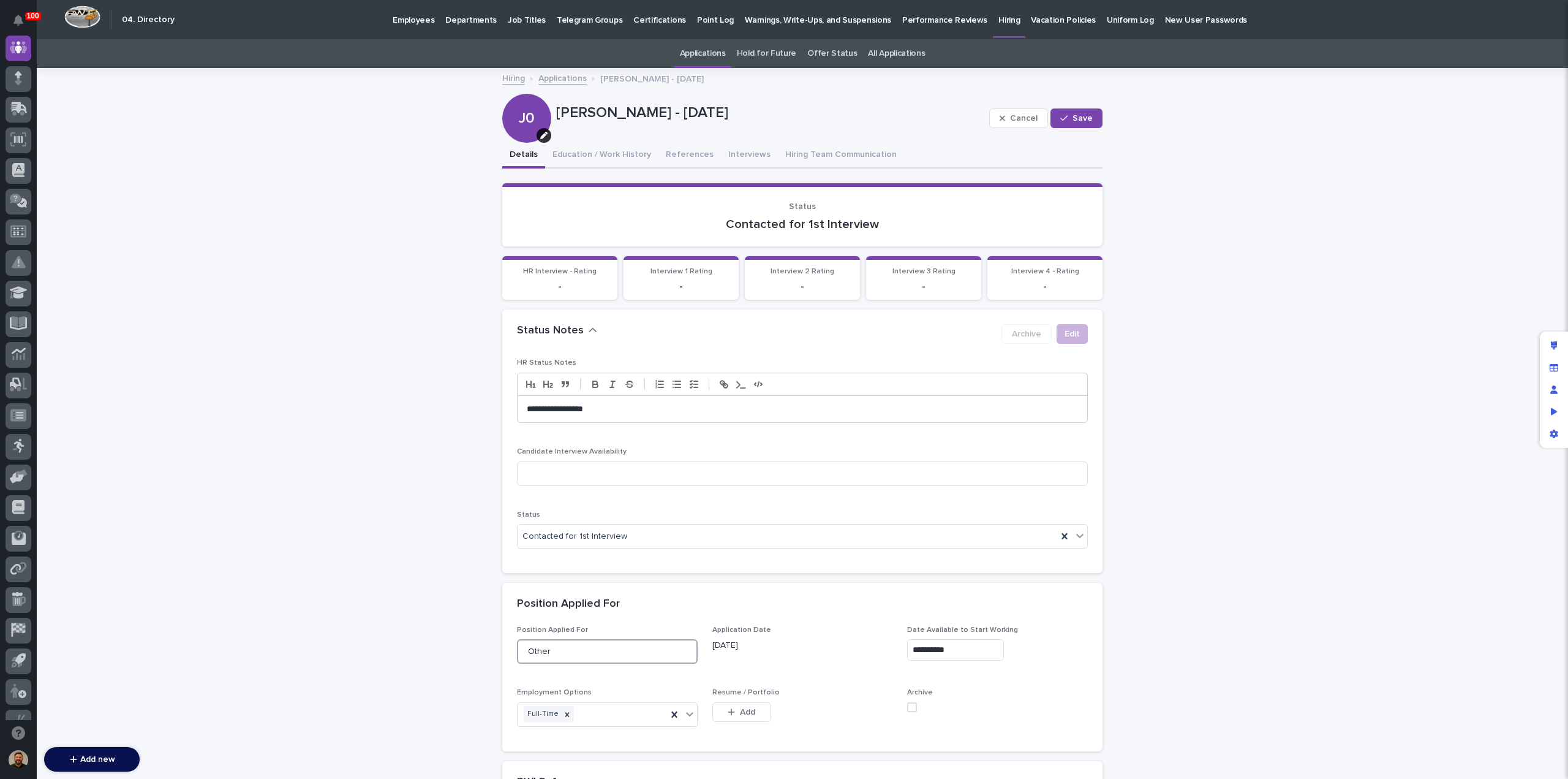
click at [573, 661] on input "Other" at bounding box center [607, 651] width 181 height 24
type input "Bistro"
click at [1083, 119] on span "Save" at bounding box center [1082, 118] width 20 height 8
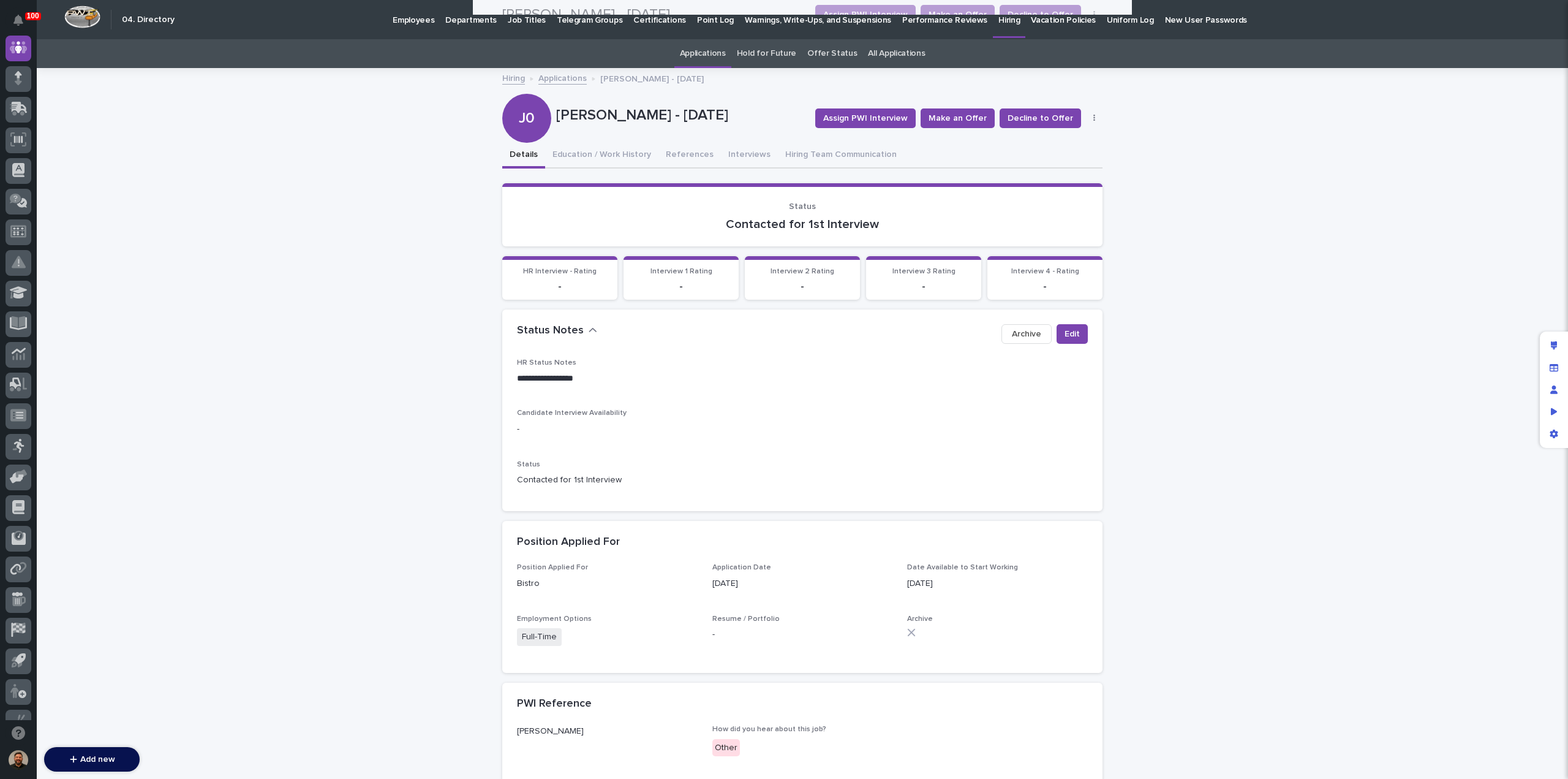
scroll to position [0, 0]
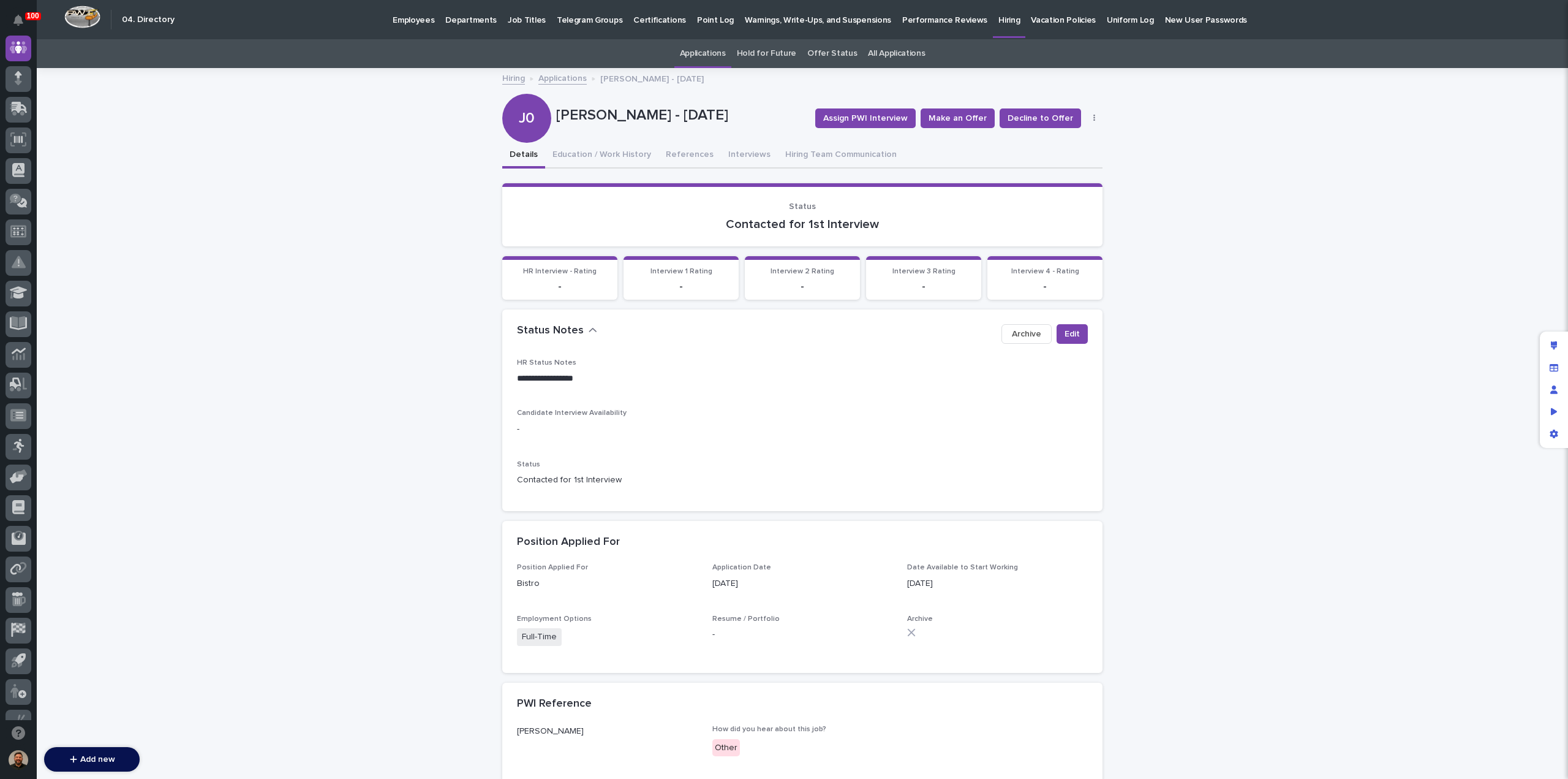
click at [547, 79] on link "Applications" at bounding box center [562, 77] width 48 height 14
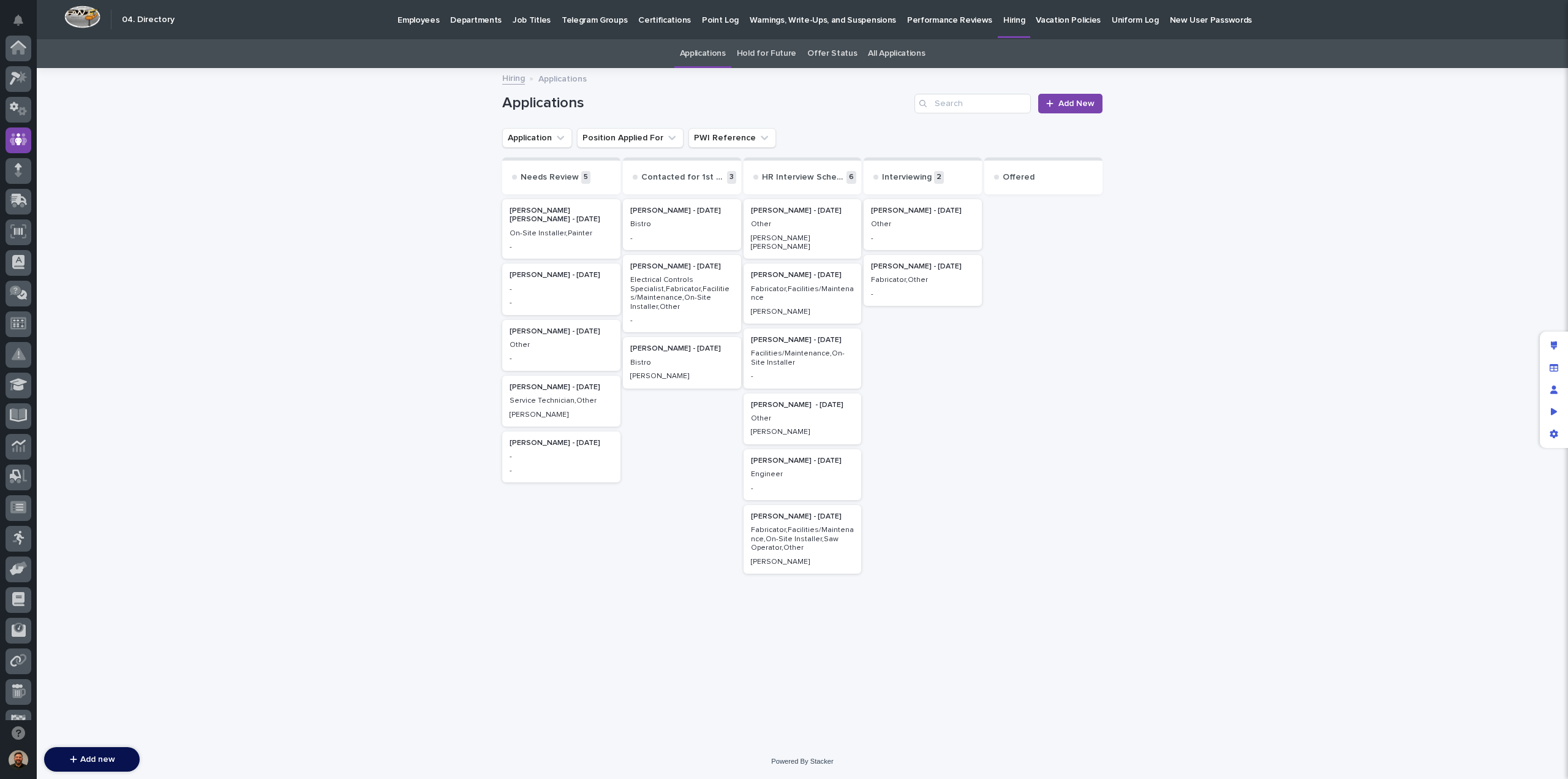
scroll to position [92, 0]
click at [785, 351] on p "Facilities/Maintenance,On-Site Installer" at bounding box center [803, 357] width 104 height 18
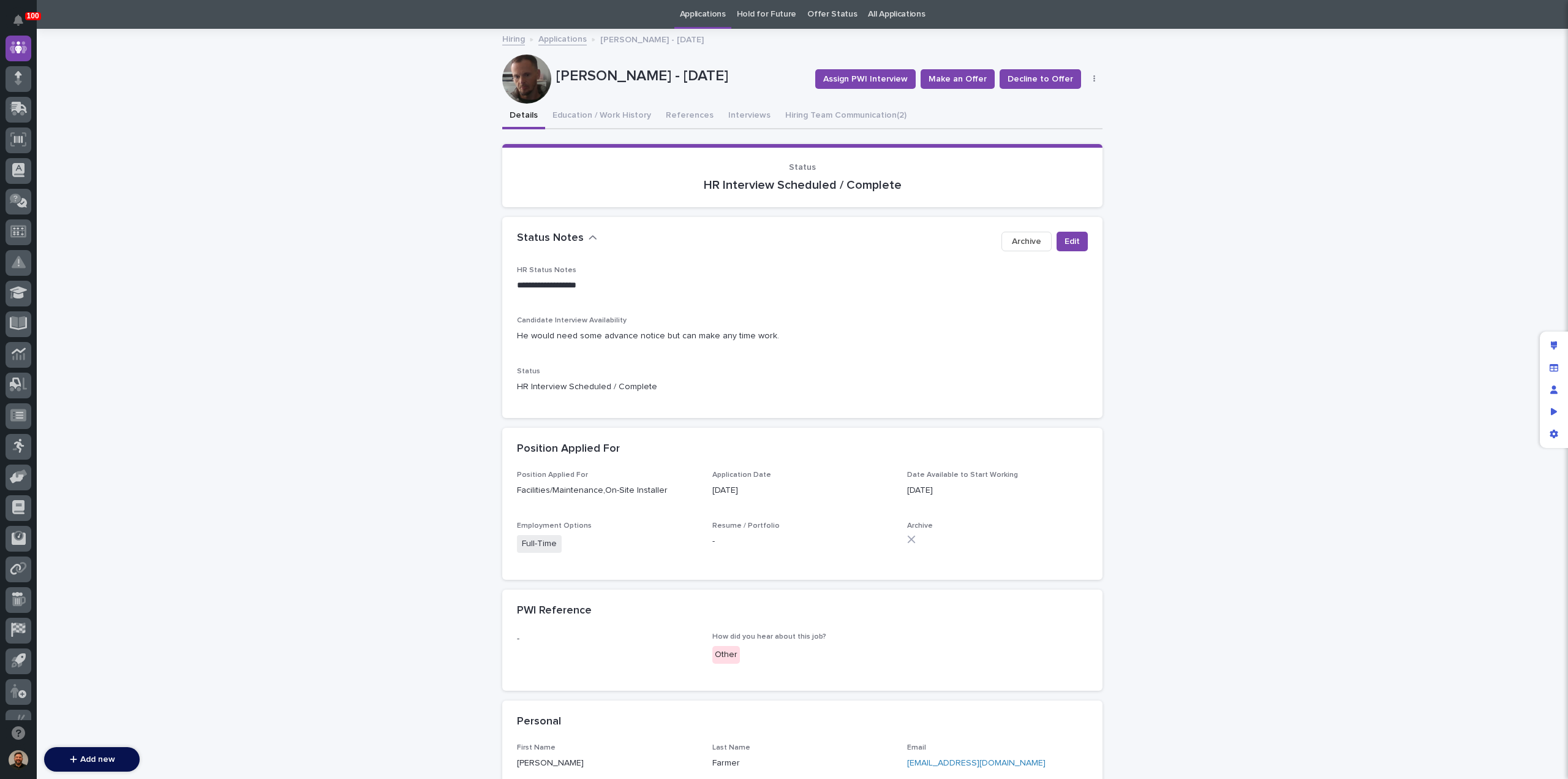
scroll to position [39, 0]
click at [728, 111] on button "Interviews" at bounding box center [750, 117] width 57 height 26
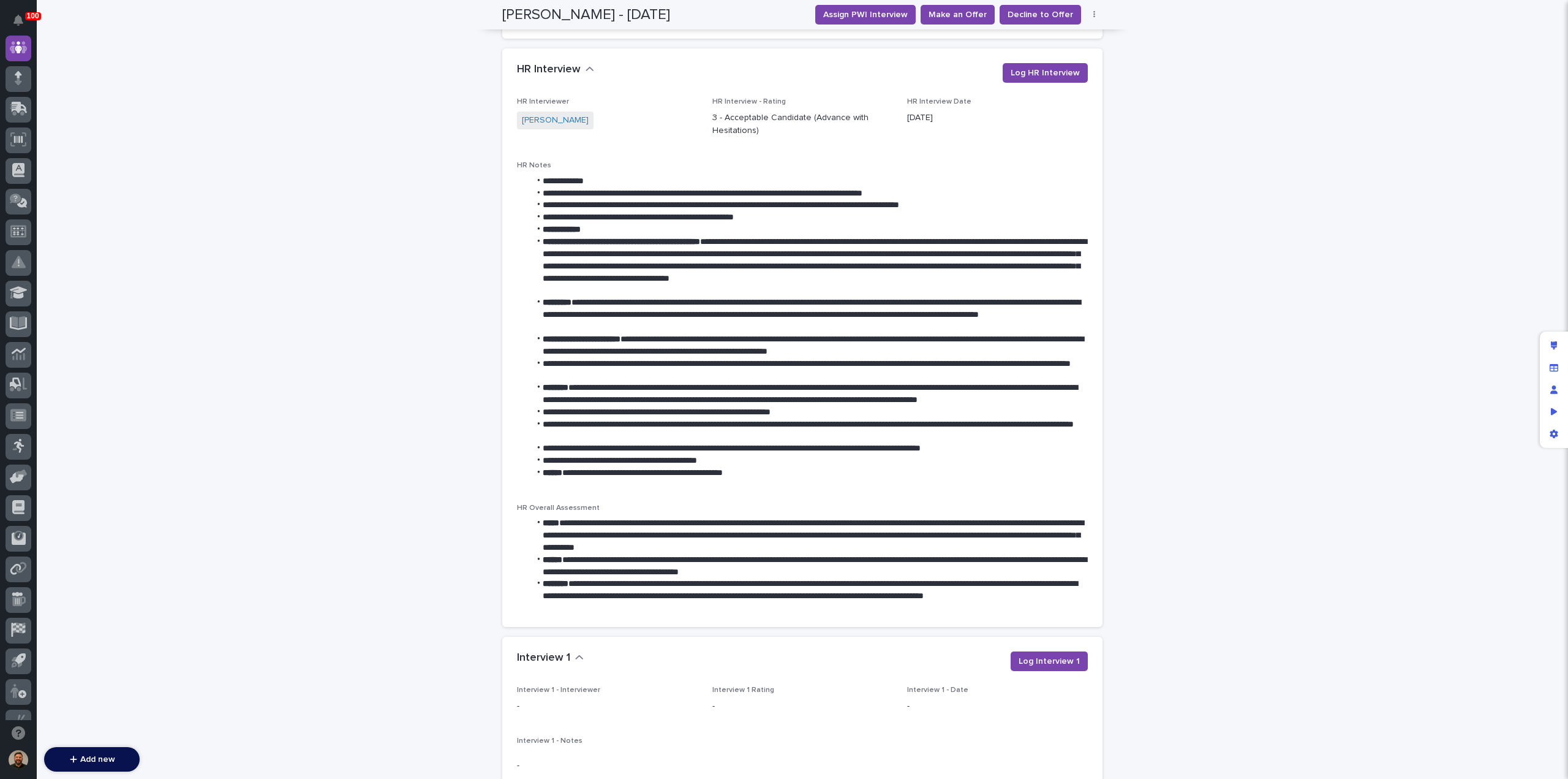
scroll to position [756, 0]
